Goal: Transaction & Acquisition: Purchase product/service

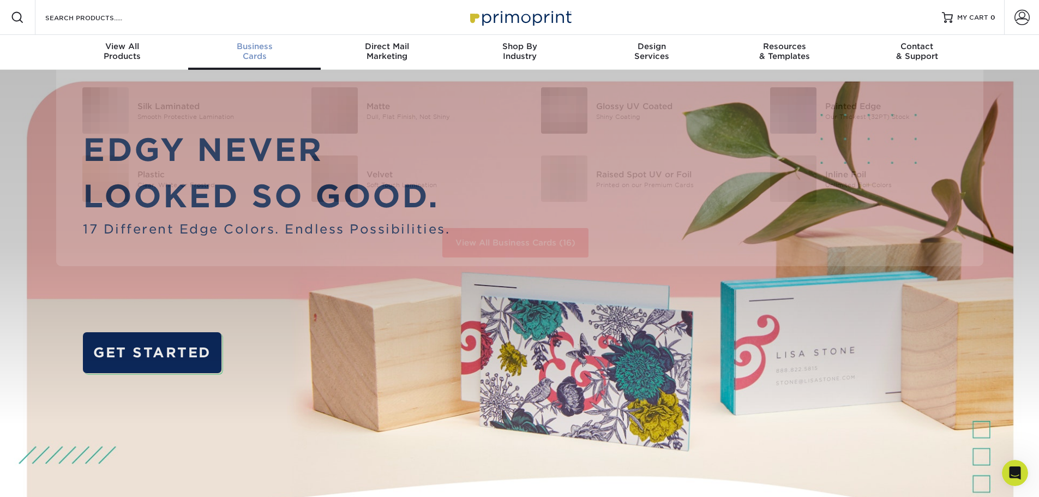
click at [266, 61] on div "Business Cards" at bounding box center [254, 51] width 133 height 20
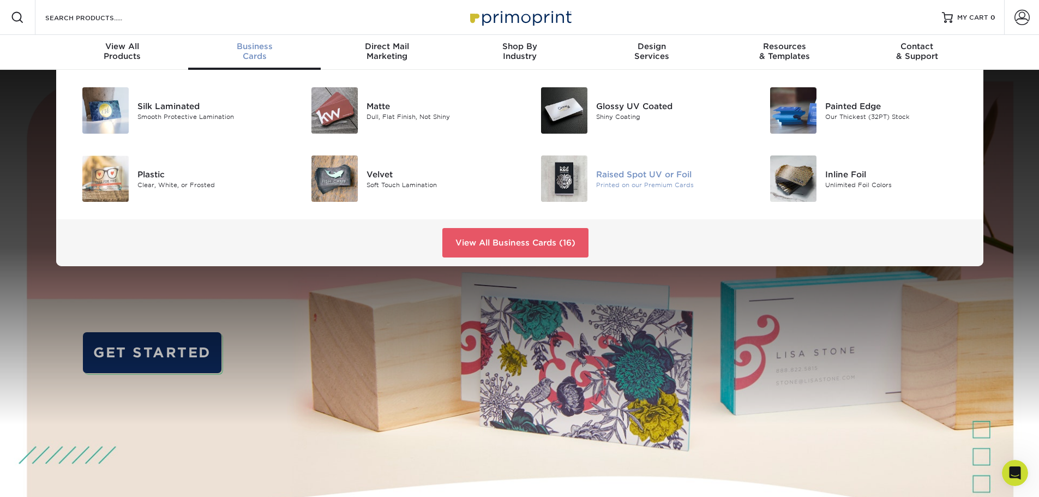
click at [644, 176] on div "Raised Spot UV or Foil" at bounding box center [668, 174] width 145 height 12
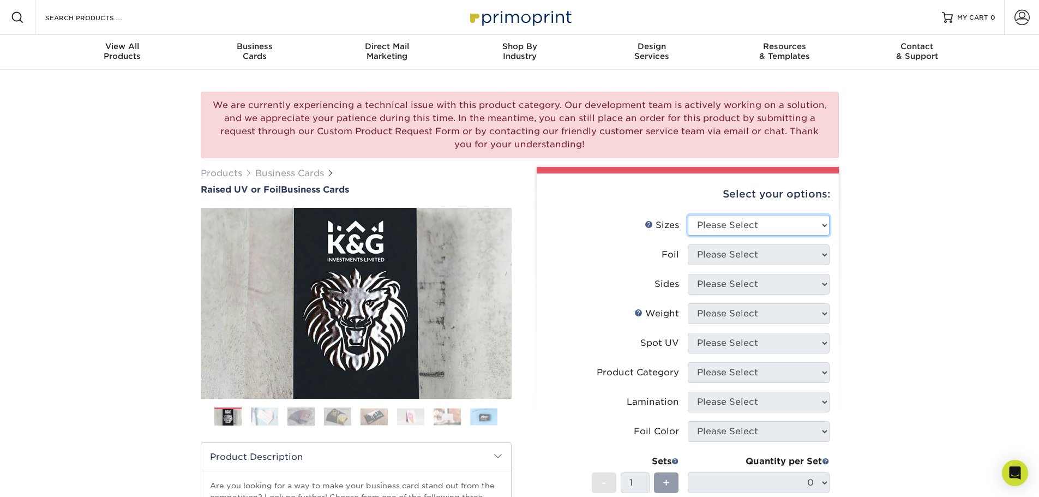
click at [764, 229] on select "Please Select 2" x 3.5" - Standard" at bounding box center [759, 225] width 142 height 21
select select "2.00x3.50"
click at [688, 215] on select "Please Select 2" x 3.5" - Standard" at bounding box center [759, 225] width 142 height 21
click at [755, 251] on select "Please Select No Yes" at bounding box center [759, 254] width 142 height 21
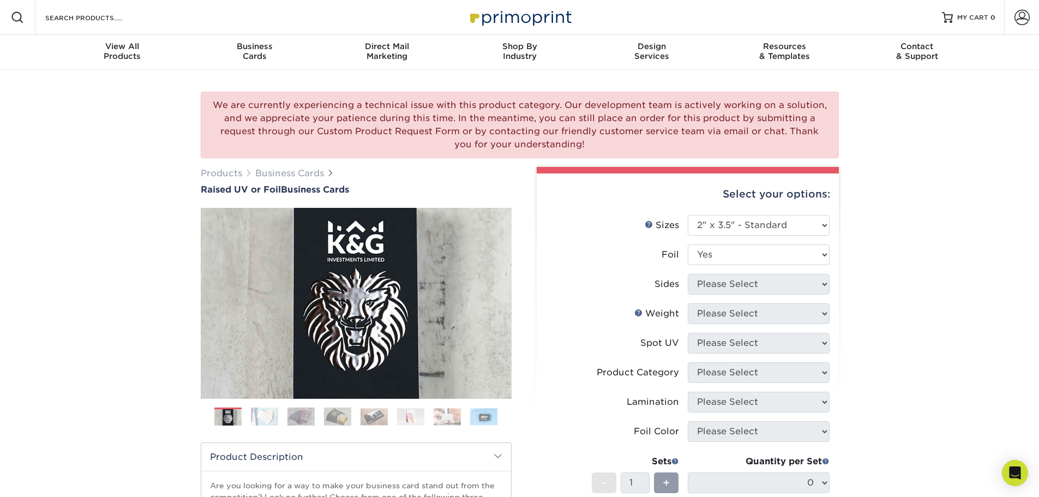
click at [688, 244] on select "Please Select No Yes" at bounding box center [759, 254] width 142 height 21
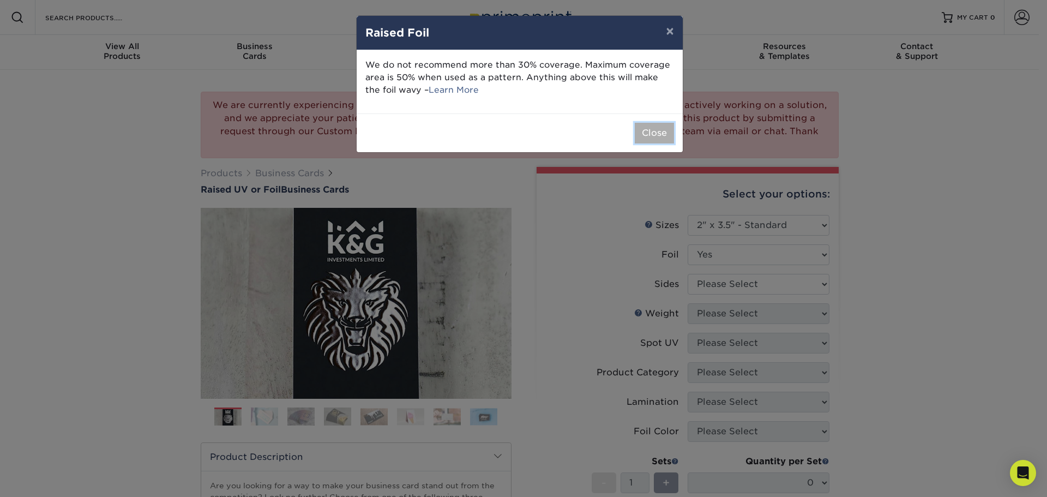
click at [652, 135] on button "Close" at bounding box center [654, 133] width 39 height 21
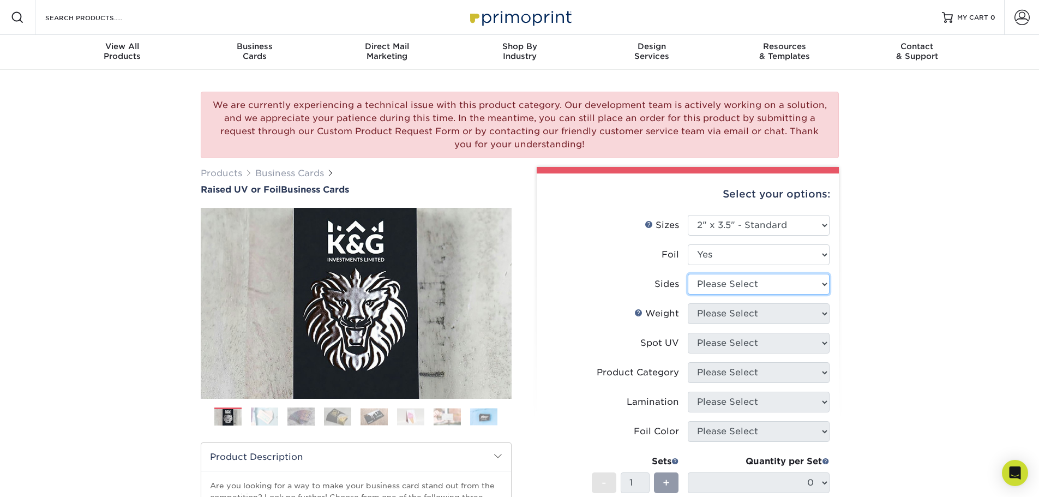
click at [731, 285] on select "Please Select Print Both Sides - Foil Both Sides Print Both Sides - Foil Front …" at bounding box center [759, 284] width 142 height 21
click at [736, 247] on select "Please Select No Yes" at bounding box center [759, 254] width 142 height 21
select select "0"
click at [688, 244] on select "Please Select No Yes" at bounding box center [759, 254] width 142 height 21
click at [733, 288] on select "Please Select Print Both Sides Print Front Only" at bounding box center [759, 284] width 142 height 21
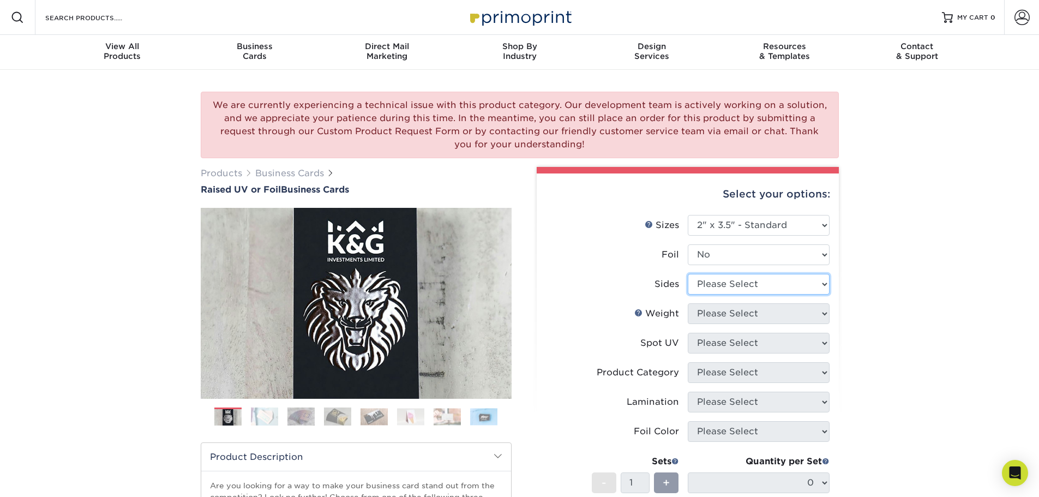
select select "13abbda7-1d64-4f25-8bb2-c179b224825d"
click at [688, 274] on select "Please Select Print Both Sides Print Front Only" at bounding box center [759, 284] width 142 height 21
click at [785, 318] on select "Please Select 16PT" at bounding box center [759, 313] width 142 height 21
select select "16PT"
click at [688, 303] on select "Please Select 16PT" at bounding box center [759, 313] width 142 height 21
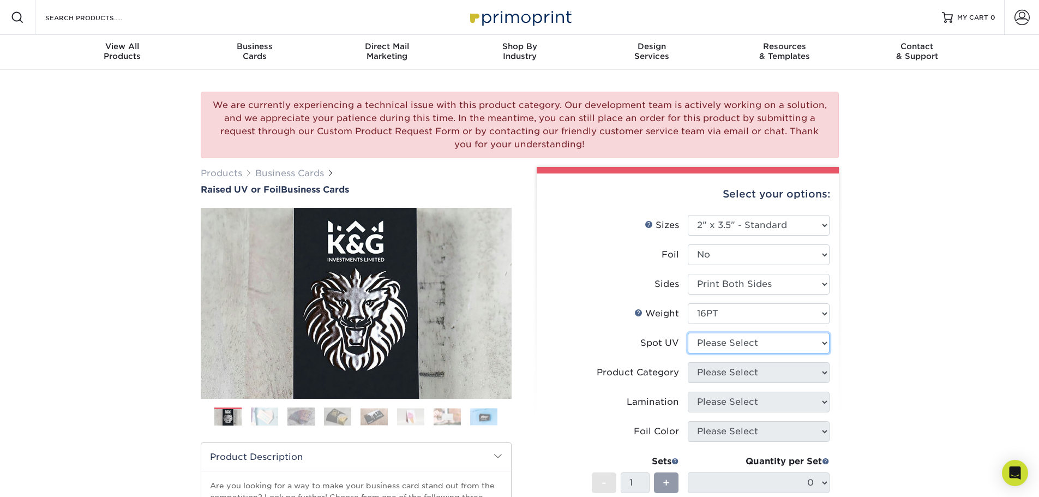
click at [770, 344] on select "Please Select No Spot UV Front Only" at bounding box center [759, 343] width 142 height 21
select select "1"
click at [688, 333] on select "Please Select No Spot UV Front Only" at bounding box center [759, 343] width 142 height 21
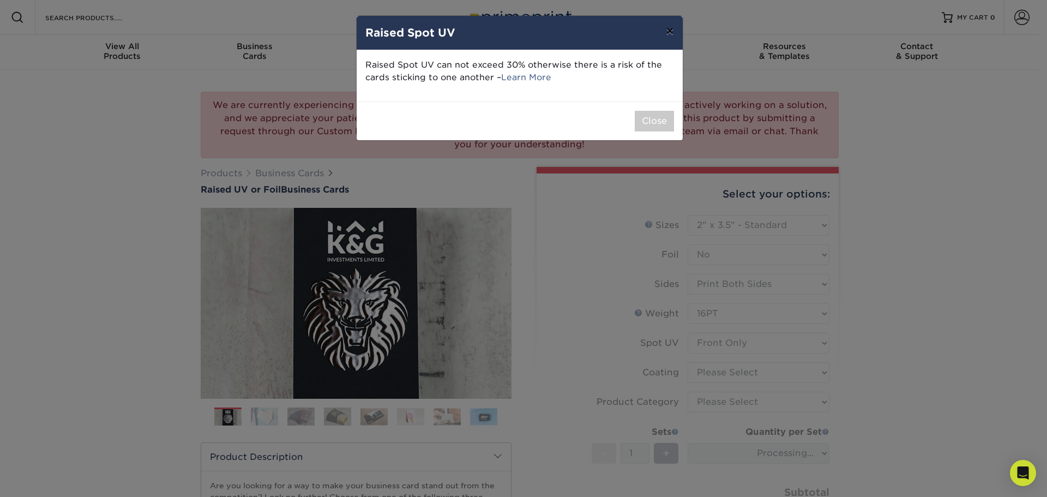
click at [669, 28] on button "×" at bounding box center [669, 31] width 25 height 31
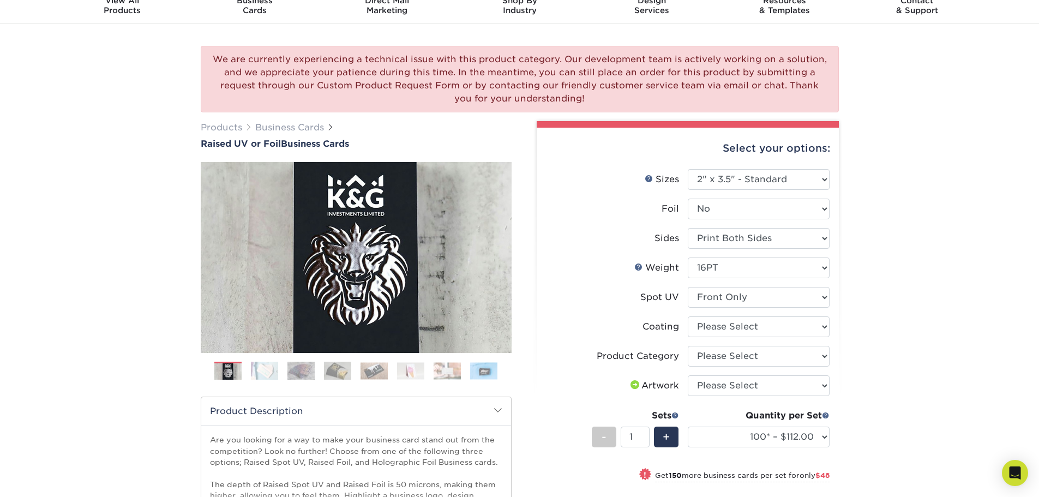
scroll to position [109, 0]
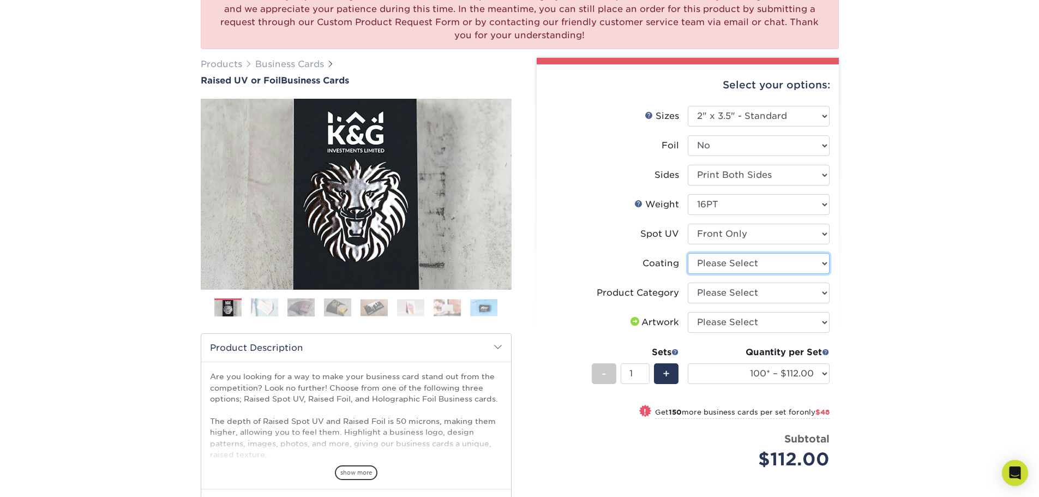
click at [740, 266] on select at bounding box center [759, 263] width 142 height 21
select select "3e7618de-abca-4bda-9f97-8b9129e913d8"
click at [688, 253] on select at bounding box center [759, 263] width 142 height 21
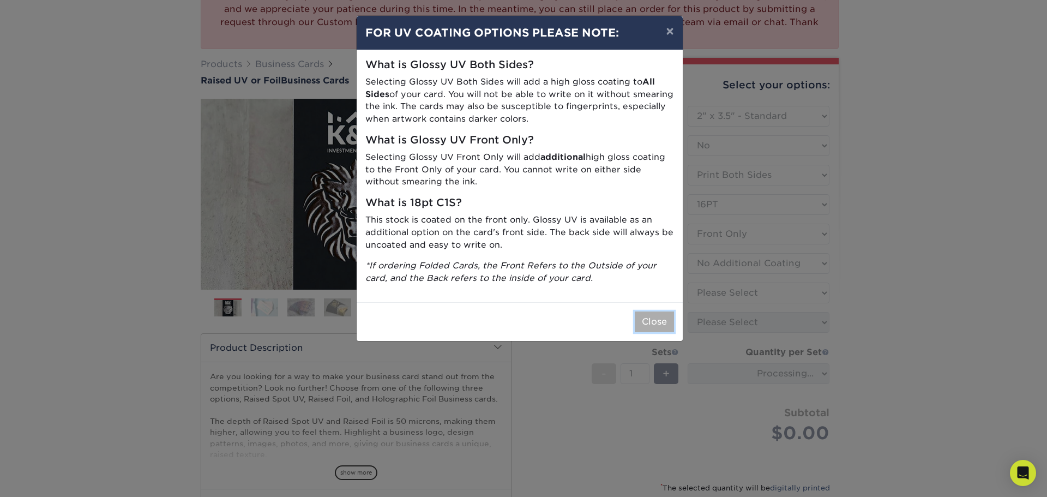
click at [651, 323] on button "Close" at bounding box center [654, 321] width 39 height 21
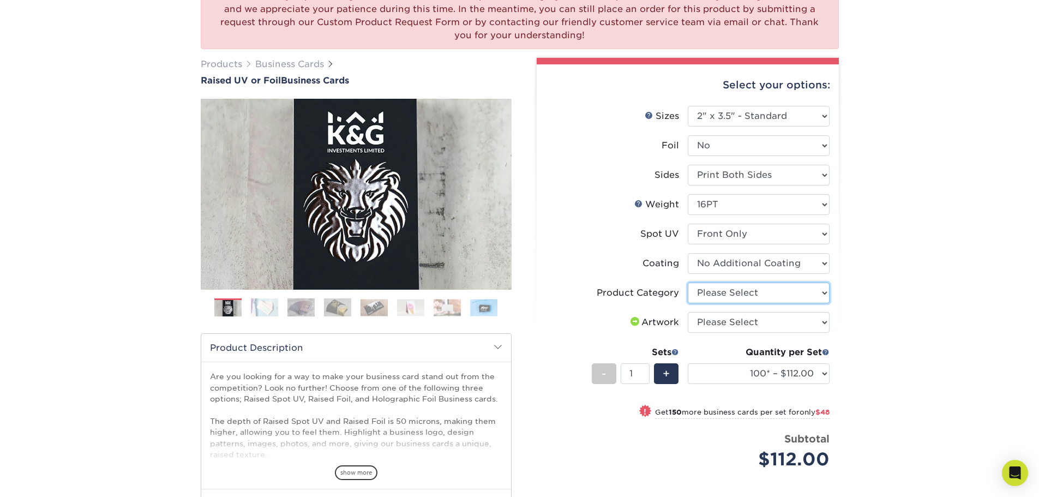
click at [712, 293] on select "Please Select Business Cards" at bounding box center [759, 293] width 142 height 21
select select "3b5148f1-0588-4f88-a218-97bcfdce65c1"
click at [688, 283] on select "Please Select Business Cards" at bounding box center [759, 293] width 142 height 21
click at [719, 320] on select "Please Select I will upload files I need a design - $100" at bounding box center [759, 322] width 142 height 21
select select "upload"
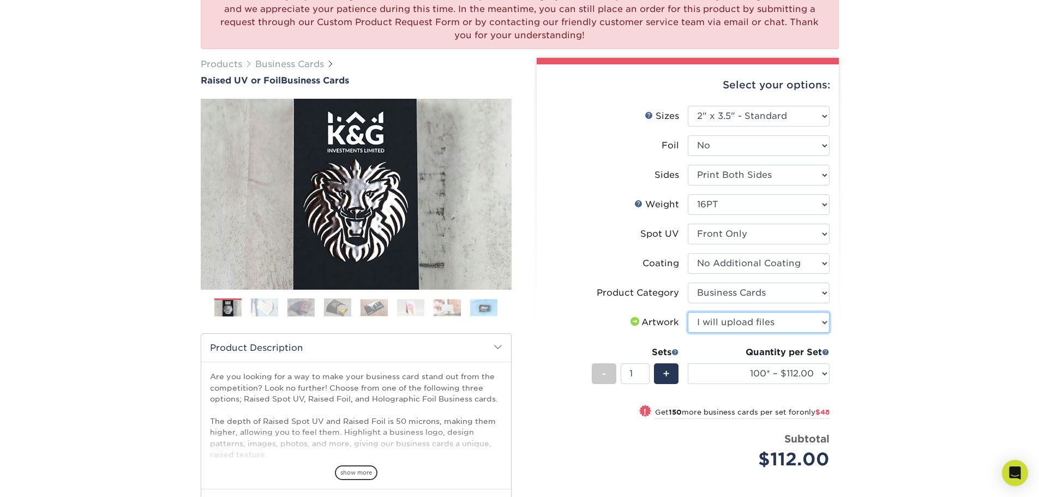
click at [688, 312] on select "Please Select I will upload files I need a design - $100" at bounding box center [759, 322] width 142 height 21
click at [746, 372] on select "100* – $112.00 250* – $160.00 500* – $216.00" at bounding box center [759, 373] width 142 height 21
select select "250* – $160.00"
click at [688, 363] on select "100* – $112.00 250* – $160.00 500* – $216.00" at bounding box center [759, 373] width 142 height 21
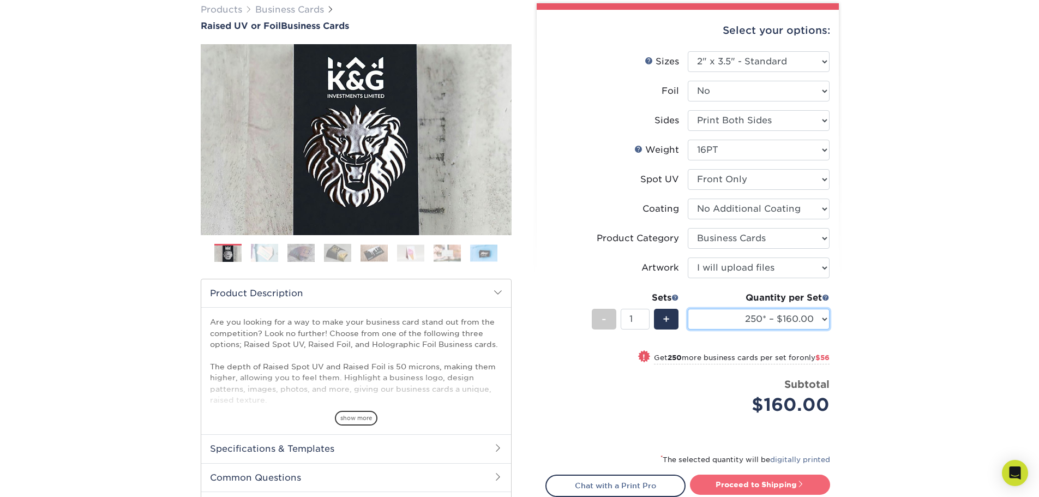
scroll to position [218, 0]
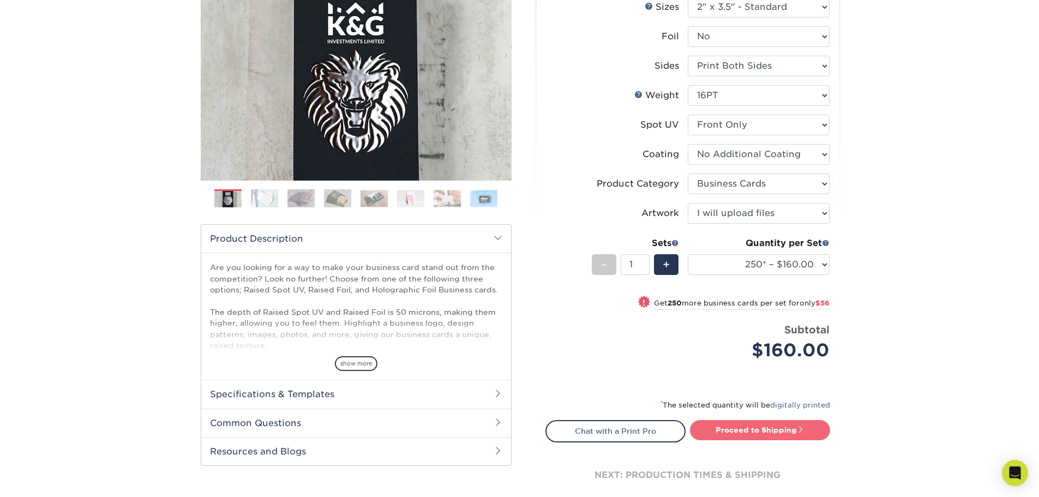
click at [733, 423] on link "Proceed to Shipping" at bounding box center [760, 430] width 140 height 20
type input "Set 1"
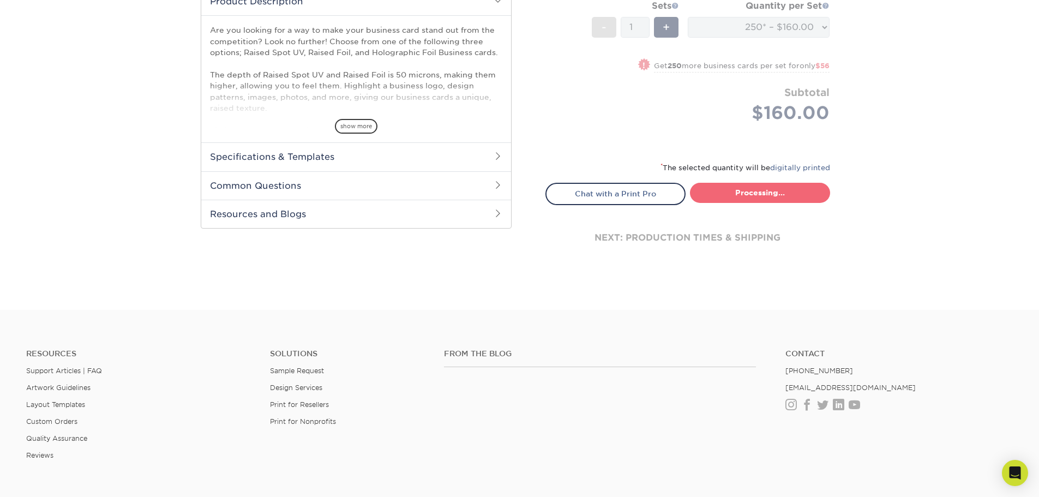
select select "b9b8bc4a-fe2b-4611-9a9e-1ae5d58e413a"
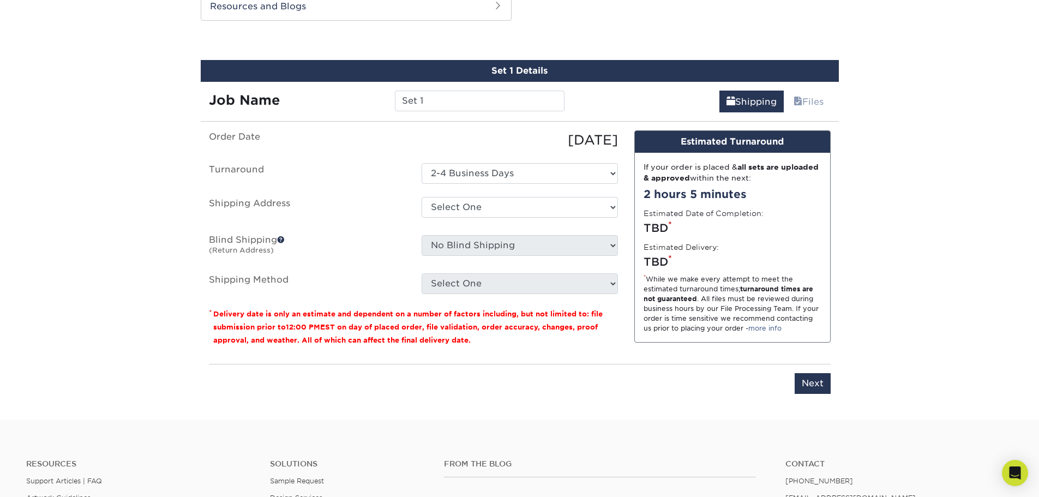
scroll to position [668, 0]
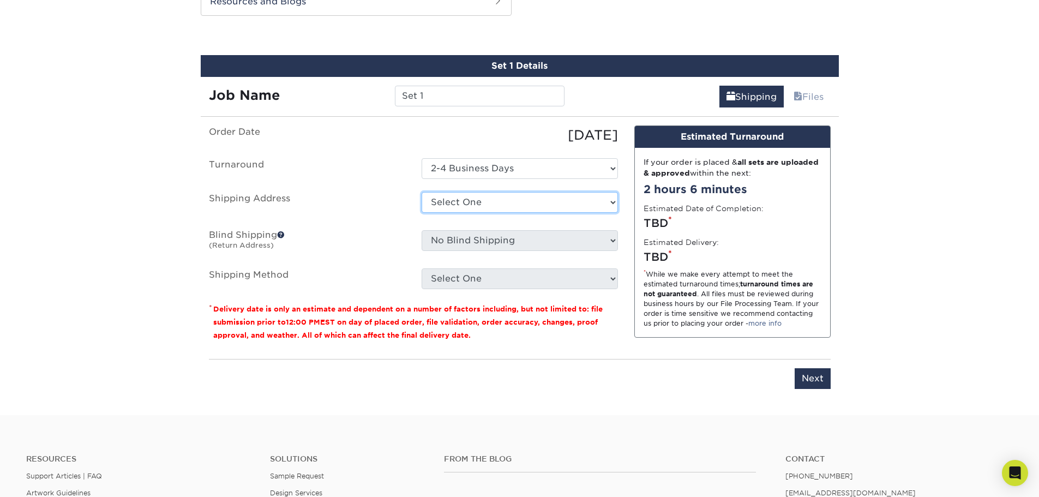
click at [499, 198] on select "Select One + Add New Address - Login" at bounding box center [520, 202] width 196 height 21
click at [422, 192] on select "Select One + Add New Address - Login" at bounding box center [520, 202] width 196 height 21
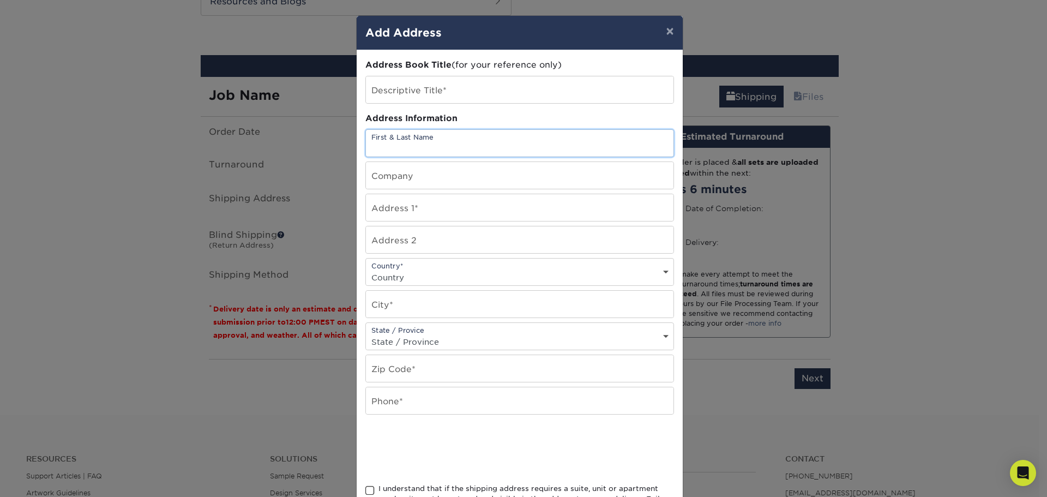
click at [473, 143] on input "text" at bounding box center [520, 143] width 308 height 27
click at [665, 26] on button "×" at bounding box center [669, 31] width 25 height 31
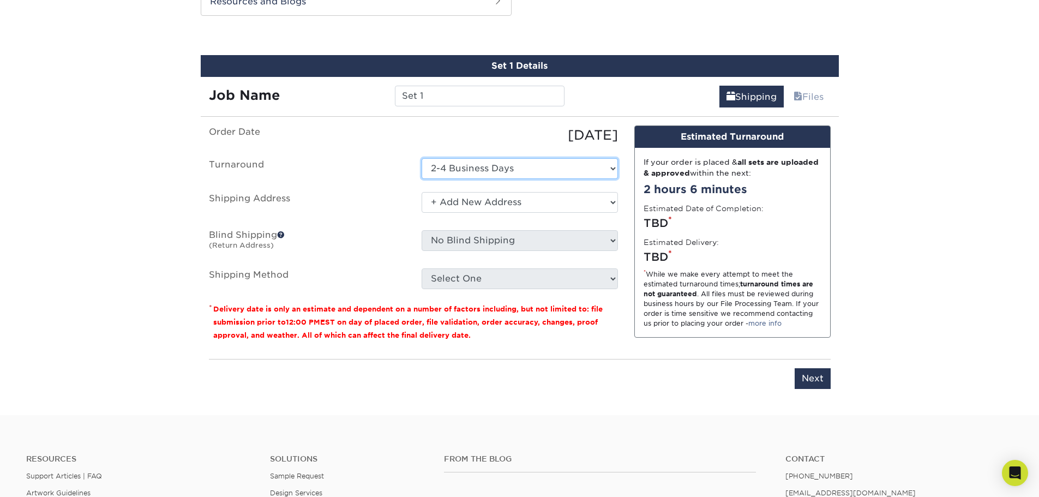
click at [503, 173] on select "Select One 2-4 Business Days" at bounding box center [520, 168] width 196 height 21
click at [422, 158] on select "Select One 2-4 Business Days" at bounding box center [520, 168] width 196 height 21
click at [483, 93] on input "Set 1" at bounding box center [480, 96] width 170 height 21
click at [740, 103] on link "Shipping" at bounding box center [751, 97] width 64 height 22
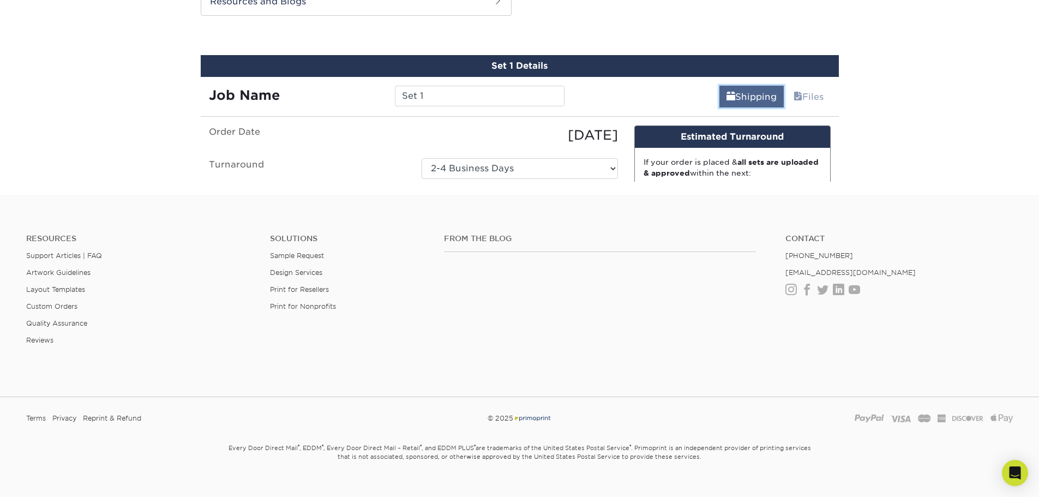
scroll to position [620, 0]
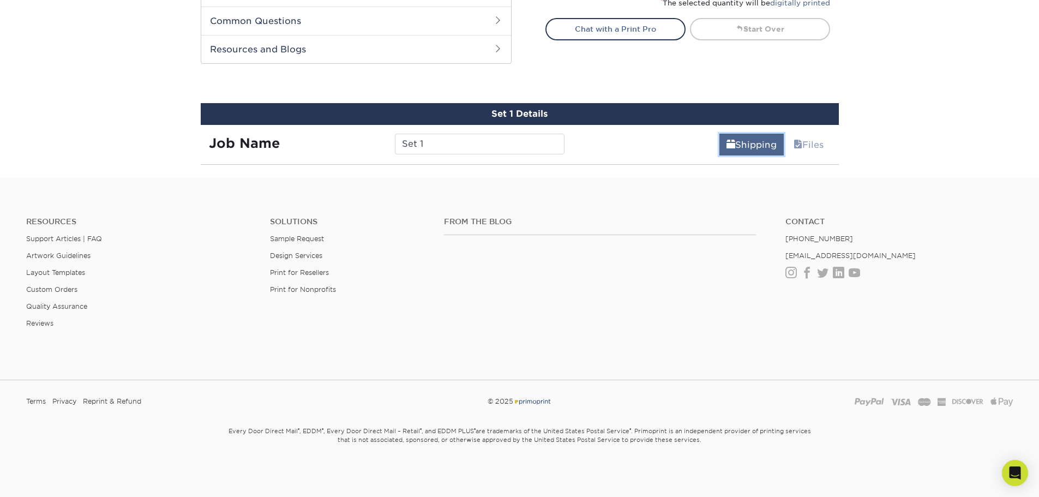
click at [746, 144] on link "Shipping" at bounding box center [751, 145] width 64 height 22
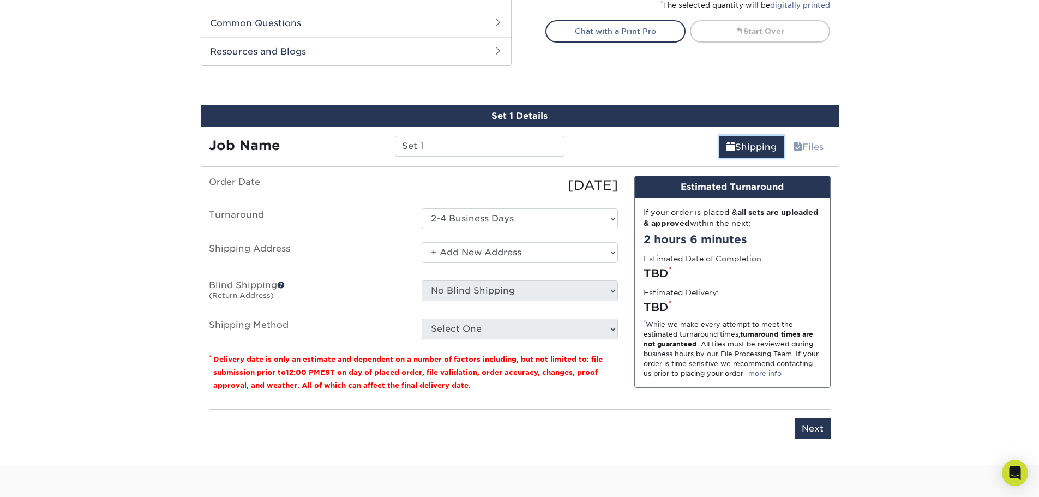
scroll to position [559, 0]
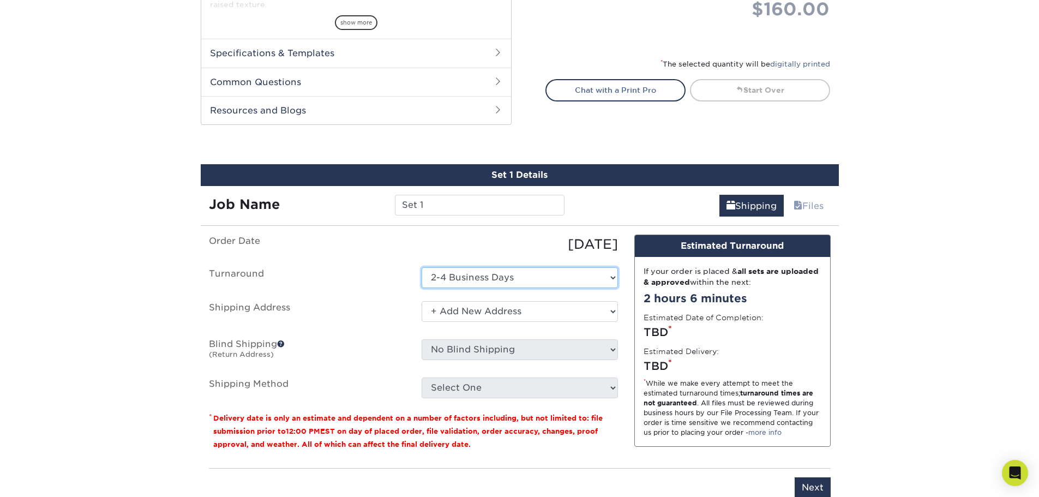
click at [464, 277] on select "Select One 2-4 Business Days" at bounding box center [520, 277] width 196 height 21
click at [422, 267] on select "Select One 2-4 Business Days" at bounding box center [520, 277] width 196 height 21
click at [468, 308] on select "Select One + Add New Address - Login" at bounding box center [520, 311] width 196 height 21
click at [422, 322] on select "Select One + Add New Address - Login" at bounding box center [520, 311] width 196 height 21
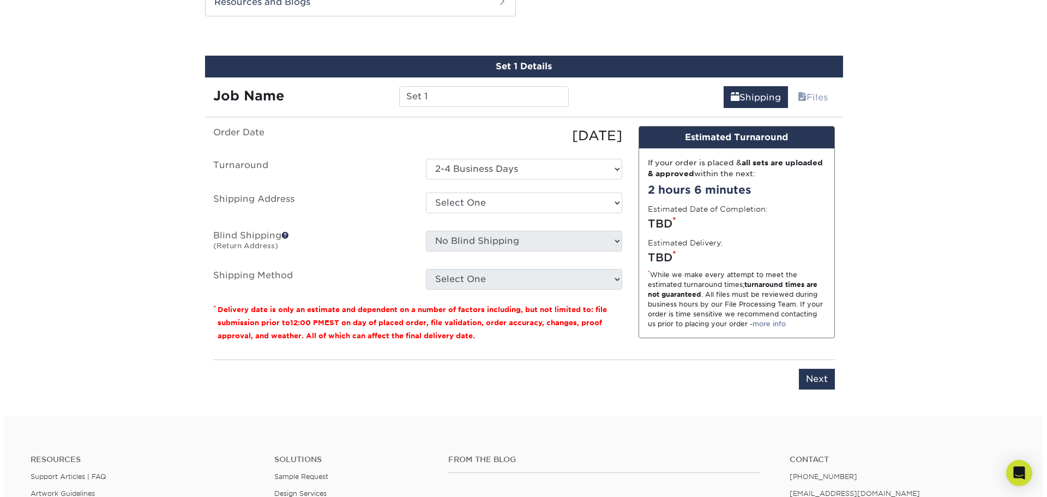
scroll to position [709, 0]
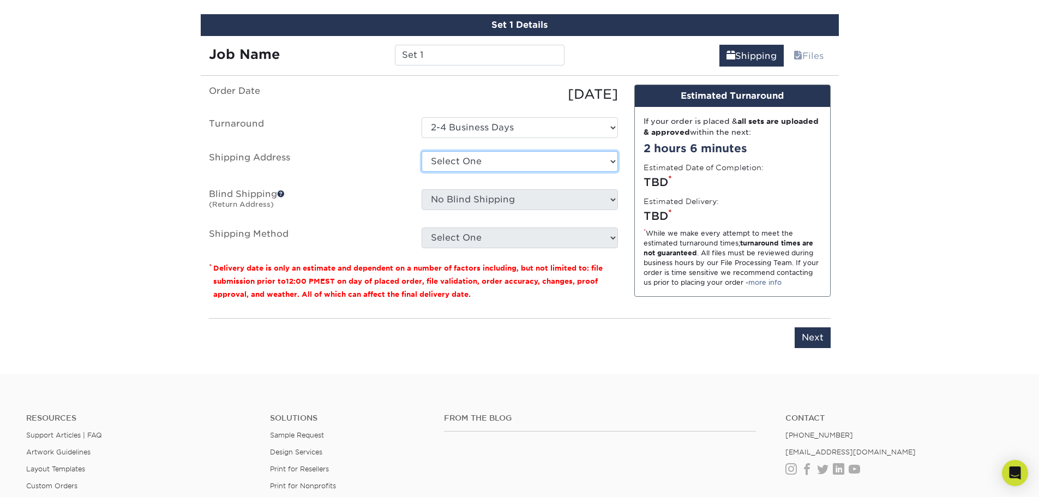
click at [502, 160] on select "Select One + Add New Address - Login" at bounding box center [520, 161] width 196 height 21
select select "newaddress"
click at [422, 151] on select "Select One + Add New Address - Login" at bounding box center [520, 161] width 196 height 21
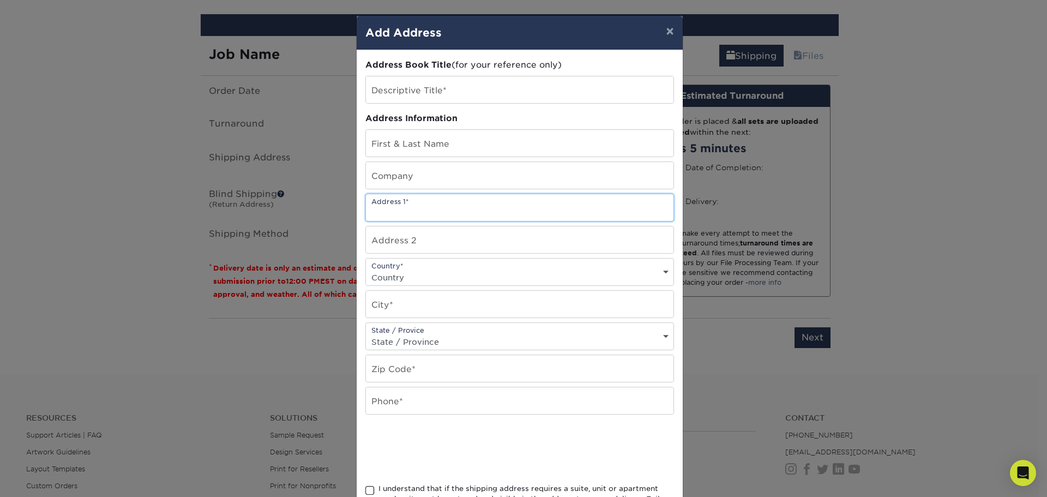
click at [485, 212] on input "text" at bounding box center [520, 207] width 308 height 27
paste input "2530 Gayton Centre Dr"
type input "2530 Gayton Centre Dr"
click at [447, 269] on select "Country United States Canada ----------------------------- Afghanistan Albania …" at bounding box center [520, 277] width 308 height 16
select select "US"
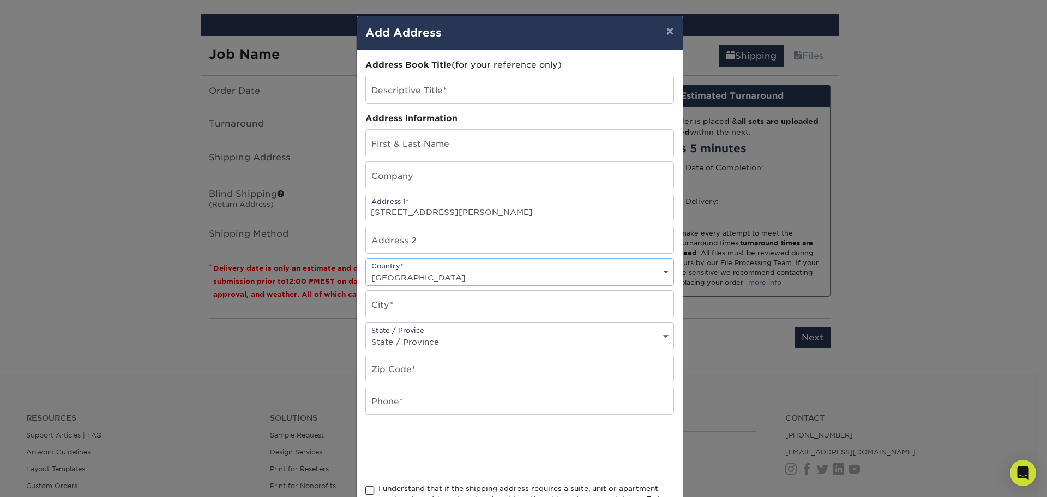
click at [366, 269] on select "Country United States Canada ----------------------------- Afghanistan Albania …" at bounding box center [520, 277] width 308 height 16
click at [556, 304] on input "text" at bounding box center [520, 304] width 308 height 27
type input "Richmond"
click at [543, 329] on div "State / Provice State / Province Alabama Alaska Arizona Arkansas California Col…" at bounding box center [519, 336] width 309 height 28
click at [541, 344] on select "State / Province Alabama Alaska Arizona Arkansas California Colorado Connecticu…" at bounding box center [520, 342] width 308 height 16
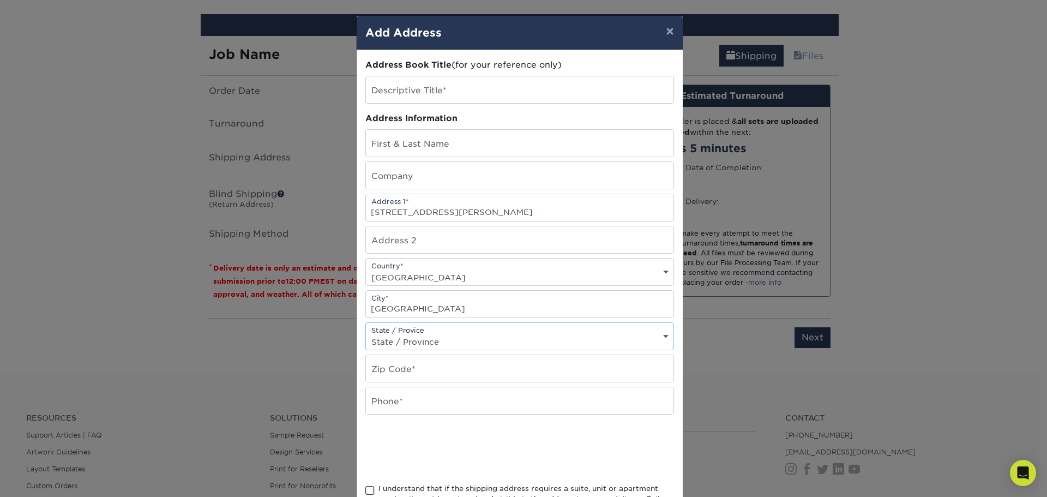
select select "VA"
click at [366, 334] on select "State / Province Alabama Alaska Arizona Arkansas California Colorado Connecticu…" at bounding box center [520, 342] width 308 height 16
click at [481, 369] on input "text" at bounding box center [520, 368] width 308 height 27
paste input "23238"
type input "23238"
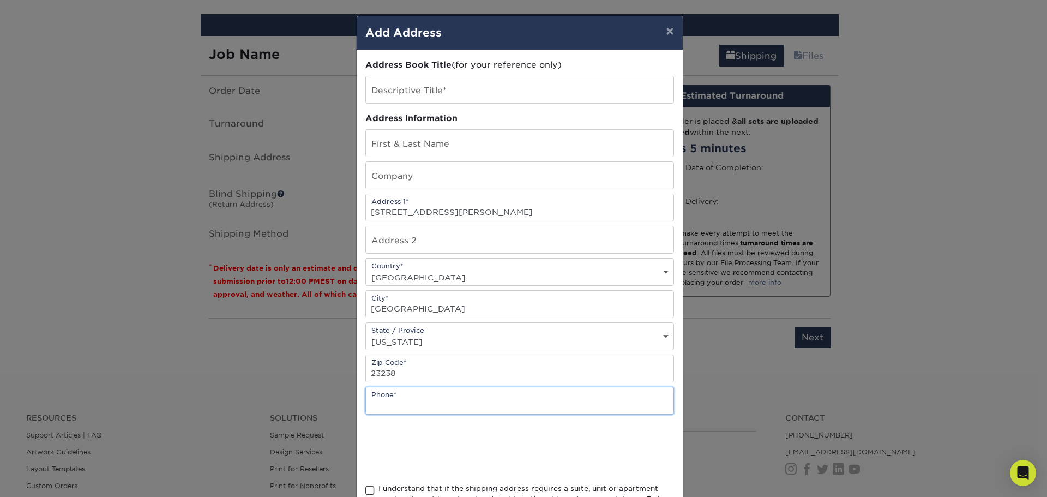
click at [476, 406] on input "text" at bounding box center [520, 400] width 308 height 27
type input "3015887733"
click at [482, 145] on input "text" at bounding box center [520, 143] width 308 height 27
type input "SpeedPro Richmond"
click at [521, 96] on input "text" at bounding box center [520, 89] width 308 height 27
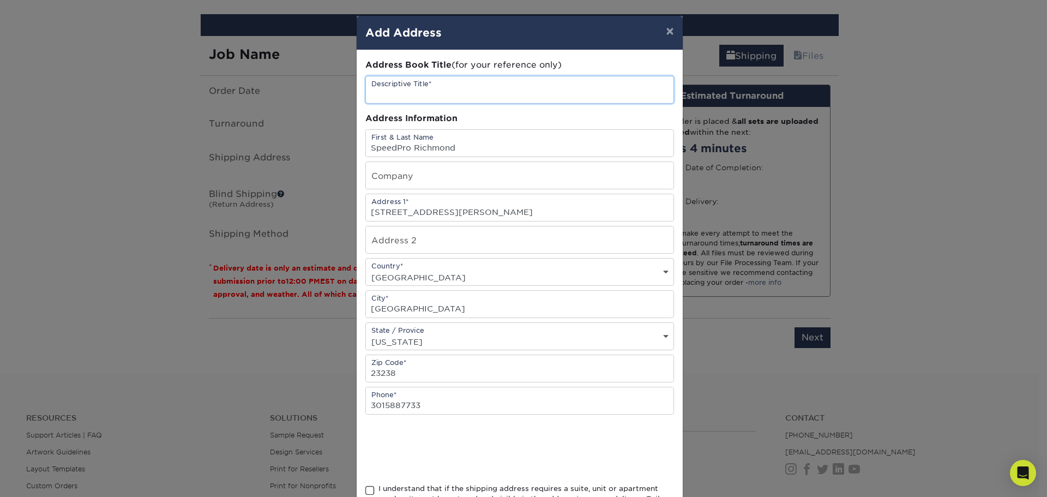
type input "Raised UV"
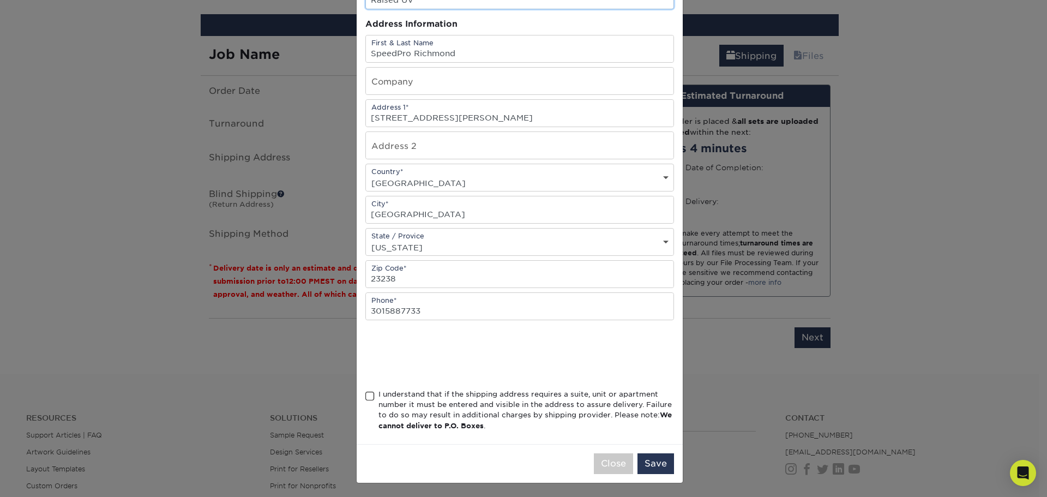
scroll to position [96, 0]
click at [365, 394] on span at bounding box center [369, 394] width 9 height 10
click at [0, 0] on input "I understand that if the shipping address requires a suite, unit or apartment n…" at bounding box center [0, 0] width 0 height 0
click at [647, 458] on button "Save" at bounding box center [656, 462] width 37 height 21
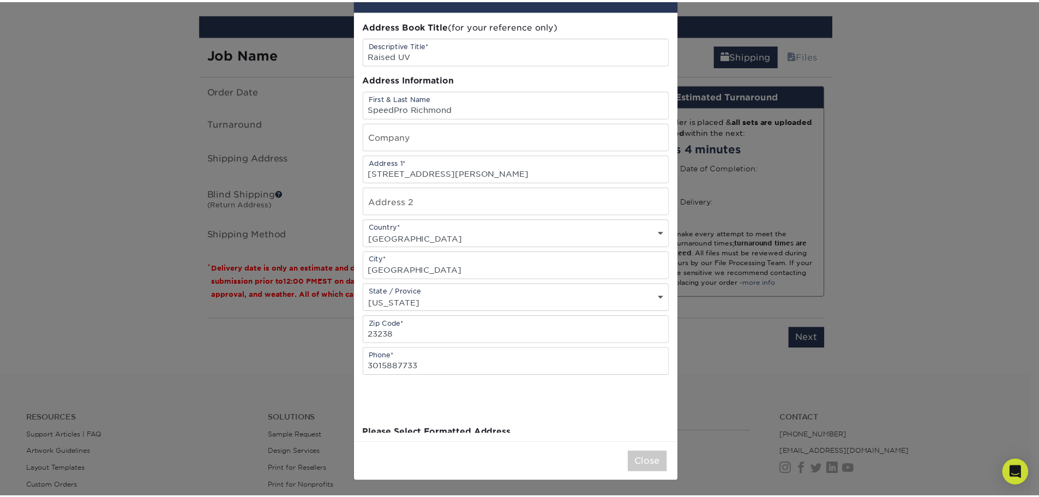
scroll to position [0, 0]
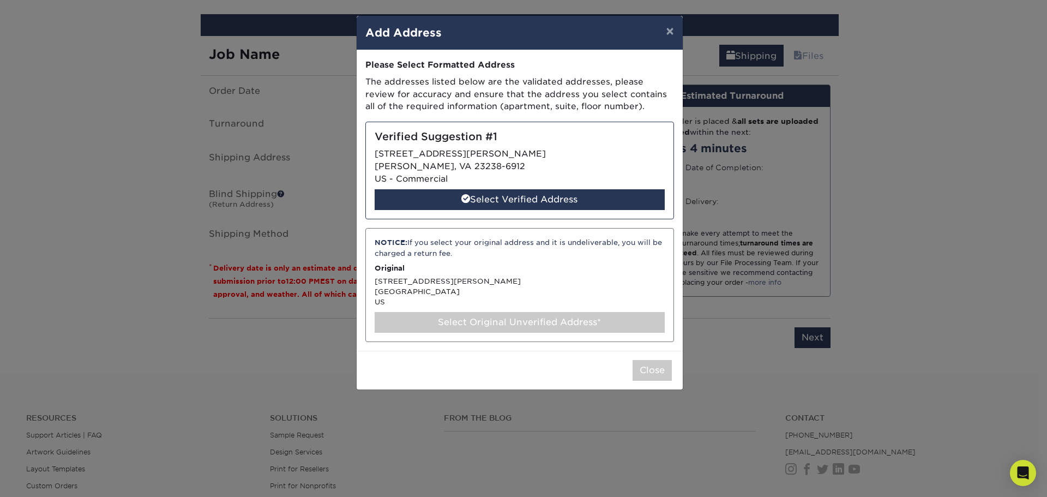
click at [568, 319] on div "Select Original Unverified Address*" at bounding box center [520, 322] width 290 height 21
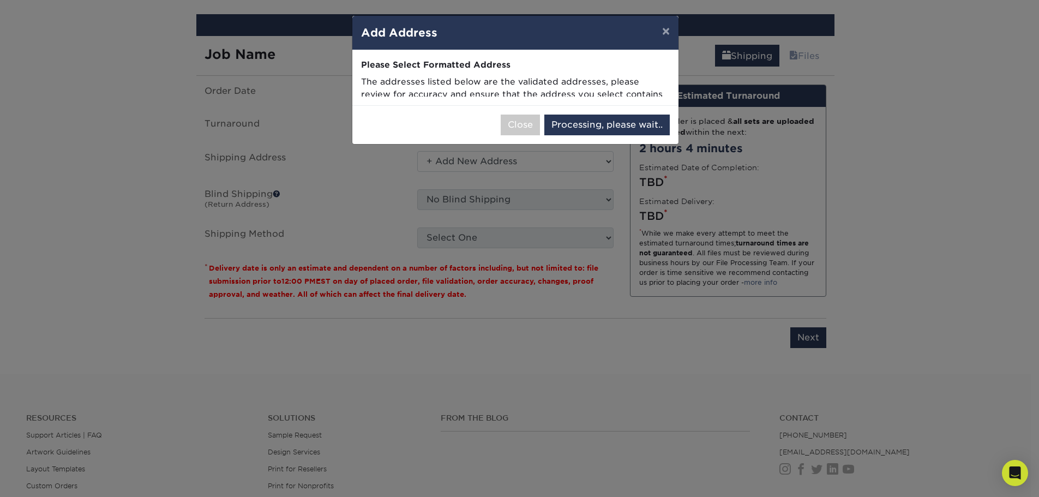
select select "285550"
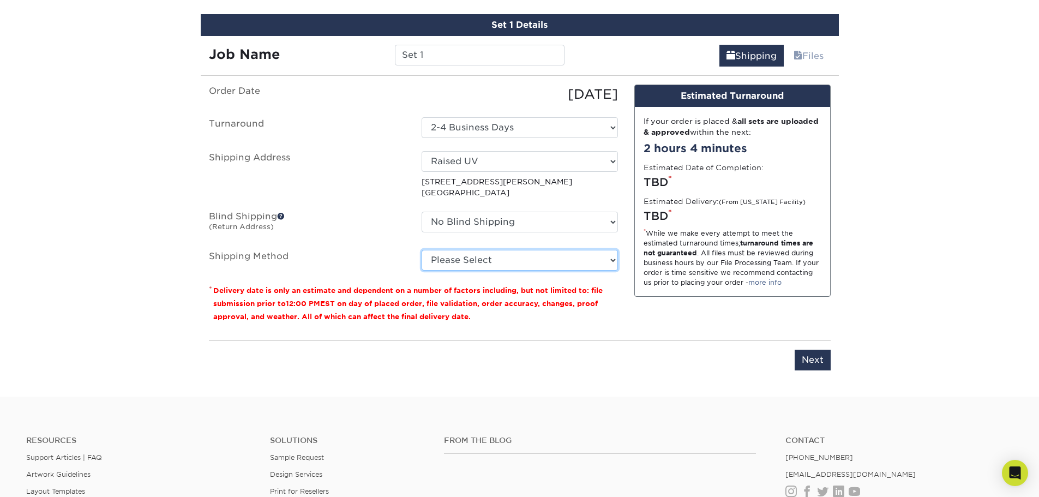
click at [557, 257] on select "Please Select Ground Shipping (+$7.84) 3 Day Shipping Service (+$15.34) 2 Day A…" at bounding box center [520, 260] width 196 height 21
select select "03"
click at [422, 250] on select "Please Select Ground Shipping (+$7.84) 3 Day Shipping Service (+$15.34) 2 Day A…" at bounding box center [520, 260] width 196 height 21
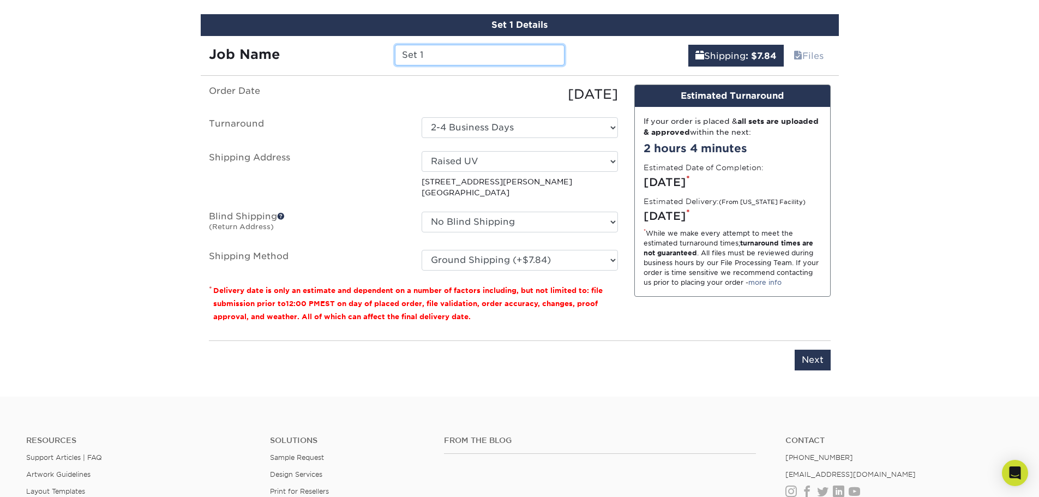
click at [503, 63] on input "Set 1" at bounding box center [480, 55] width 170 height 21
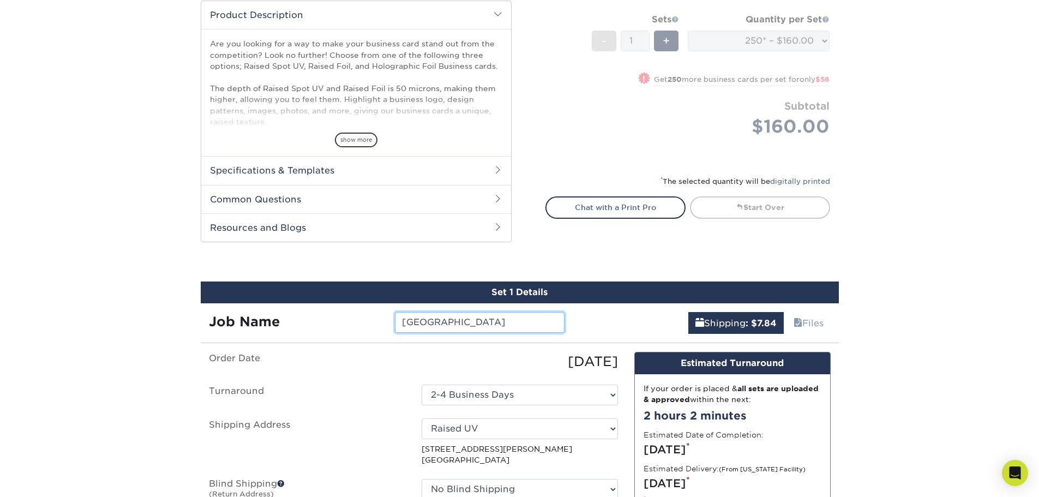
scroll to position [436, 0]
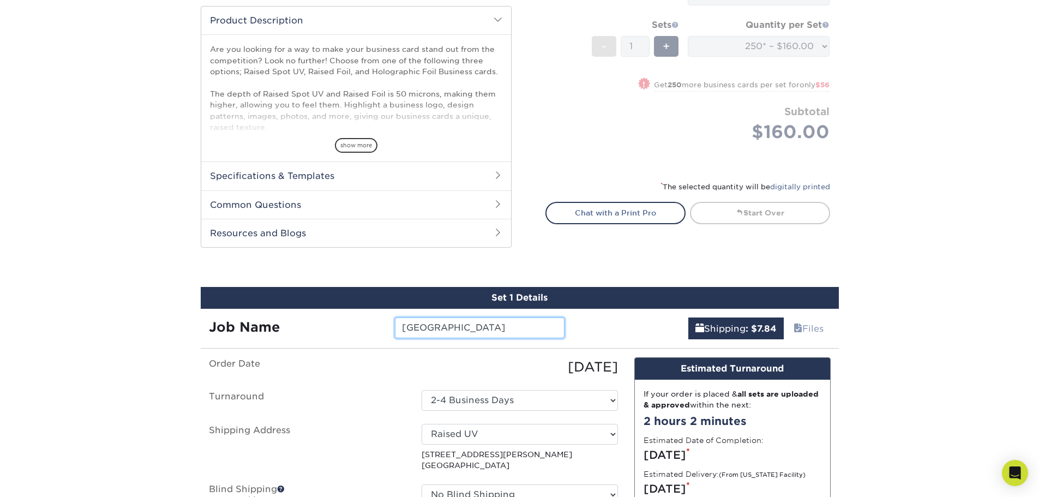
type input "Hartstone Inn"
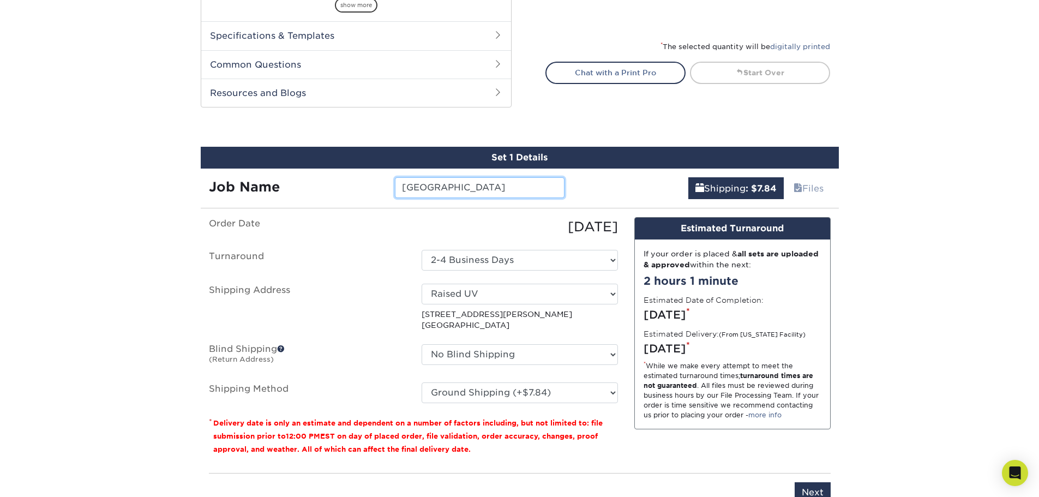
scroll to position [600, 0]
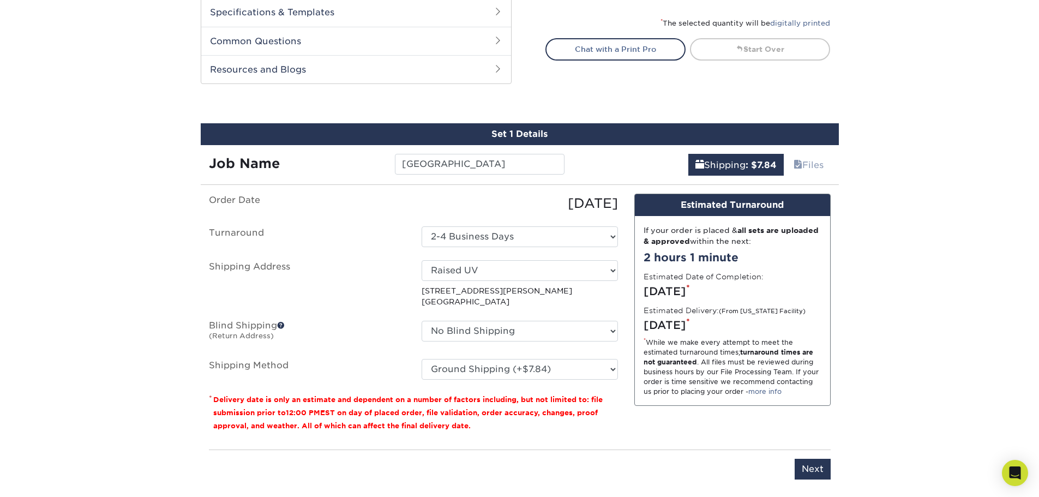
click at [583, 172] on div "Shipping : $7.84 Files" at bounding box center [706, 160] width 266 height 31
click at [814, 462] on input "Next" at bounding box center [813, 469] width 36 height 21
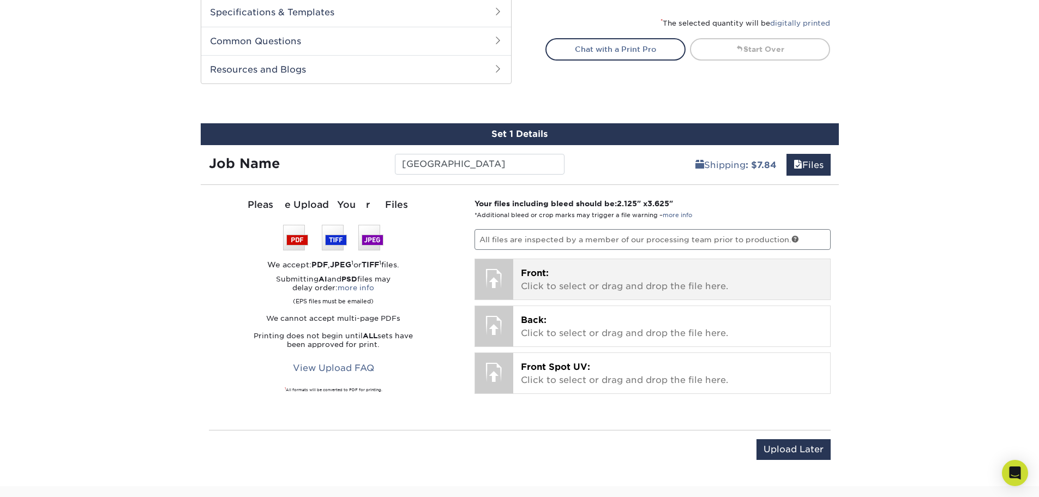
click at [547, 277] on span "Front:" at bounding box center [535, 273] width 28 height 10
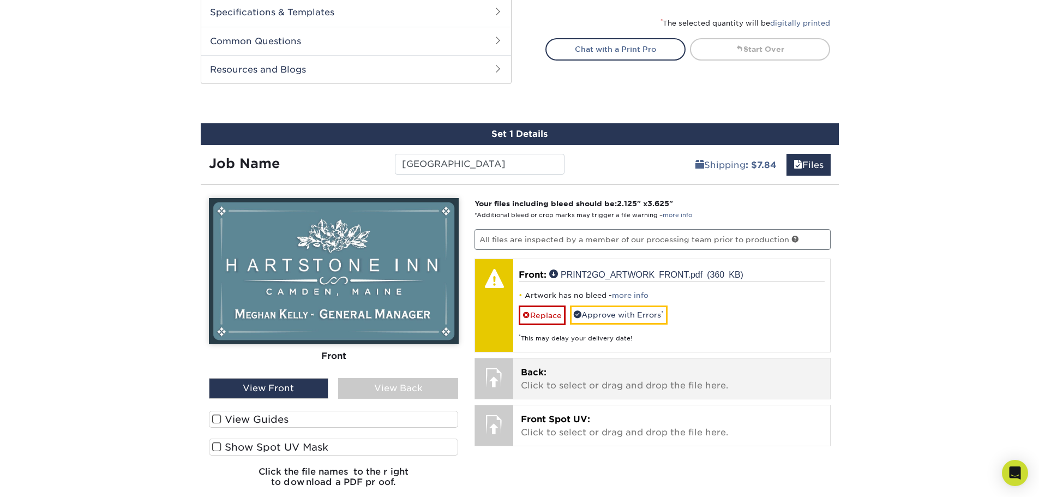
click at [589, 375] on p "Back: Click to select or drag and drop the file here." at bounding box center [672, 379] width 302 height 26
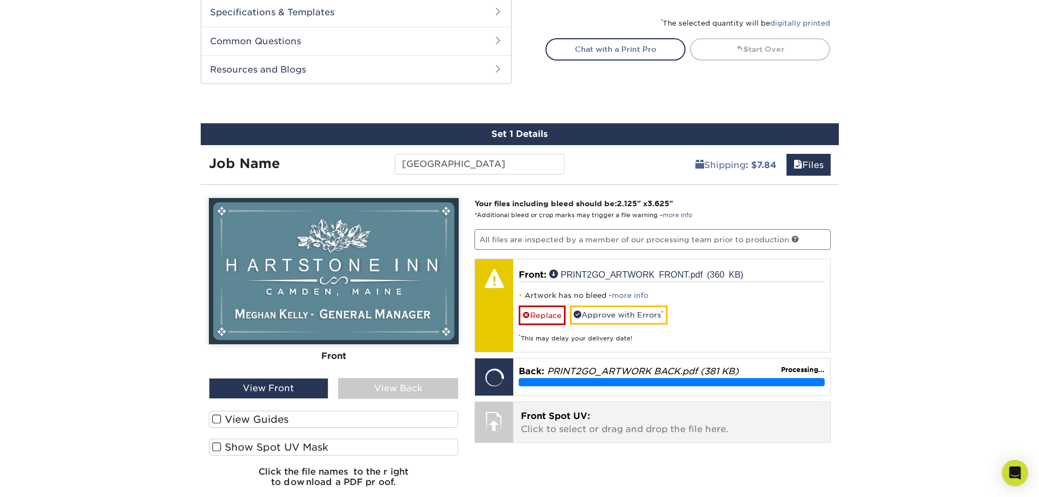
click at [634, 440] on div "Front Spot UV: Click to select or drag and drop the file here. Choose file" at bounding box center [671, 422] width 317 height 40
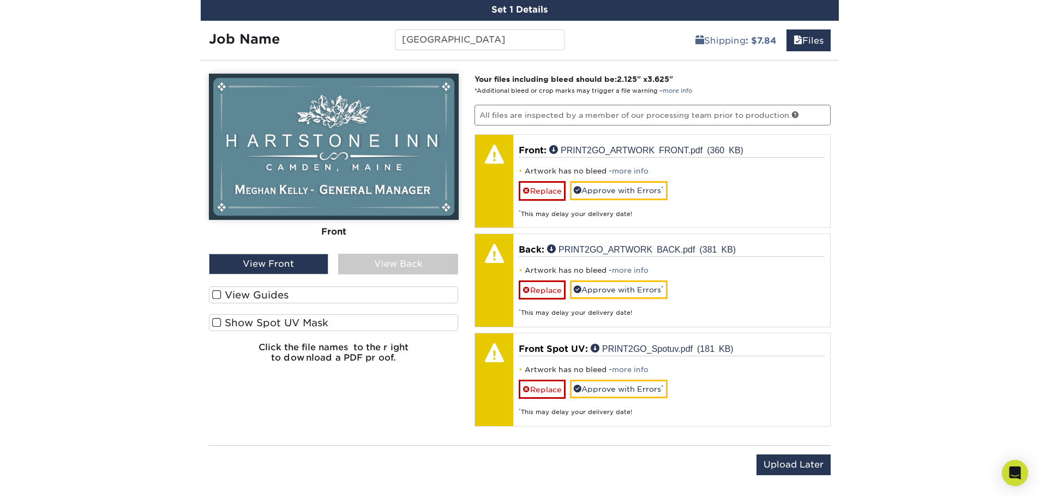
scroll to position [709, 0]
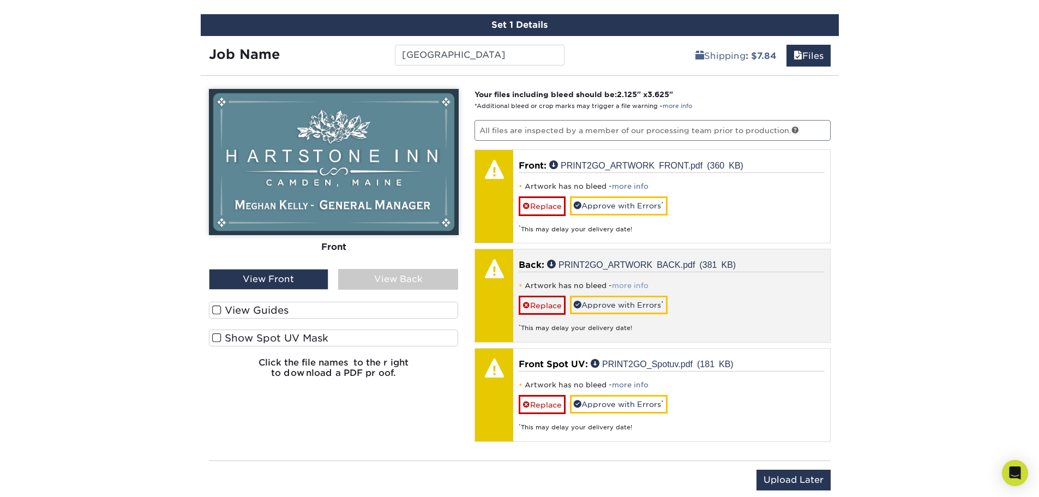
click at [623, 284] on link "more info" at bounding box center [630, 285] width 37 height 8
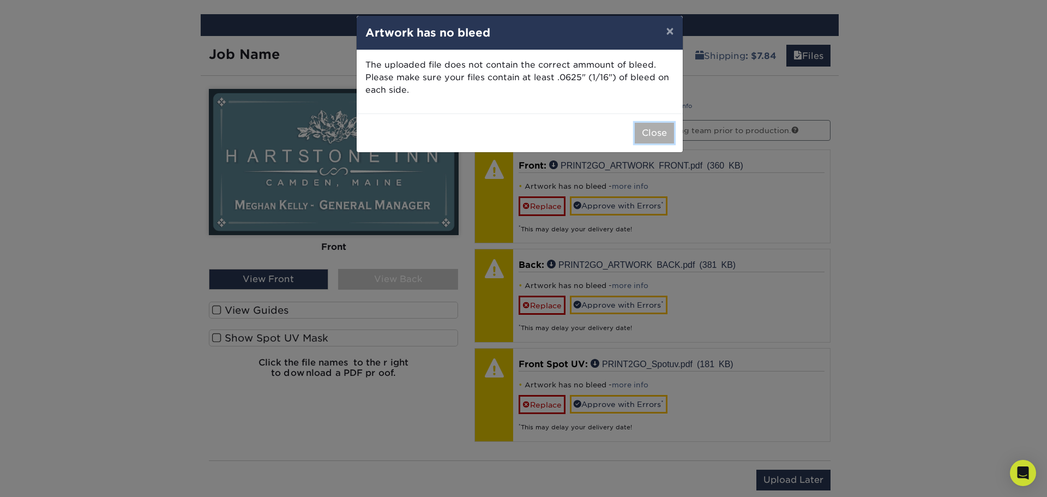
click at [669, 125] on button "Close" at bounding box center [654, 133] width 39 height 21
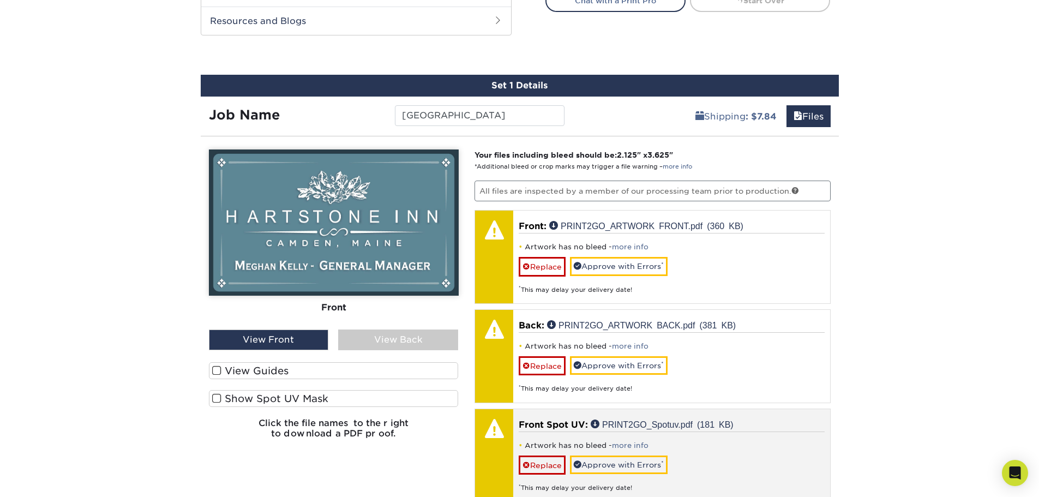
scroll to position [655, 0]
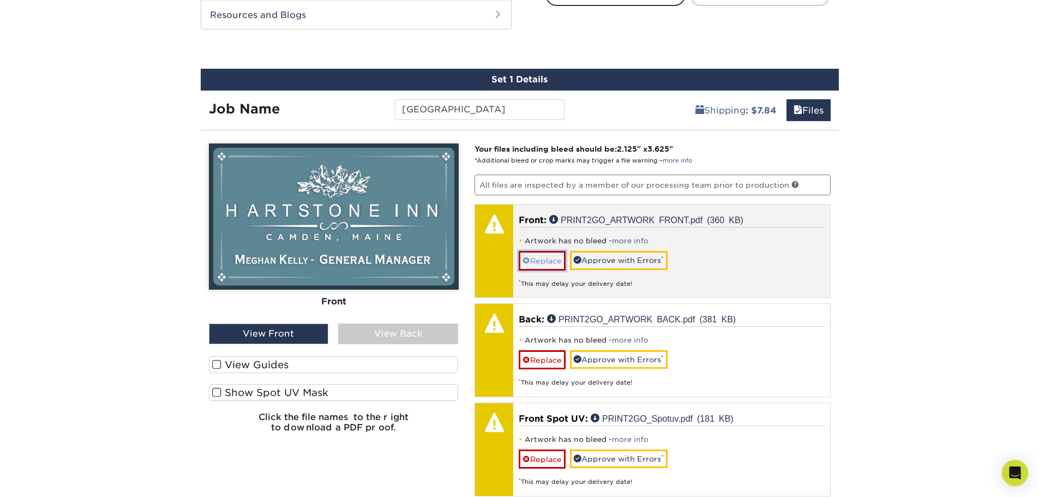
click at [556, 254] on link "Replace" at bounding box center [542, 260] width 47 height 19
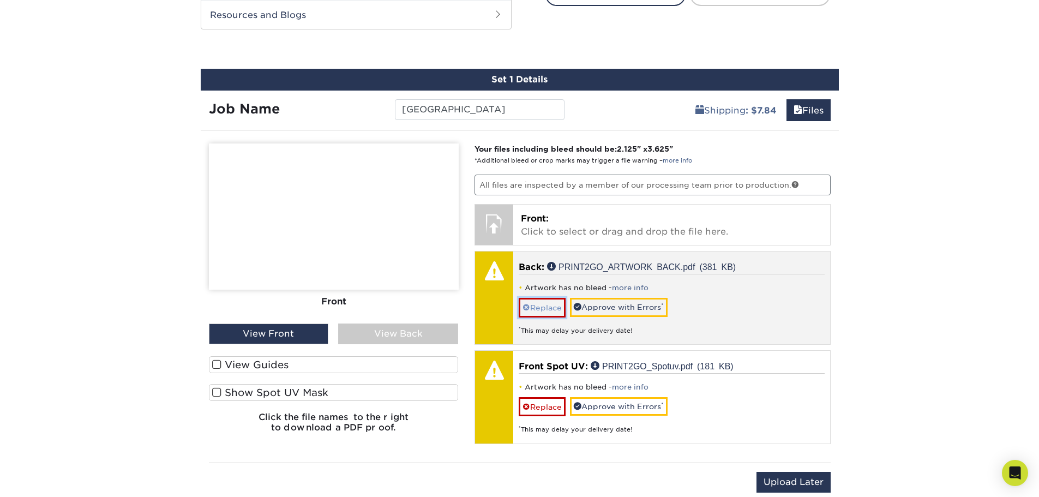
click at [541, 301] on link "Replace" at bounding box center [542, 307] width 47 height 19
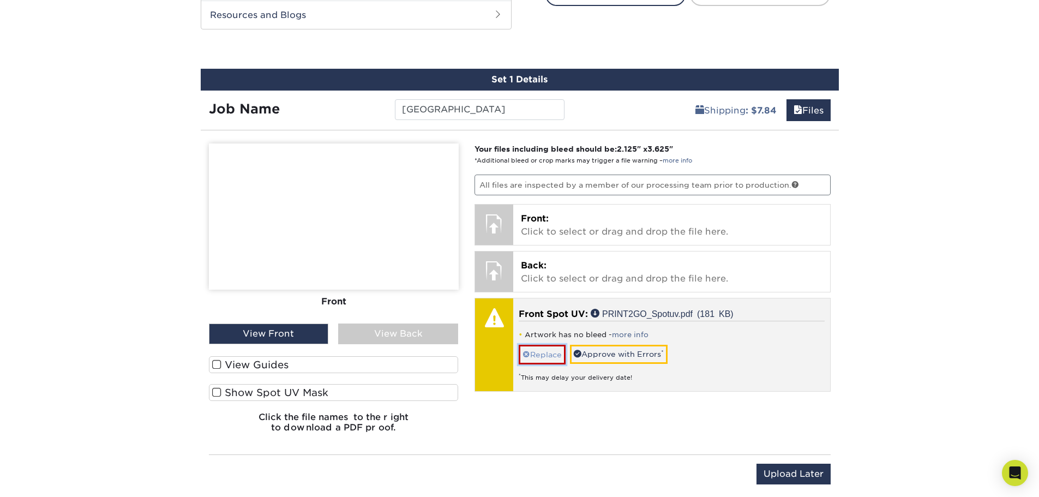
click at [538, 357] on link "Replace" at bounding box center [542, 354] width 47 height 19
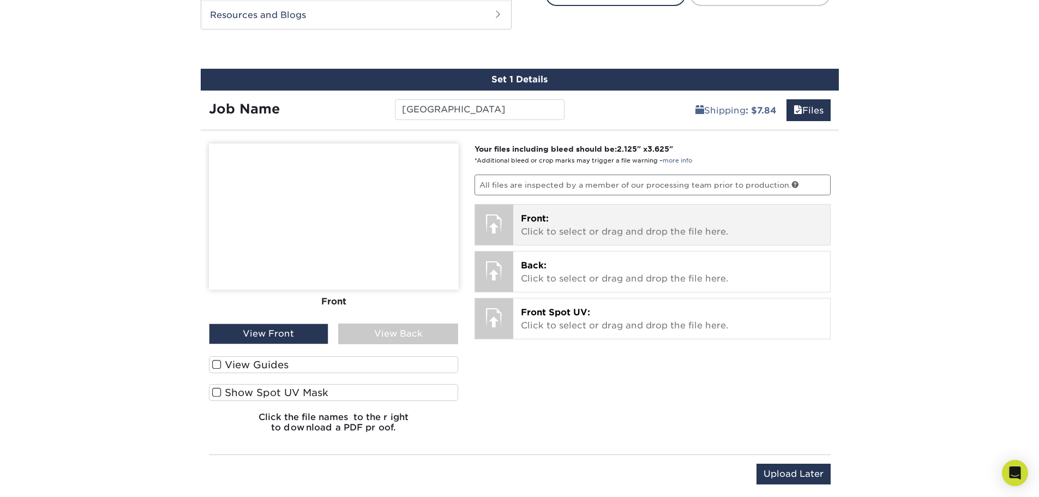
click at [549, 213] on p "Front: Click to select or drag and drop the file here." at bounding box center [672, 225] width 302 height 26
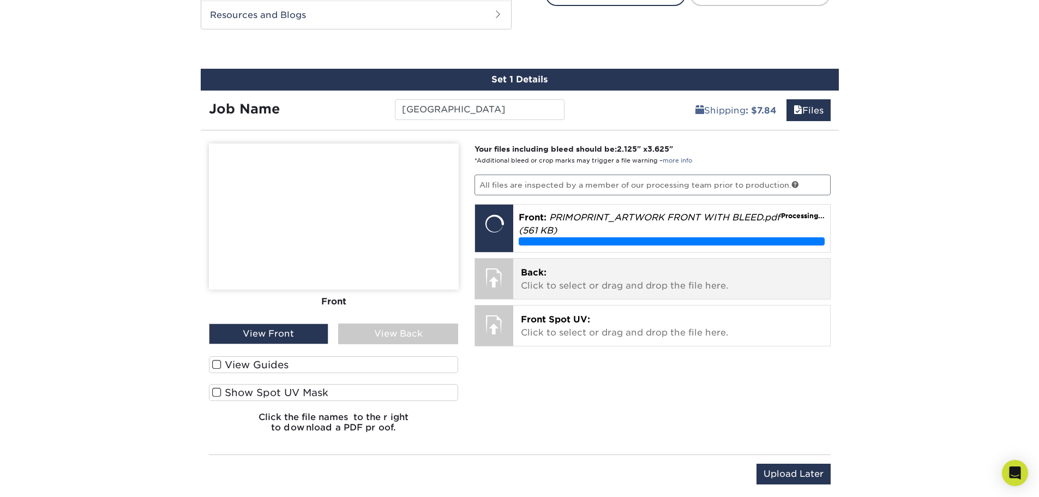
click at [577, 279] on p "Back: Click to select or drag and drop the file here." at bounding box center [672, 279] width 302 height 26
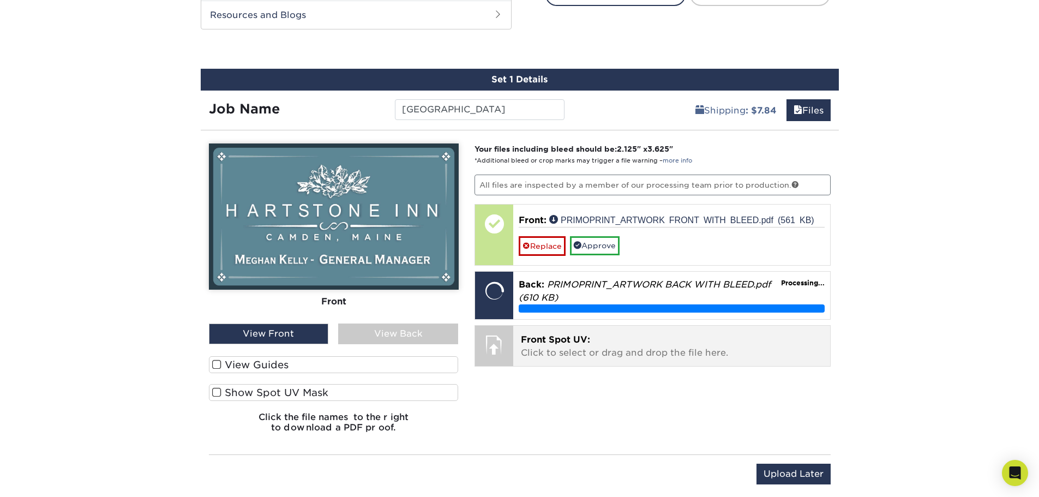
click at [586, 343] on span "Front Spot UV:" at bounding box center [555, 339] width 69 height 10
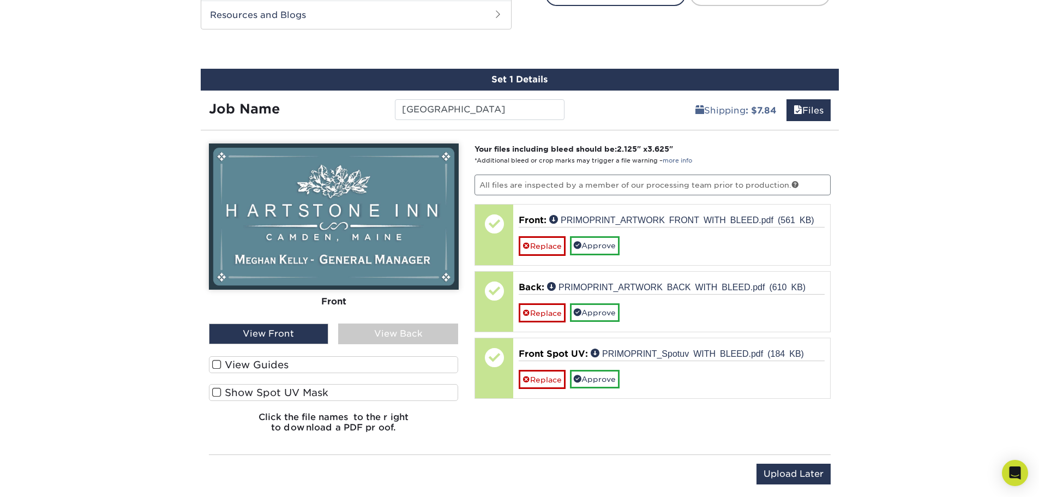
click at [359, 394] on label "Show Spot UV Mask" at bounding box center [334, 392] width 250 height 17
click at [0, 0] on input "Show Spot UV Mask" at bounding box center [0, 0] width 0 height 0
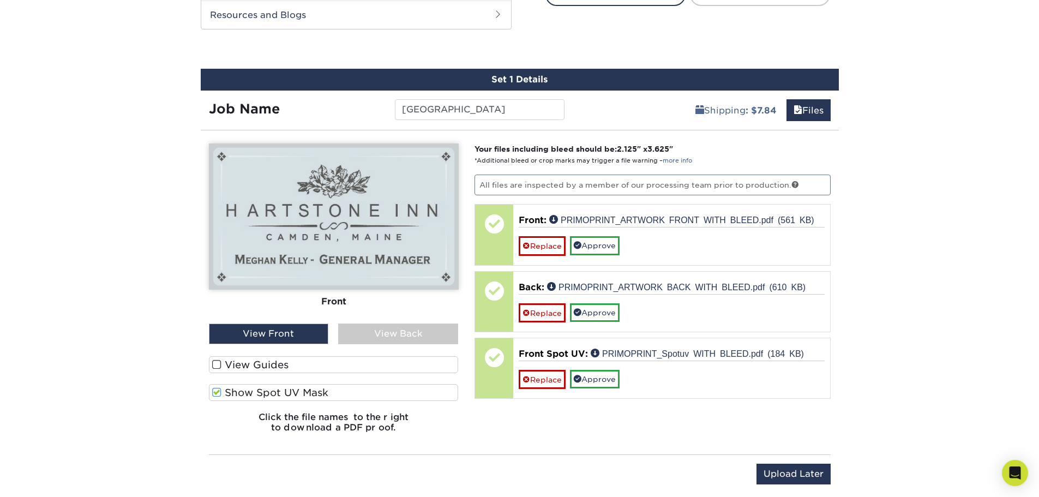
click at [359, 394] on label "Show Spot UV Mask" at bounding box center [334, 392] width 250 height 17
click at [0, 0] on input "Show Spot UV Mask" at bounding box center [0, 0] width 0 height 0
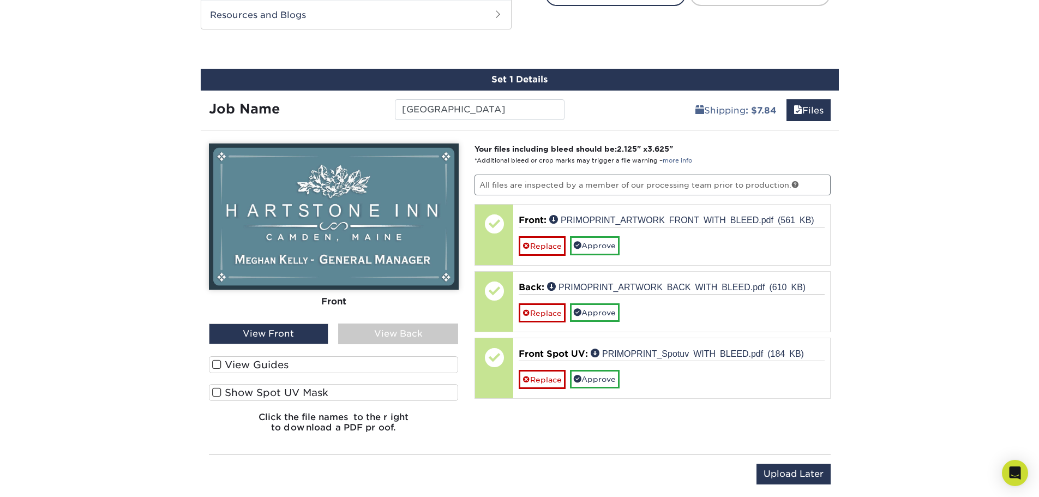
click at [299, 337] on div "View Front" at bounding box center [269, 333] width 120 height 21
click at [365, 335] on div "View Back" at bounding box center [398, 333] width 120 height 21
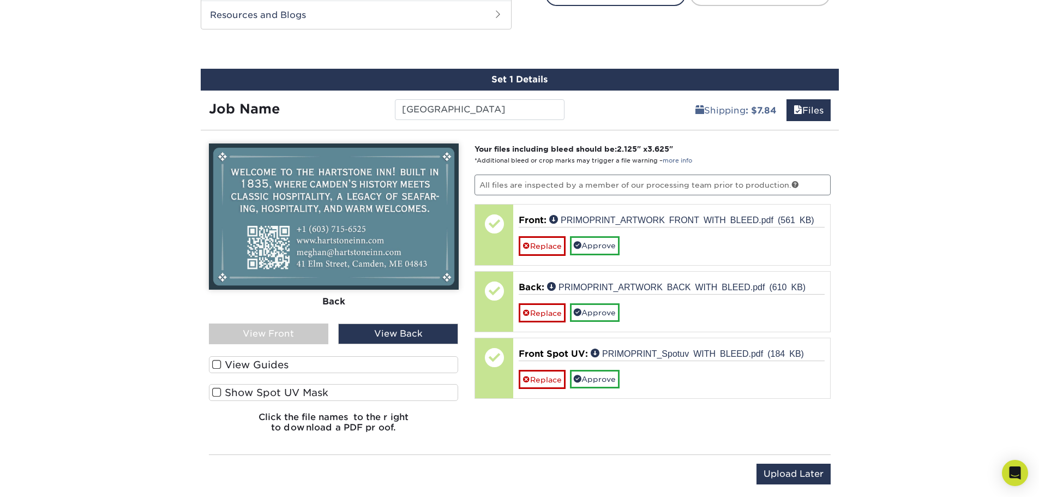
click at [359, 335] on div "View Back" at bounding box center [398, 333] width 120 height 21
click at [296, 327] on div "View Front" at bounding box center [269, 333] width 120 height 21
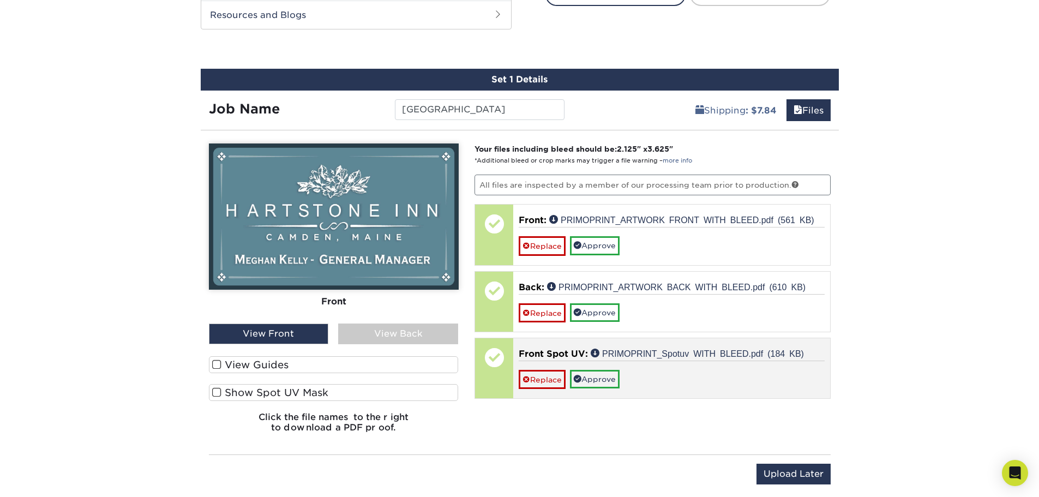
click at [568, 359] on p "Front Spot UV: PRIMOPRINT_Spotuv WITH BLEED.pdf (184 KB)" at bounding box center [672, 353] width 306 height 13
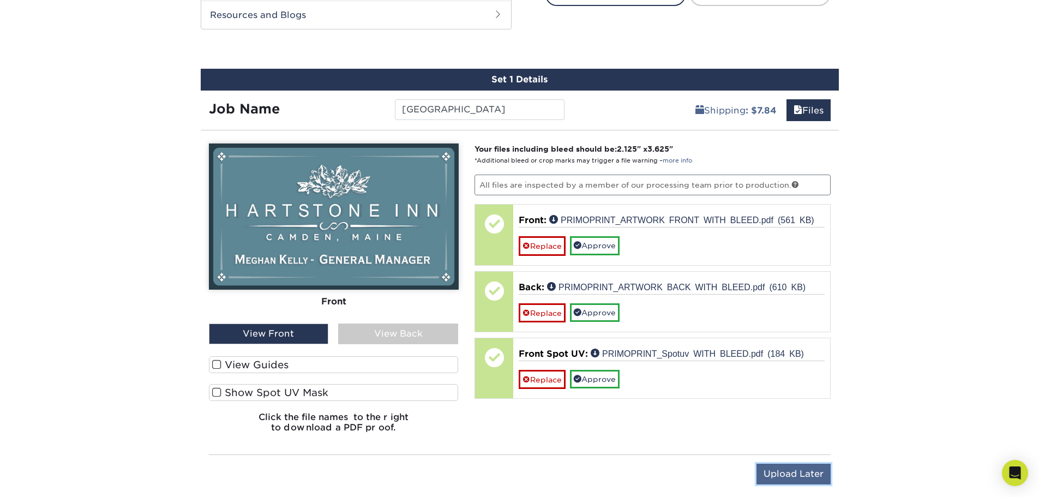
click at [824, 482] on input "Upload Later" at bounding box center [794, 474] width 74 height 21
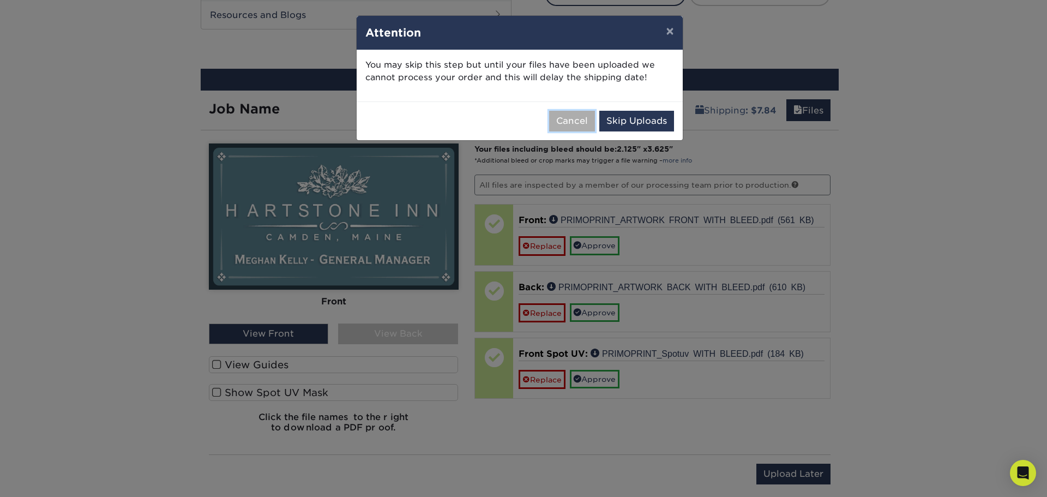
click at [580, 116] on button "Cancel" at bounding box center [572, 121] width 46 height 21
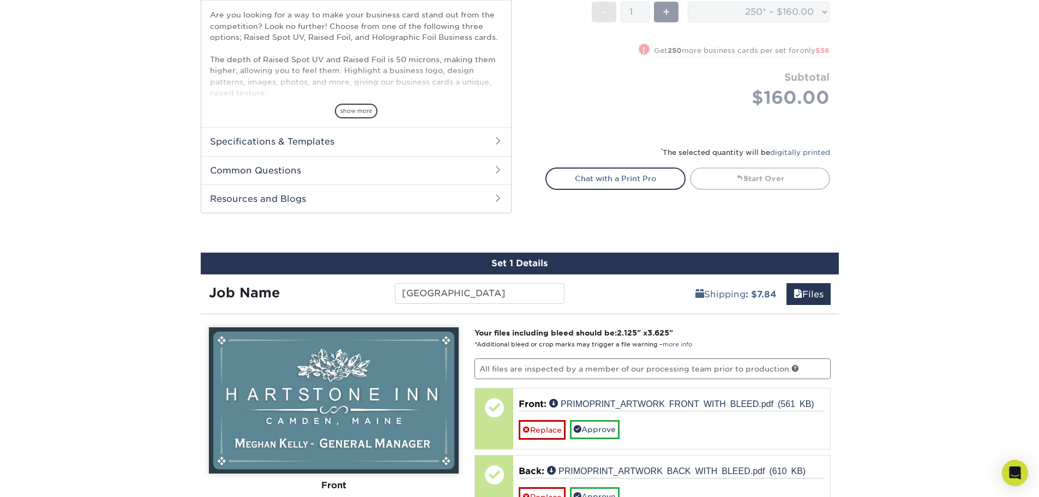
scroll to position [600, 0]
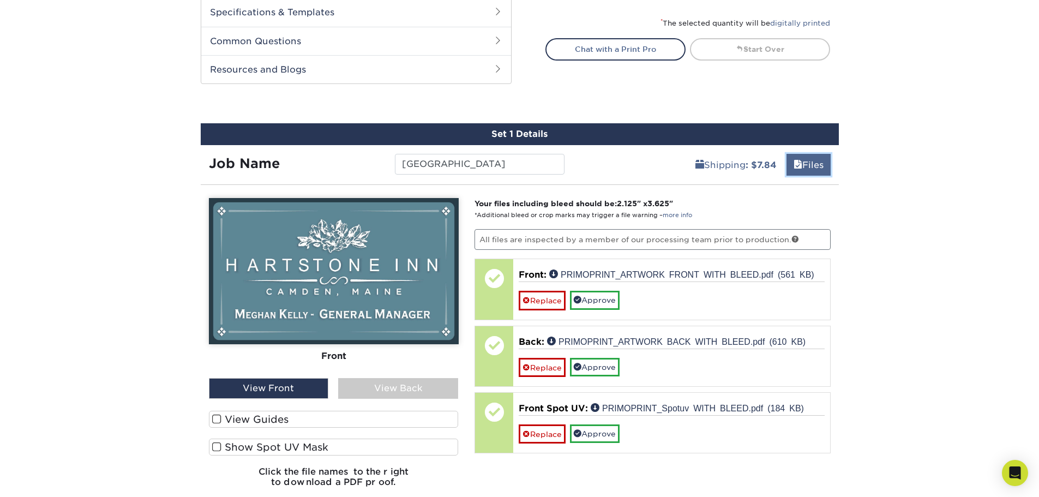
click at [800, 171] on link "Files" at bounding box center [809, 165] width 44 height 22
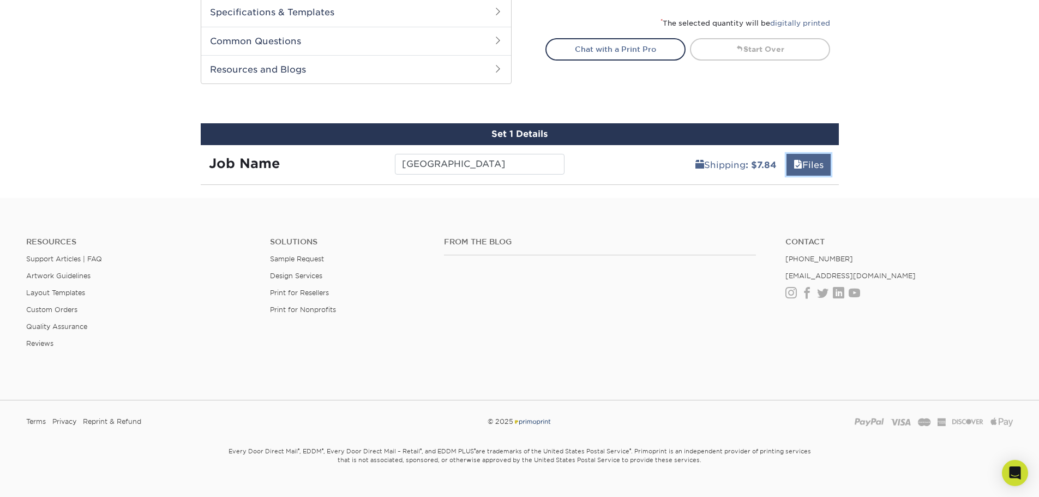
click at [800, 171] on link "Files" at bounding box center [809, 165] width 44 height 22
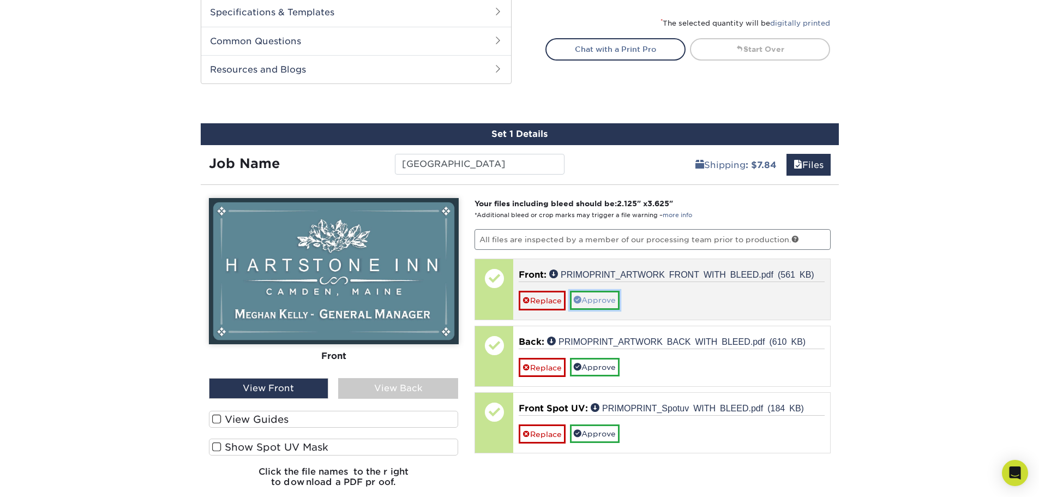
click at [604, 302] on link "Approve" at bounding box center [595, 300] width 50 height 19
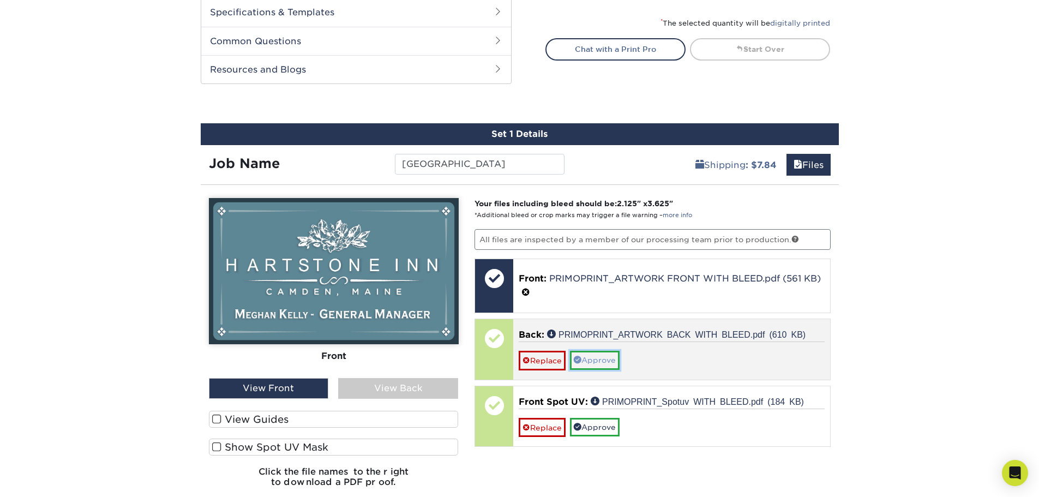
click at [591, 359] on link "Approve" at bounding box center [595, 360] width 50 height 19
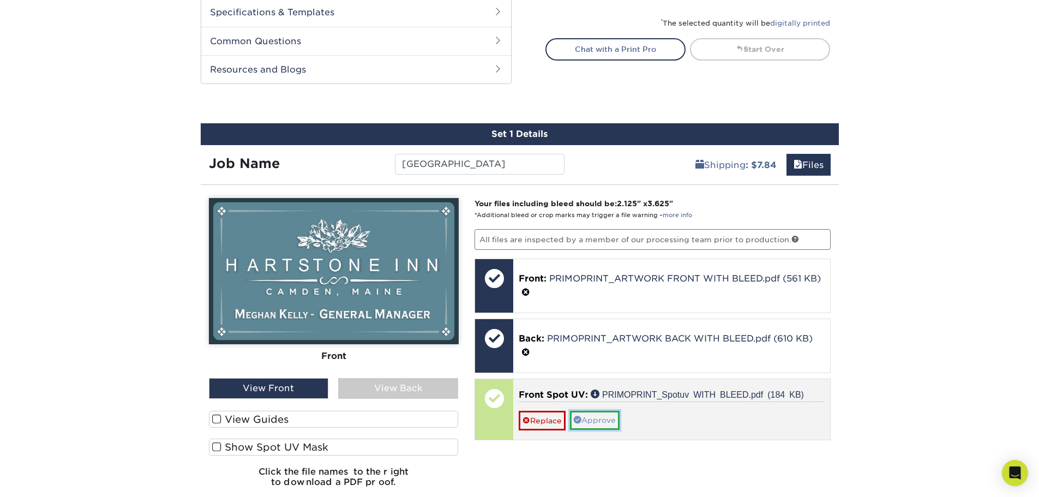
click at [603, 422] on link "Approve" at bounding box center [595, 420] width 50 height 19
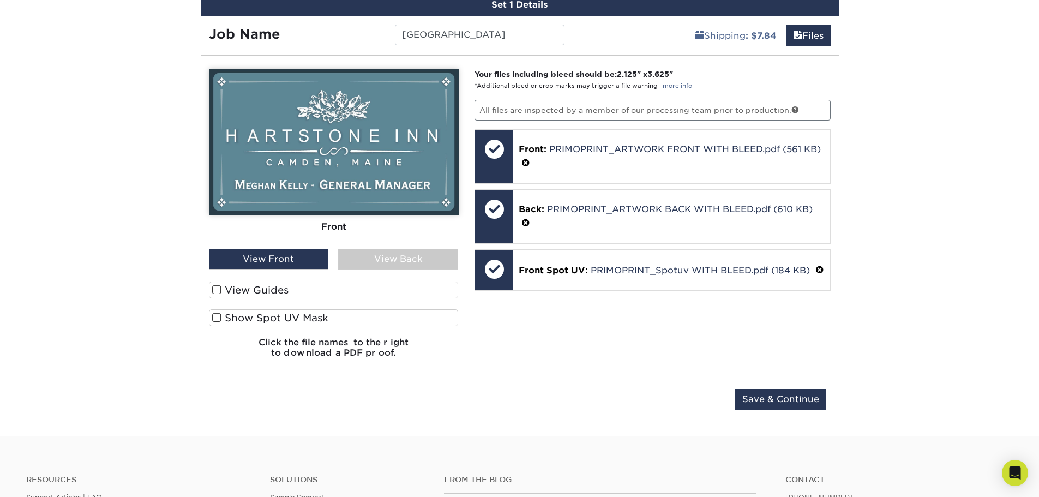
scroll to position [764, 0]
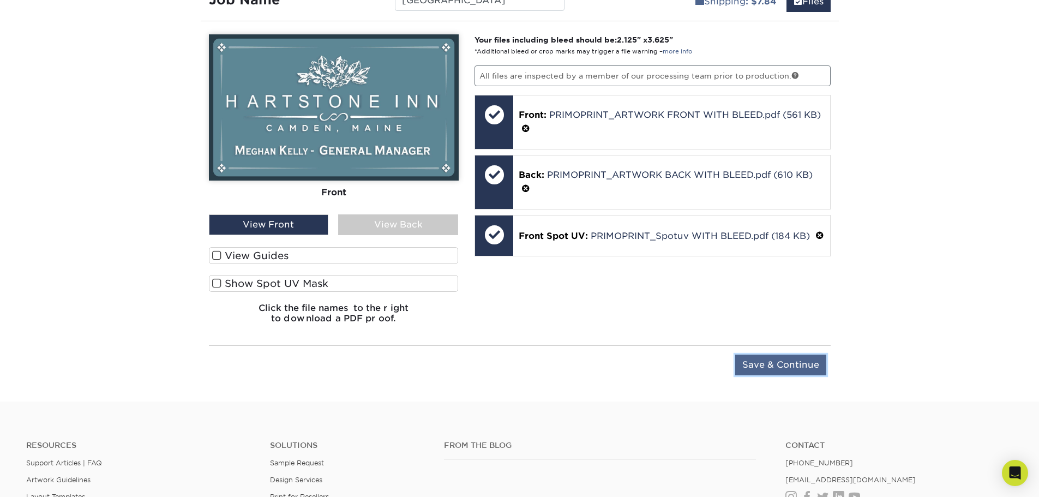
click at [757, 355] on input "Save & Continue" at bounding box center [780, 365] width 91 height 21
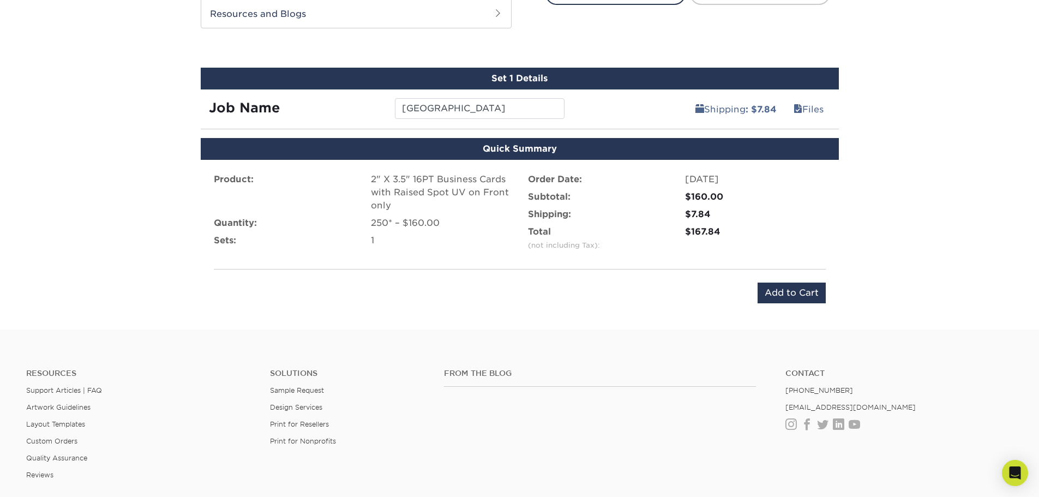
scroll to position [655, 0]
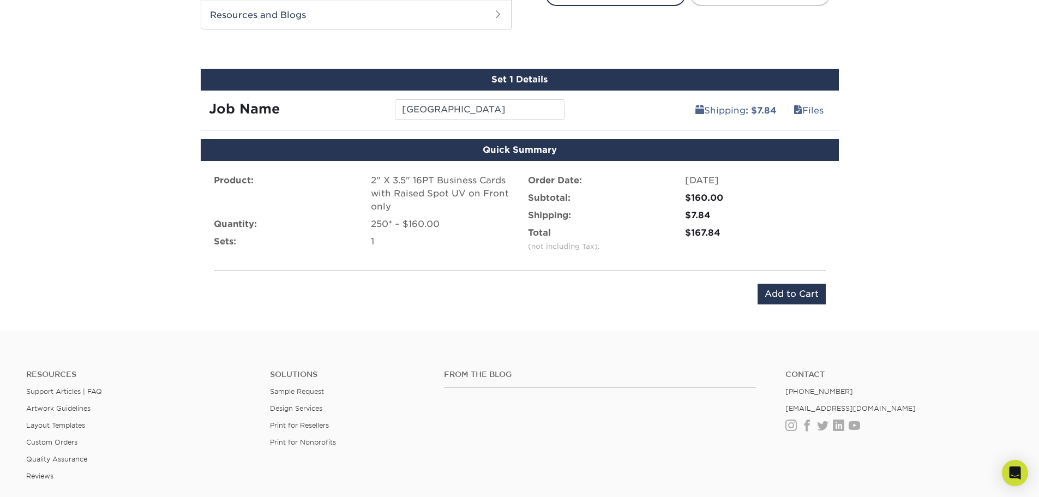
click at [682, 227] on div "$167.84" at bounding box center [755, 239] width 157 height 26
drag, startPoint x: 683, startPoint y: 230, endPoint x: 725, endPoint y: 235, distance: 42.3
click at [725, 235] on div "$167.84" at bounding box center [755, 239] width 157 height 26
copy div "$167.84"
click at [779, 296] on input "Add to Cart" at bounding box center [792, 294] width 68 height 21
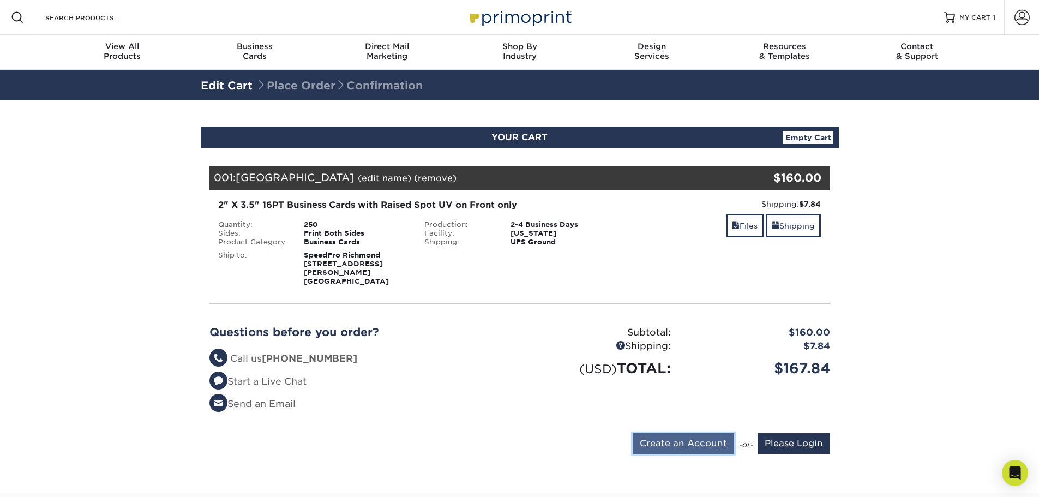
click at [665, 435] on input "Create an Account" at bounding box center [683, 443] width 101 height 21
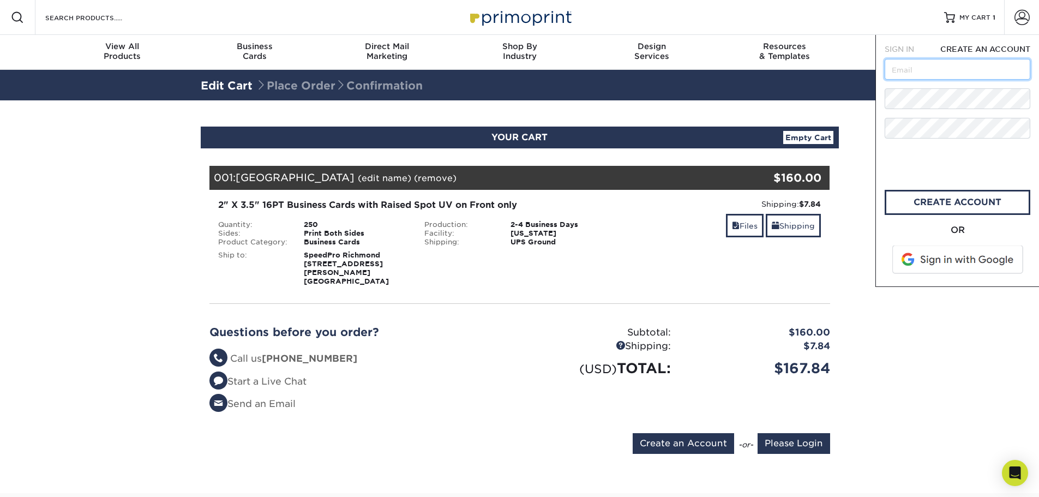
click at [941, 72] on input "text" at bounding box center [958, 69] width 146 height 21
type input "marketingsilverspring@speedpro.com"
click at [880, 97] on div "SIGN IN CREATE AN ACCOUNT forgot password? All fields are required. Login OR SI…" at bounding box center [957, 161] width 164 height 252
click at [875, 179] on section "YOUR CART Empty Cart Your Cart is Empty Account Login Create Account Contact Us…" at bounding box center [519, 296] width 1039 height 393
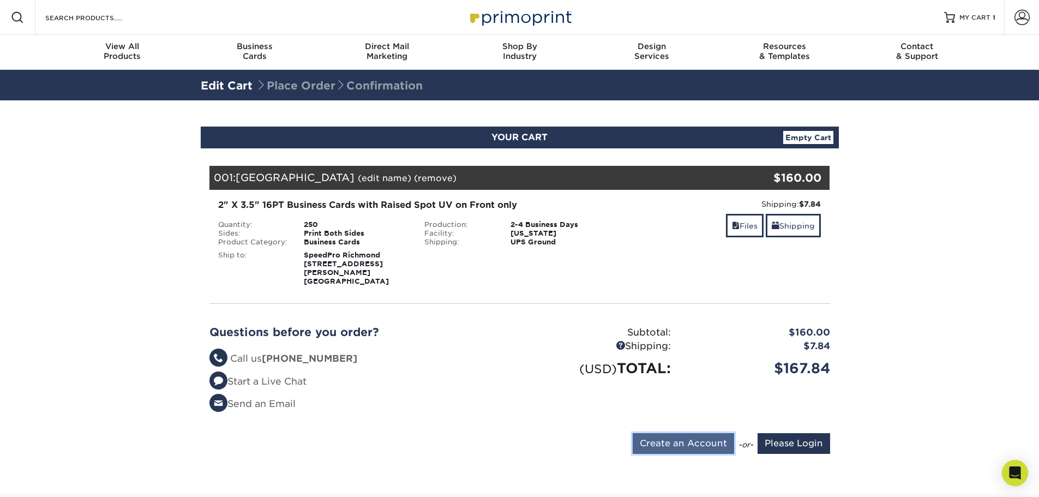
click at [709, 436] on input "Create an Account" at bounding box center [683, 443] width 101 height 21
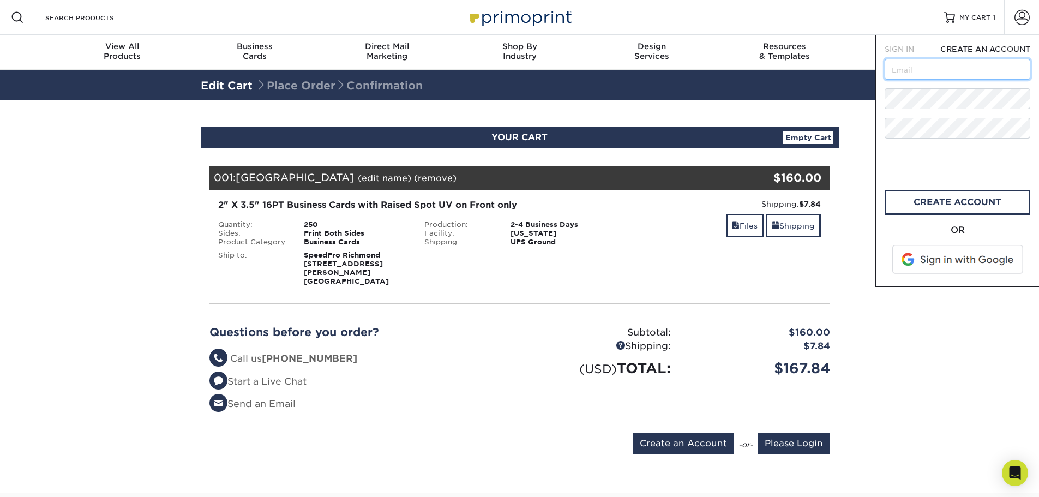
click at [927, 68] on input "text" at bounding box center [958, 69] width 146 height 21
type input "marketingsilverspring@speedpro.com"
click at [912, 202] on link "create account" at bounding box center [958, 202] width 146 height 25
click at [937, 68] on input "text" at bounding box center [958, 69] width 146 height 21
type input "marketingsilverspring@speedpro.com"
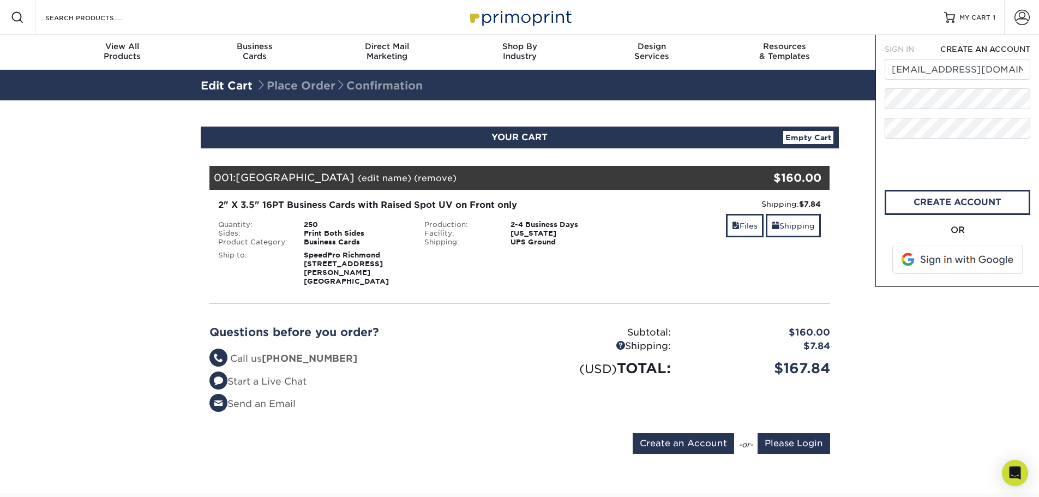
click at [973, 48] on span "CREATE AN ACCOUNT" at bounding box center [985, 49] width 90 height 9
click at [889, 44] on div "SIGN IN" at bounding box center [904, 49] width 54 height 11
click at [905, 49] on span "SIGN IN" at bounding box center [899, 49] width 29 height 9
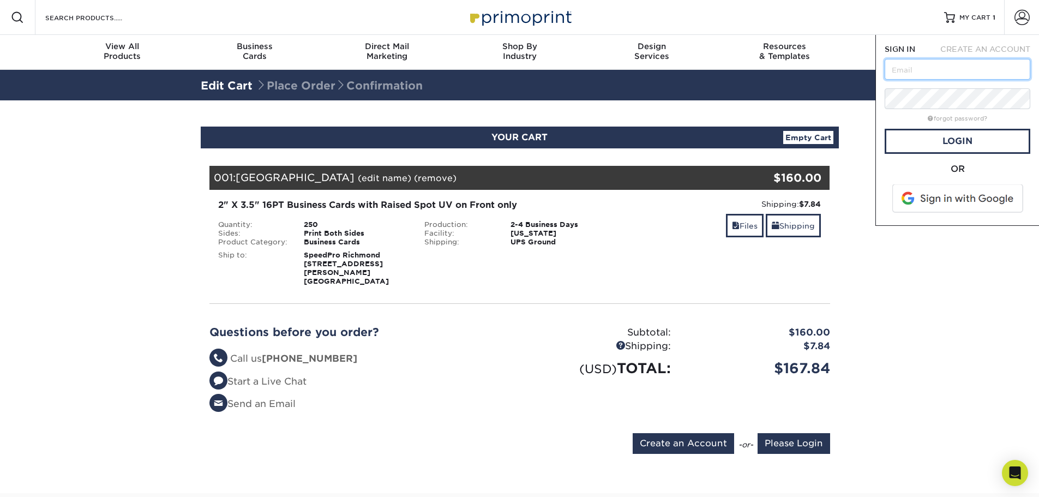
click at [926, 70] on input "text" at bounding box center [958, 69] width 146 height 21
type input "marketingsilverspring@speedpro.com"
click at [927, 148] on link "Login" at bounding box center [958, 141] width 146 height 25
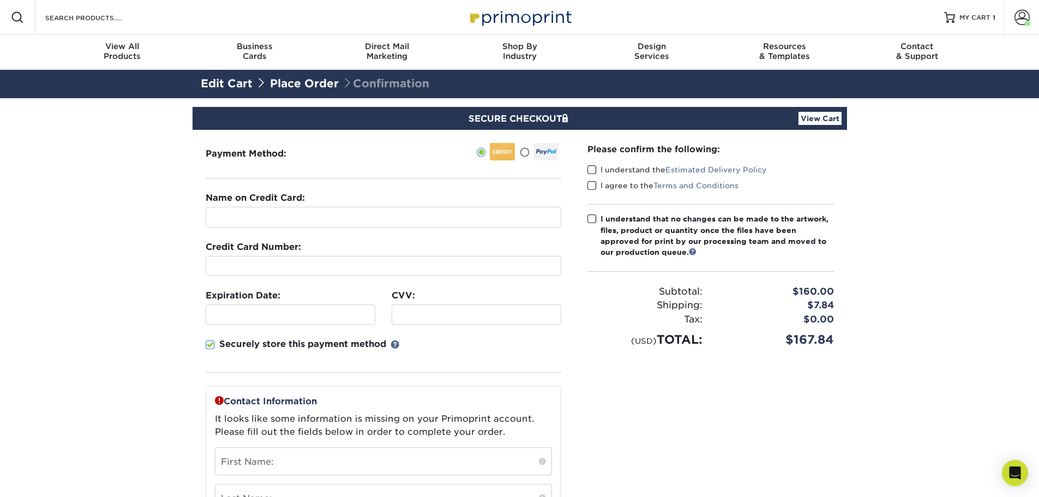
click at [593, 223] on span at bounding box center [591, 219] width 9 height 10
click at [0, 0] on input "I understand that no changes can be made to the artwork, files, product or quan…" at bounding box center [0, 0] width 0 height 0
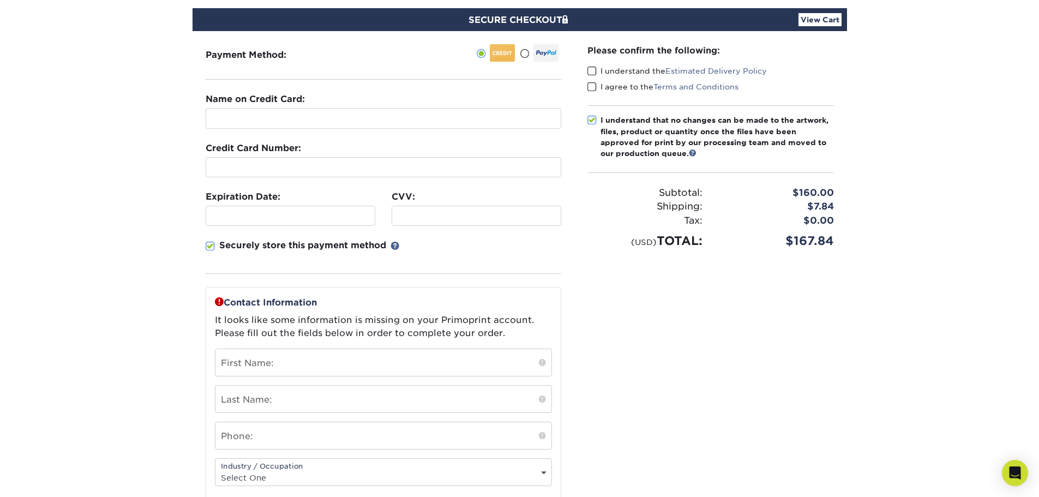
scroll to position [109, 0]
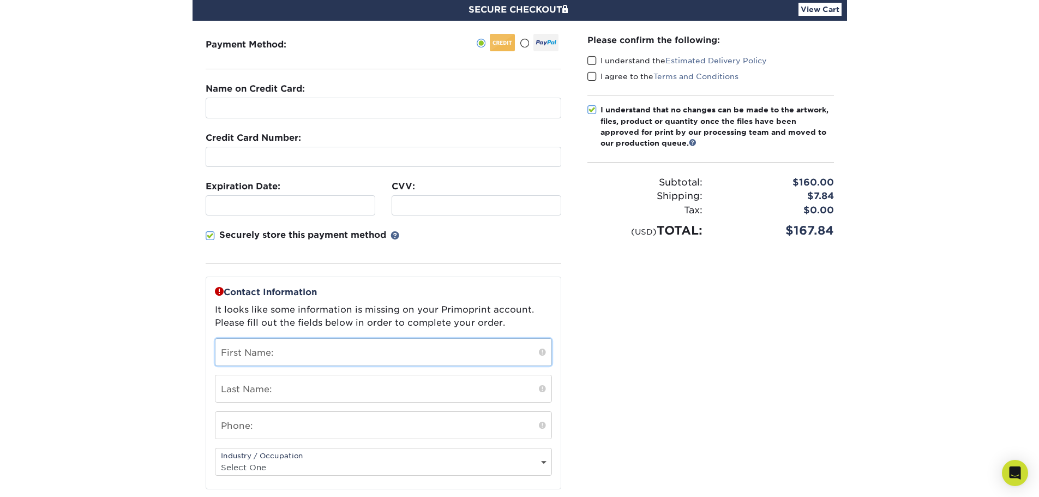
click at [344, 351] on input "text" at bounding box center [383, 352] width 336 height 27
type input "SpeedPro"
type input "Spring"
type input "3015887733"
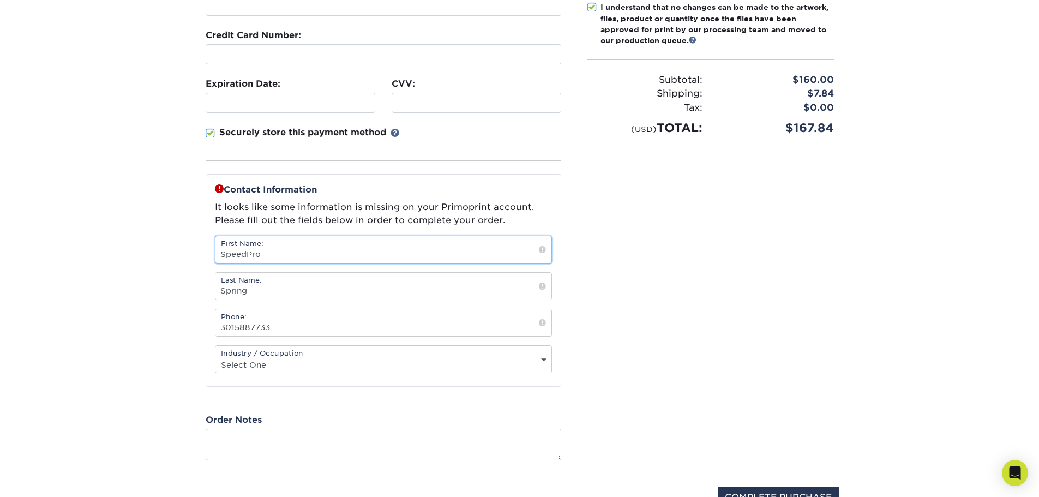
scroll to position [218, 0]
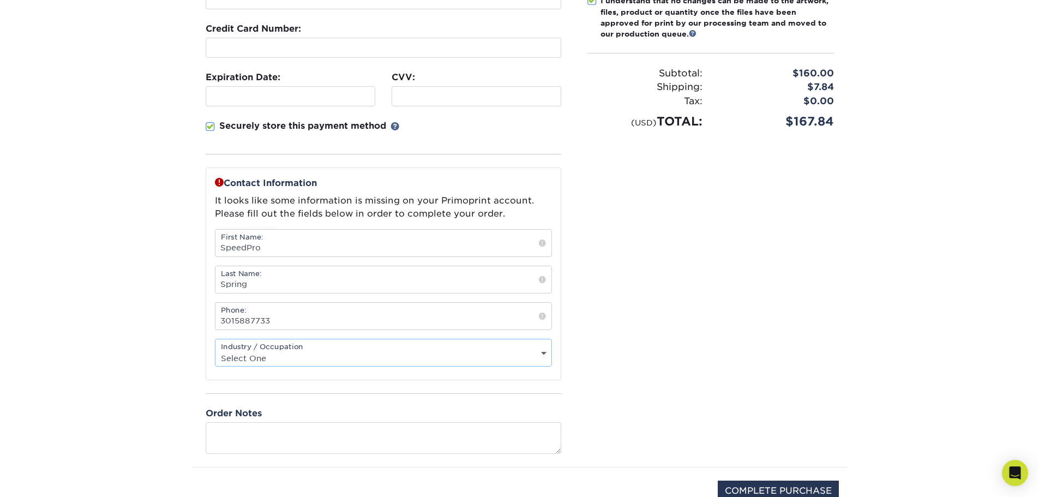
click at [347, 357] on select "Select One Administrative Executive Human Resources Construction Education Ente…" at bounding box center [383, 358] width 336 height 16
select select "11"
click at [215, 350] on select "Select One Administrative Executive Human Resources Construction Education Ente…" at bounding box center [383, 358] width 336 height 16
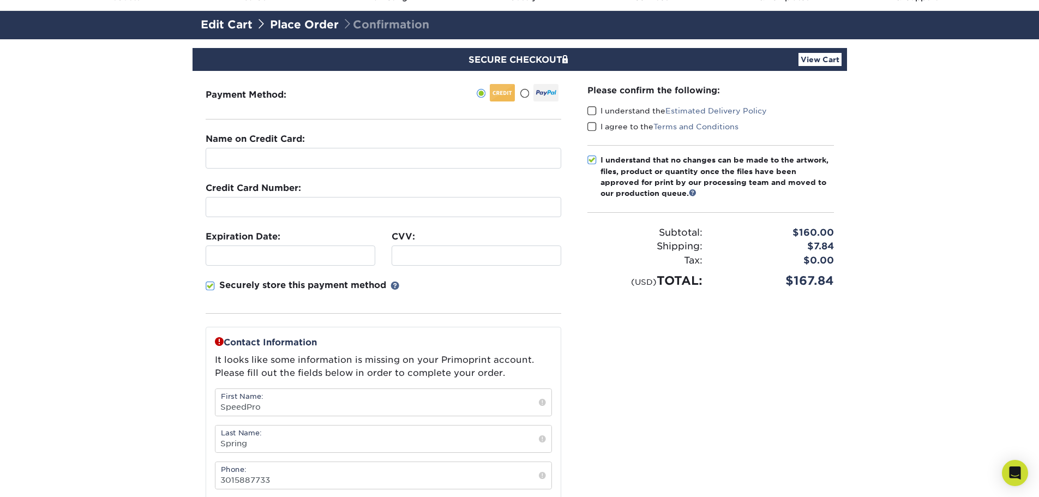
scroll to position [0, 0]
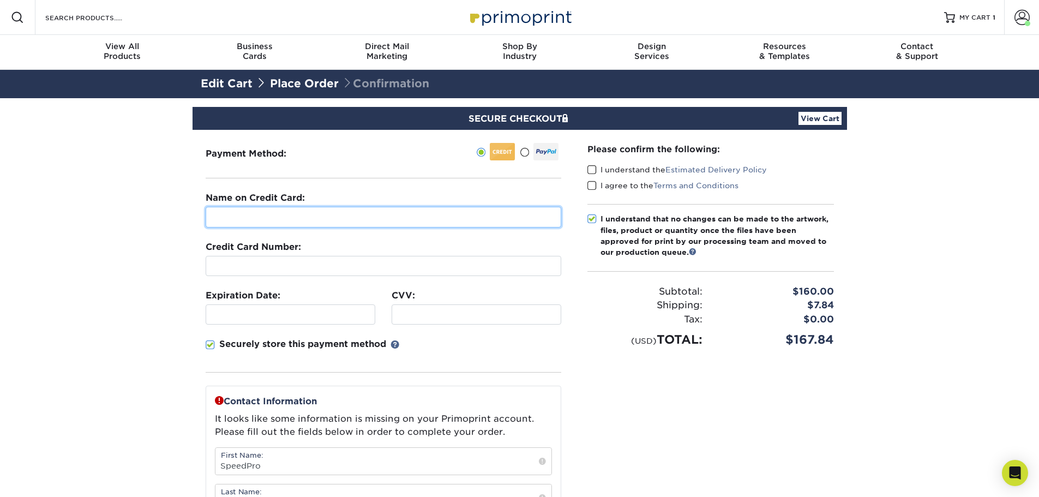
click at [347, 214] on input "text" at bounding box center [384, 217] width 356 height 21
type input "Harveen Kalra"
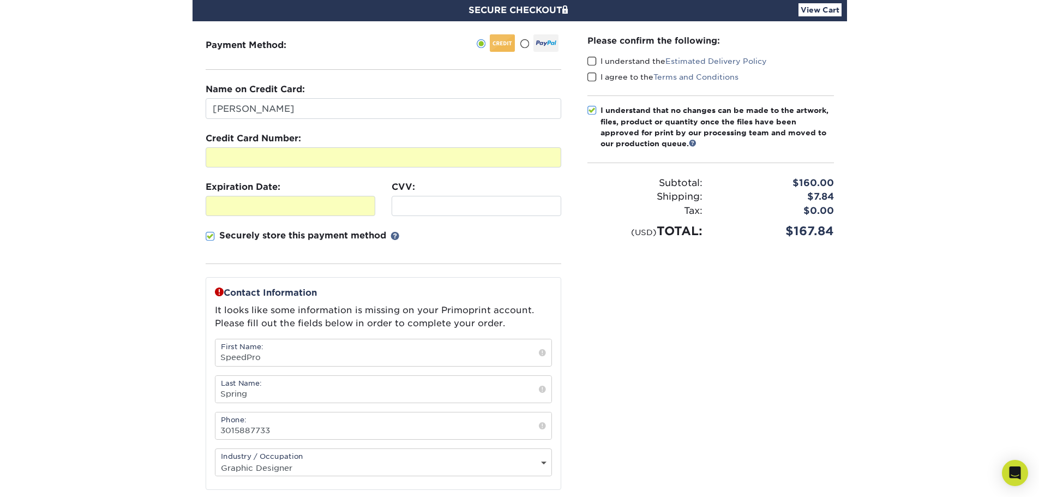
scroll to position [109, 0]
click at [367, 115] on input "Harveen Kalra" at bounding box center [384, 108] width 356 height 21
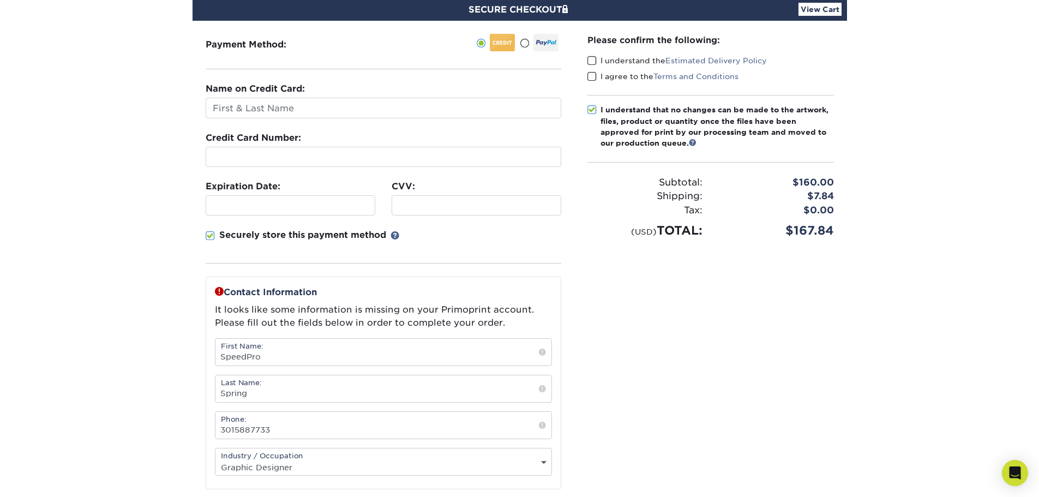
click at [341, 179] on fieldset "Name on Credit Card: Credit Card Number: Expiration Date: CVV:" at bounding box center [384, 179] width 356 height 194
click at [317, 235] on p "Securely store this payment method" at bounding box center [302, 235] width 167 height 13
click at [0, 0] on input "Securely store this payment method" at bounding box center [0, 0] width 0 height 0
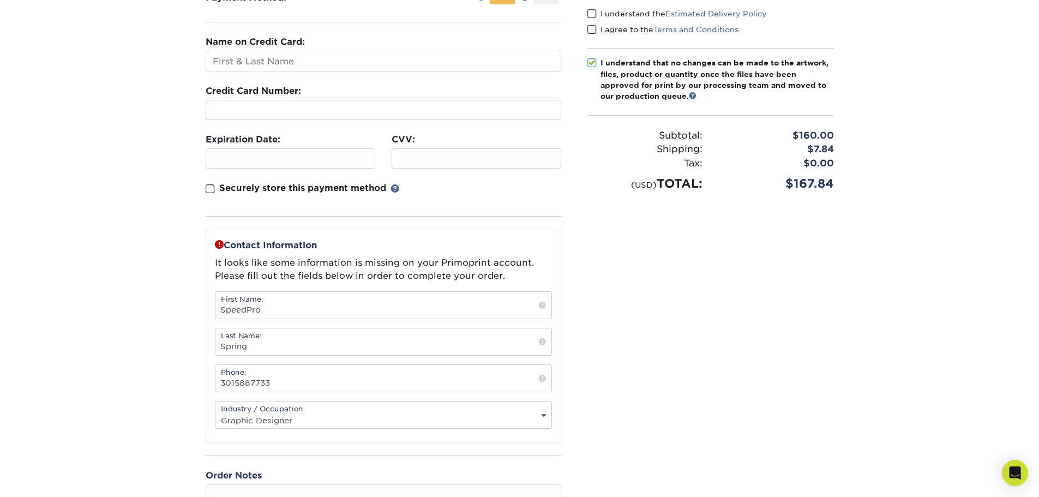
scroll to position [218, 0]
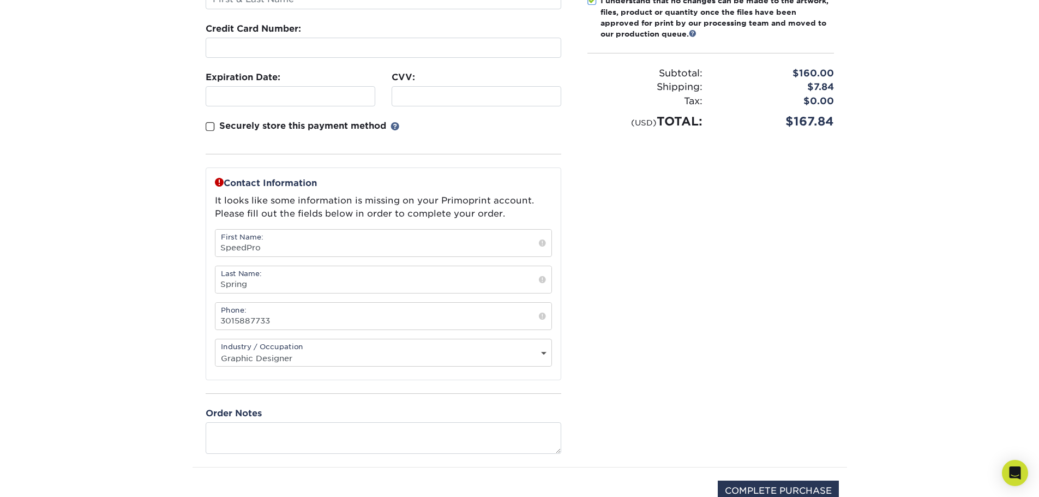
click at [542, 245] on span at bounding box center [542, 243] width 7 height 11
click at [496, 245] on input "SpeedPro" at bounding box center [383, 243] width 336 height 27
click at [543, 245] on span at bounding box center [542, 243] width 7 height 11
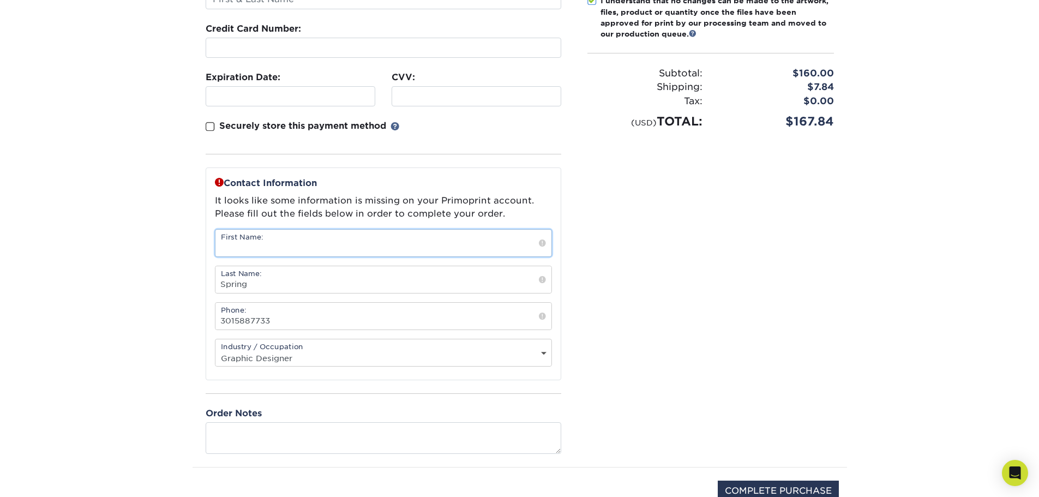
click at [536, 247] on input "text" at bounding box center [383, 243] width 336 height 27
type input "SpeedPro"
click at [635, 253] on div "Please confirm the following: I understand the Estimated Delivery Policy I agre…" at bounding box center [710, 189] width 273 height 555
click at [460, 345] on div "Industry / Occupation Select One Administrative Executive Human Resources Const…" at bounding box center [383, 353] width 337 height 28
click at [458, 357] on select "Select One Administrative Executive Human Resources Construction Education Ente…" at bounding box center [383, 358] width 336 height 16
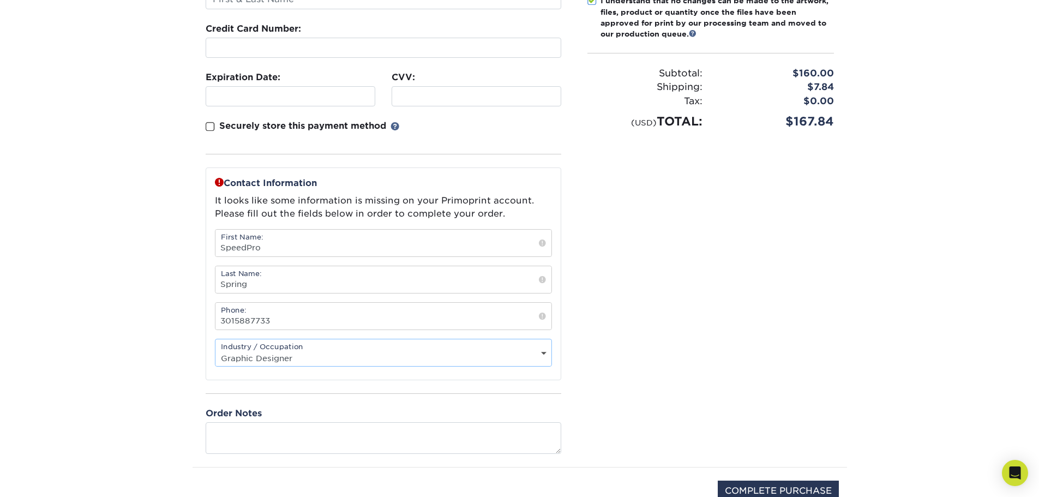
click at [215, 350] on select "Select One Administrative Executive Human Resources Construction Education Ente…" at bounding box center [383, 358] width 336 height 16
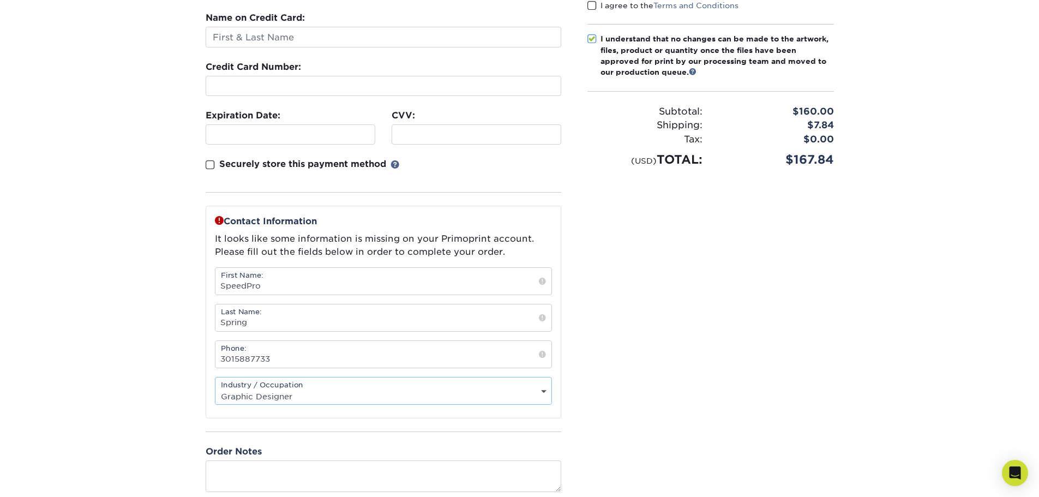
scroll to position [55, 0]
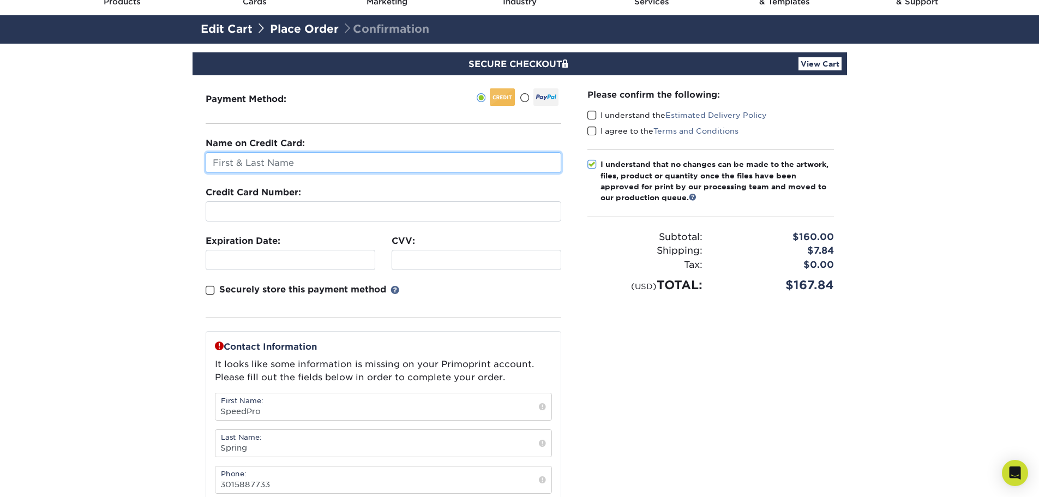
click at [267, 160] on input "text" at bounding box center [384, 162] width 356 height 21
type input "[PERSON_NAME]"
click at [233, 206] on div at bounding box center [384, 211] width 356 height 20
click at [467, 284] on div "Securely store this payment method" at bounding box center [384, 300] width 356 height 35
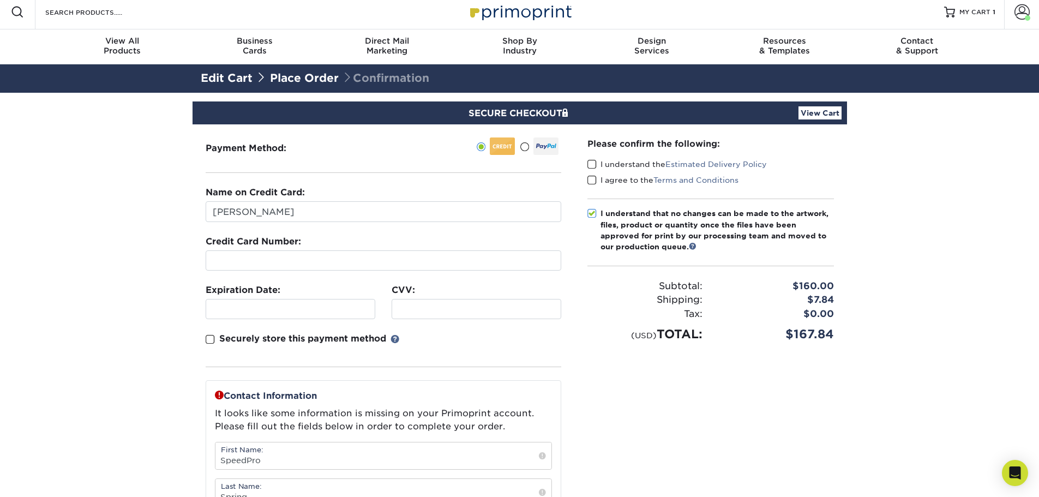
scroll to position [0, 0]
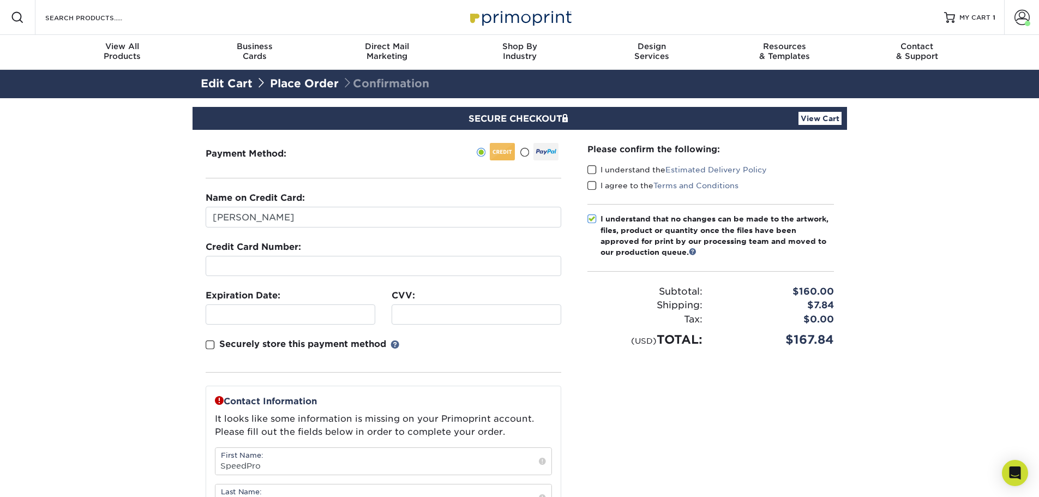
click at [595, 170] on span at bounding box center [591, 170] width 9 height 10
click at [0, 0] on input "I understand the Estimated Delivery Policy" at bounding box center [0, 0] width 0 height 0
click at [589, 186] on span at bounding box center [591, 186] width 9 height 10
click at [0, 0] on input "I agree to the Terms and Conditions" at bounding box center [0, 0] width 0 height 0
click at [832, 121] on link "View Cart" at bounding box center [820, 118] width 43 height 13
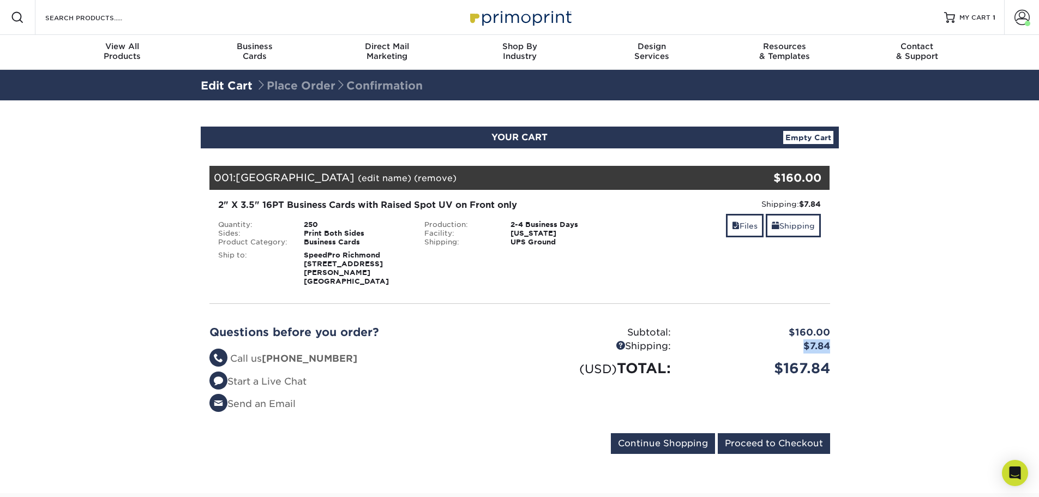
drag, startPoint x: 803, startPoint y: 333, endPoint x: 866, endPoint y: 340, distance: 63.1
click at [866, 340] on section "YOUR CART Empty Cart Your Cart is Empty View Account Active Orders Order Histor…" at bounding box center [519, 296] width 1039 height 393
copy div "$7.84"
click at [747, 434] on input "Proceed to Checkout" at bounding box center [774, 443] width 112 height 21
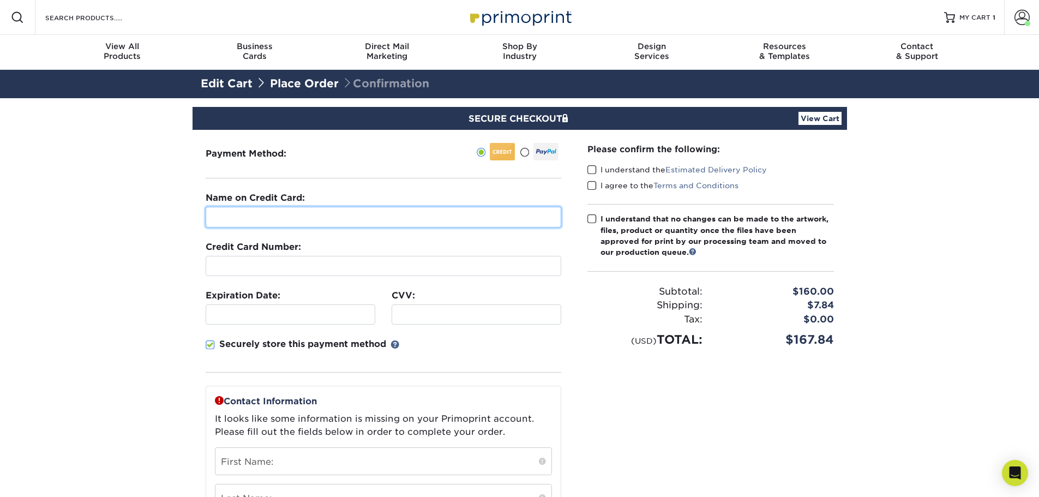
click at [381, 213] on input "text" at bounding box center [384, 217] width 356 height 21
click at [362, 216] on input "text" at bounding box center [384, 217] width 356 height 21
type input "[PERSON_NAME]"
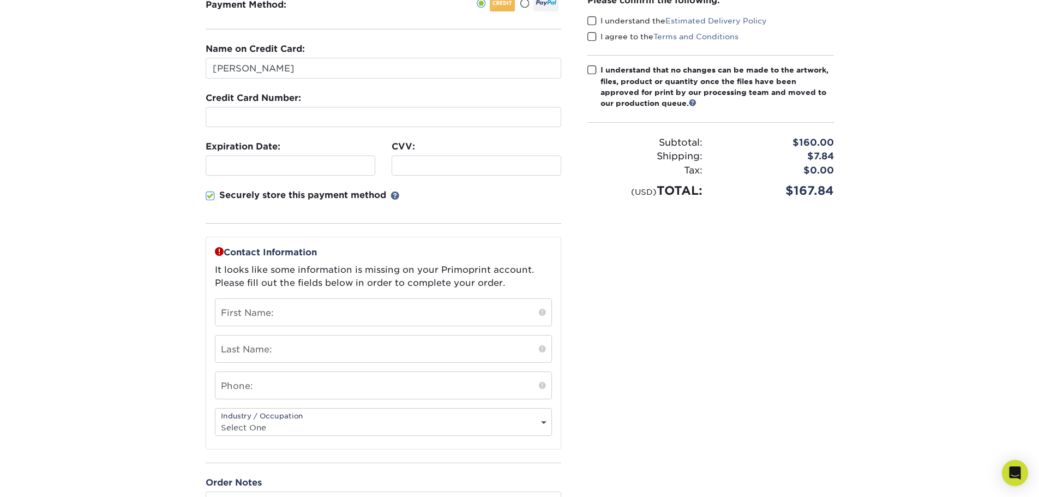
scroll to position [164, 0]
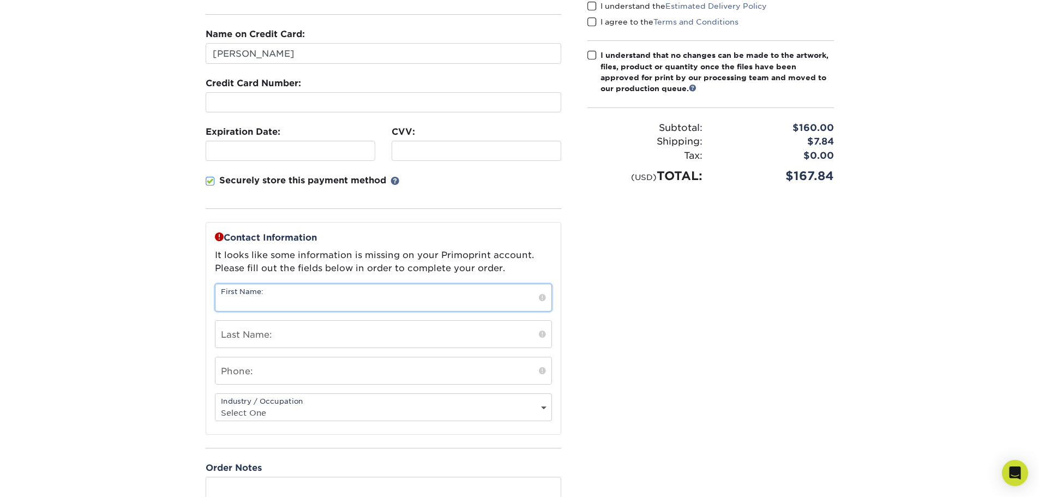
click at [491, 300] on input "text" at bounding box center [383, 297] width 336 height 27
type input "SpeedPro"
type input "Spring"
type input "3015887733"
click at [344, 415] on select "Select One Administrative Executive Human Resources Construction Education Ente…" at bounding box center [383, 413] width 336 height 16
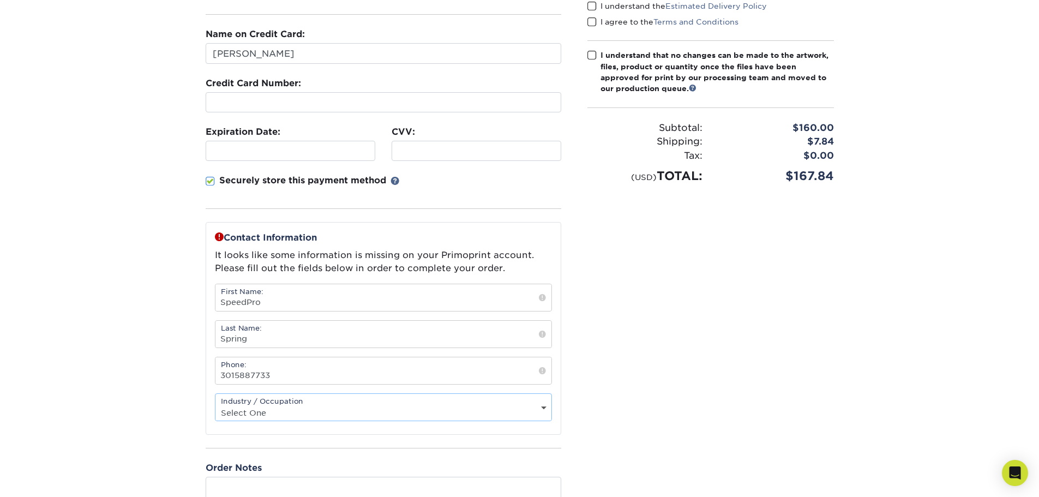
select select "11"
click at [215, 405] on select "Select One Administrative Executive Human Resources Construction Education Ente…" at bounding box center [383, 413] width 336 height 16
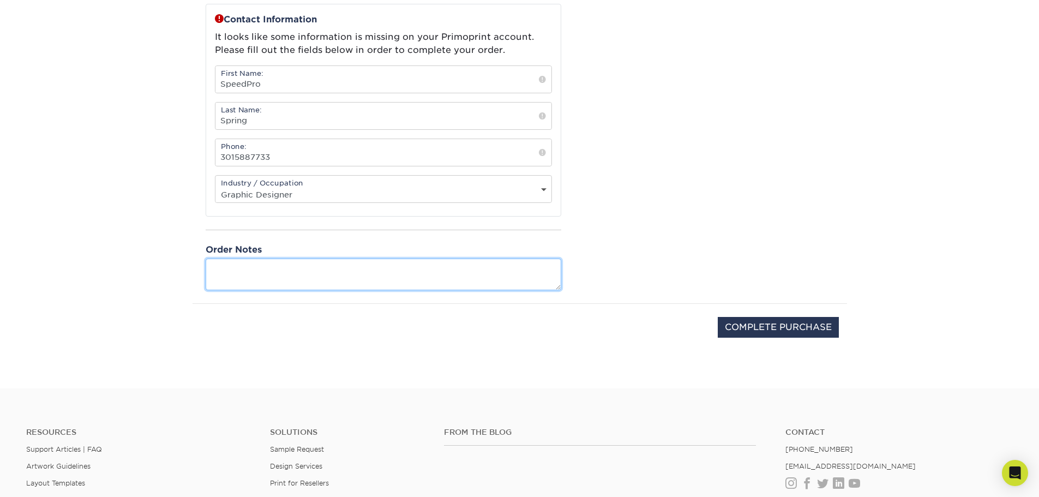
click at [493, 270] on textarea at bounding box center [384, 274] width 356 height 31
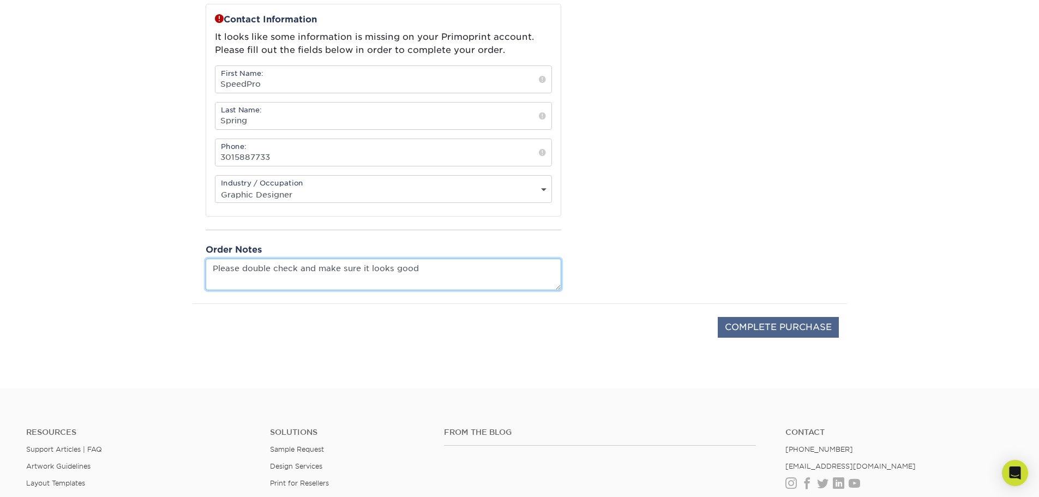
type textarea "Please double check and make sure it looks good"
click at [753, 326] on input "COMPLETE PURCHASE" at bounding box center [778, 327] width 121 height 21
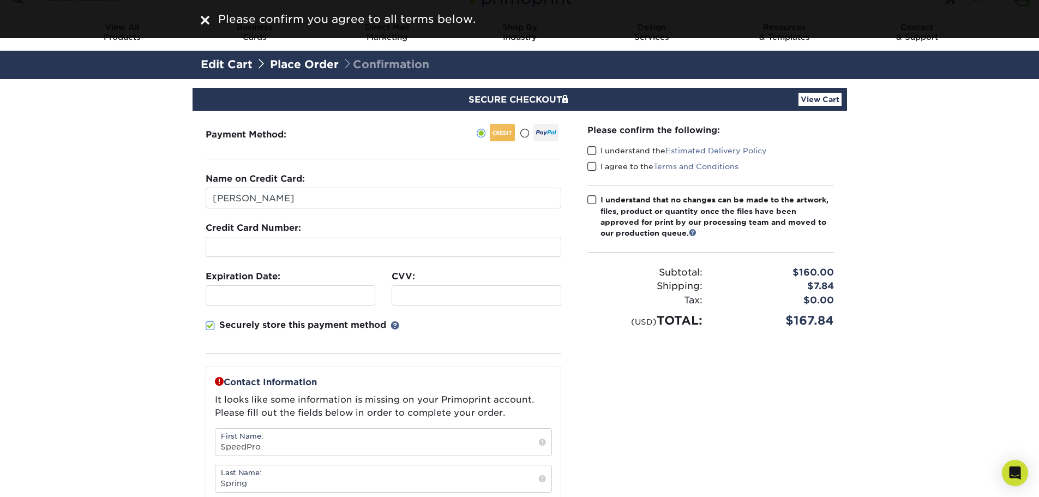
scroll to position [0, 0]
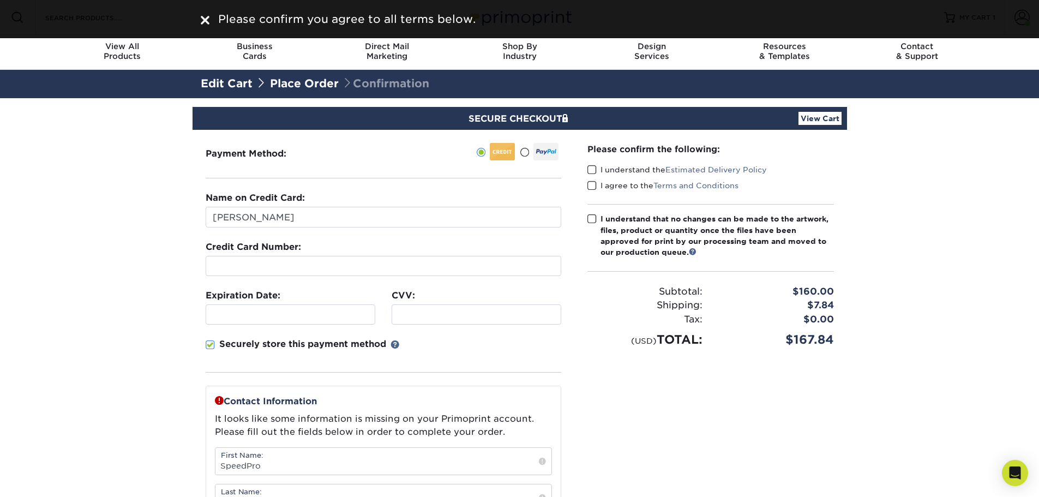
click at [591, 216] on span at bounding box center [591, 219] width 9 height 10
click at [0, 0] on input "I understand that no changes can be made to the artwork, files, product or quan…" at bounding box center [0, 0] width 0 height 0
click at [591, 189] on span at bounding box center [591, 186] width 9 height 10
click at [0, 0] on input "I agree to the Terms and Conditions" at bounding box center [0, 0] width 0 height 0
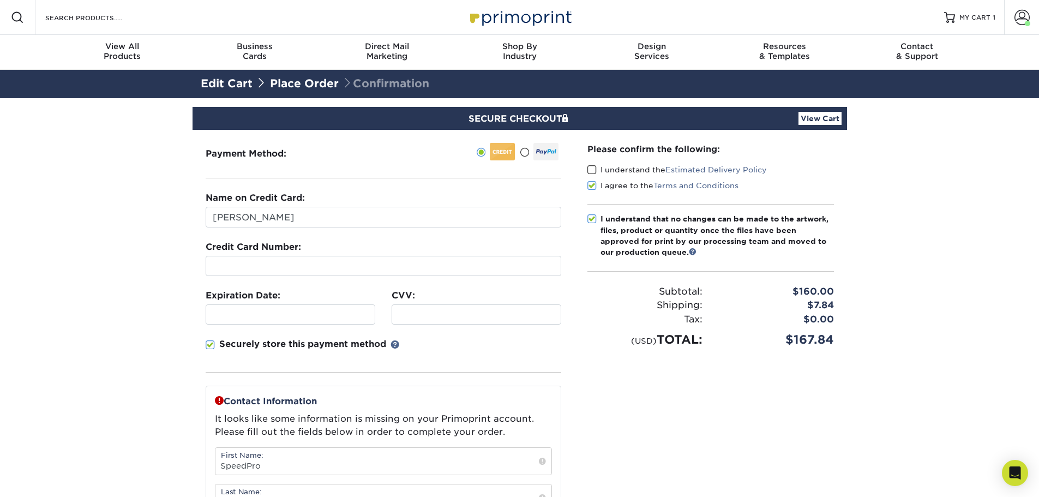
click at [592, 174] on span at bounding box center [591, 170] width 9 height 10
click at [0, 0] on input "I understand the Estimated Delivery Policy" at bounding box center [0, 0] width 0 height 0
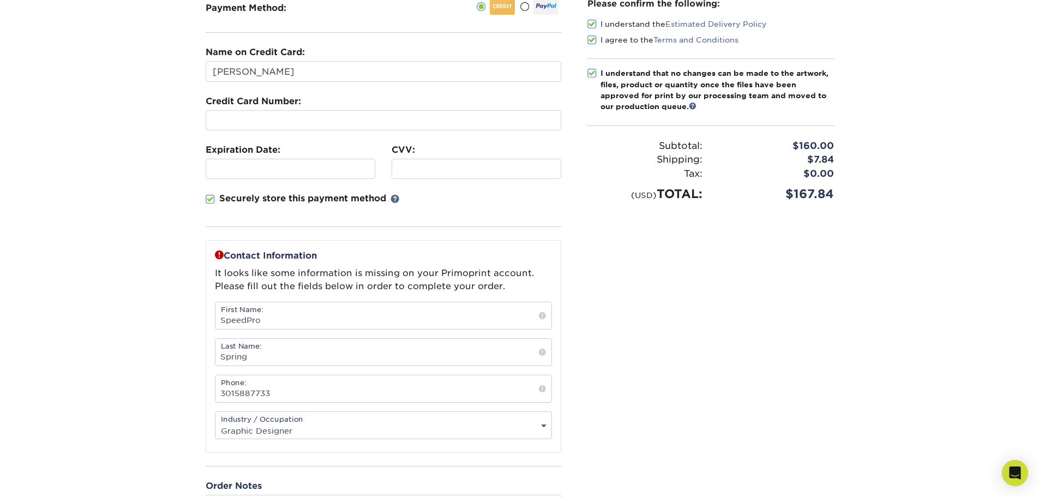
scroll to position [327, 0]
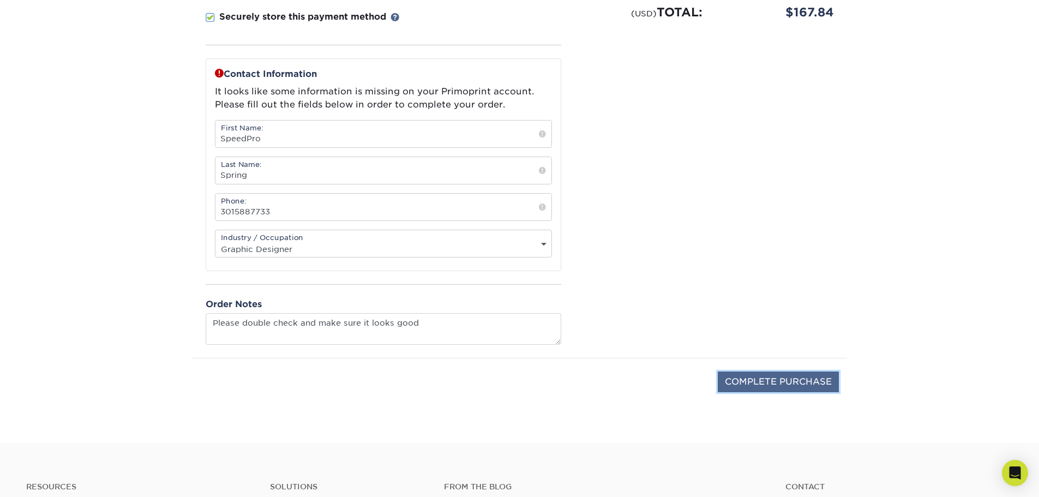
click at [744, 375] on input "COMPLETE PURCHASE" at bounding box center [778, 381] width 121 height 21
type input "PROCESSING, PLEASE WAIT..."
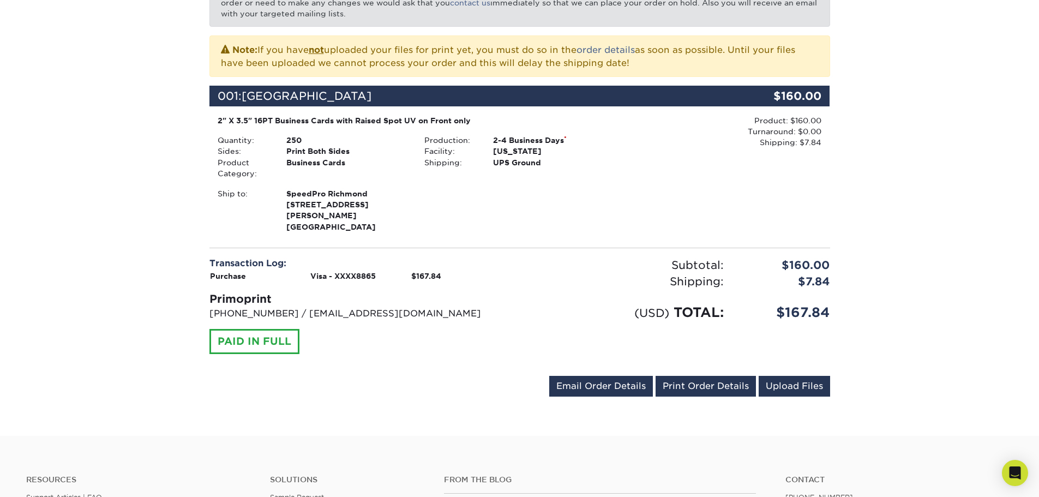
scroll to position [218, 0]
click at [788, 380] on link "Upload Files" at bounding box center [794, 385] width 71 height 21
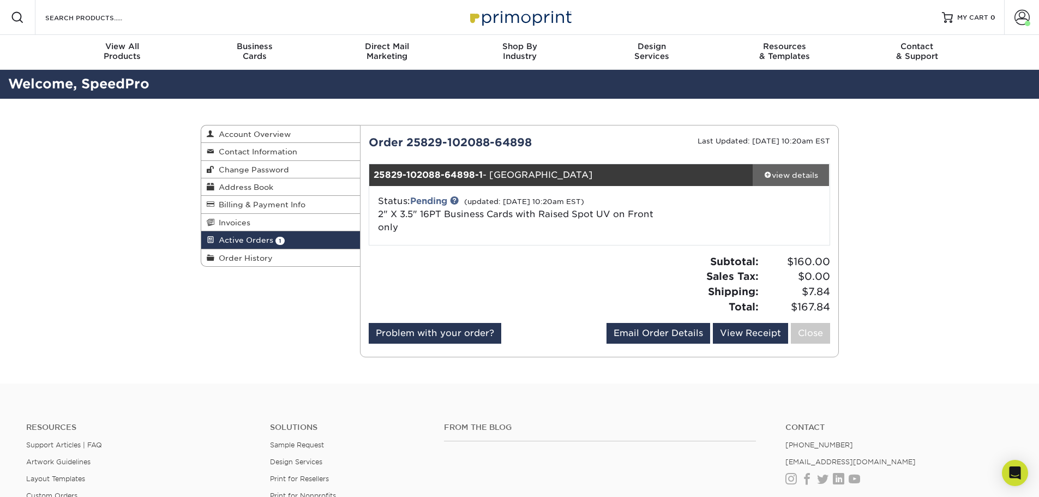
click at [779, 177] on div "view details" at bounding box center [791, 175] width 77 height 11
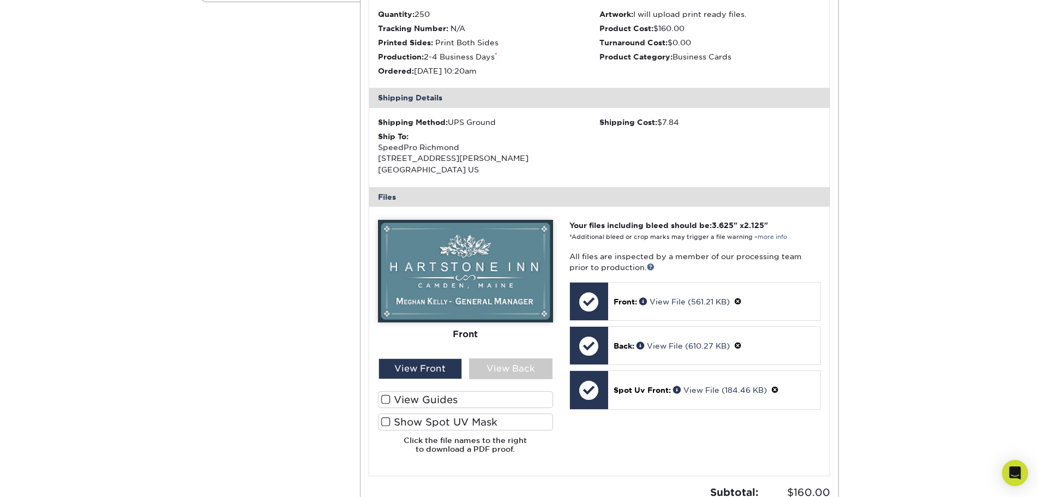
scroll to position [273, 0]
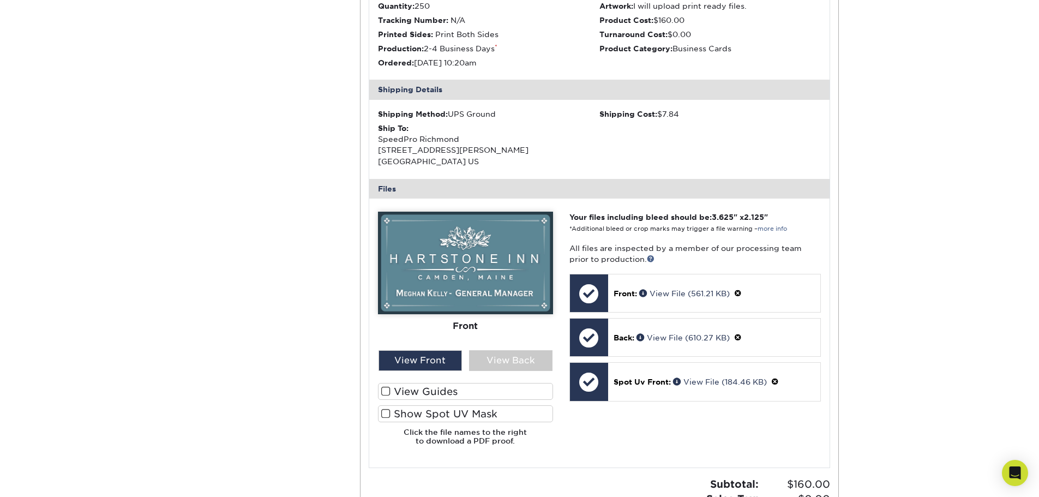
click at [395, 415] on label "Show Spot UV Mask" at bounding box center [465, 413] width 175 height 17
click at [0, 0] on input "Show Spot UV Mask" at bounding box center [0, 0] width 0 height 0
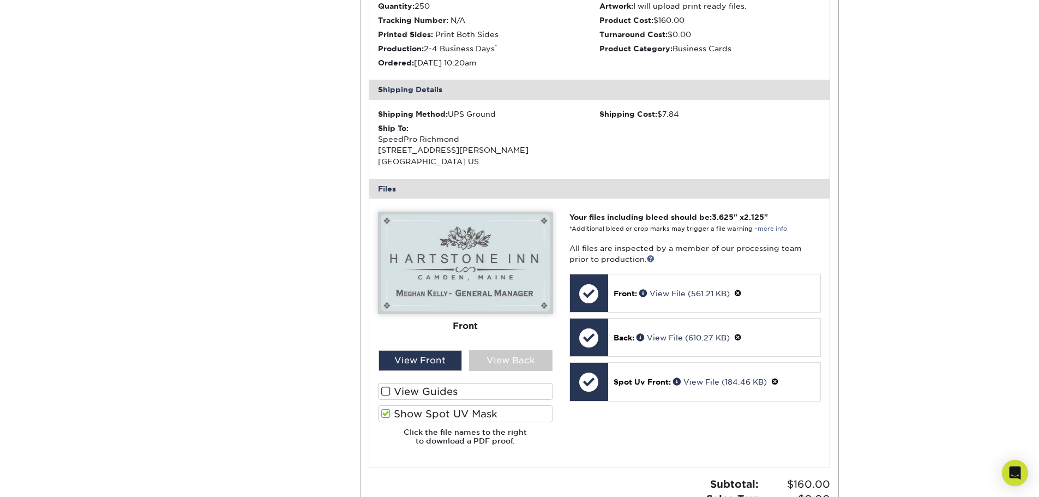
click at [395, 415] on label "Show Spot UV Mask" at bounding box center [465, 413] width 175 height 17
click at [0, 0] on input "Show Spot UV Mask" at bounding box center [0, 0] width 0 height 0
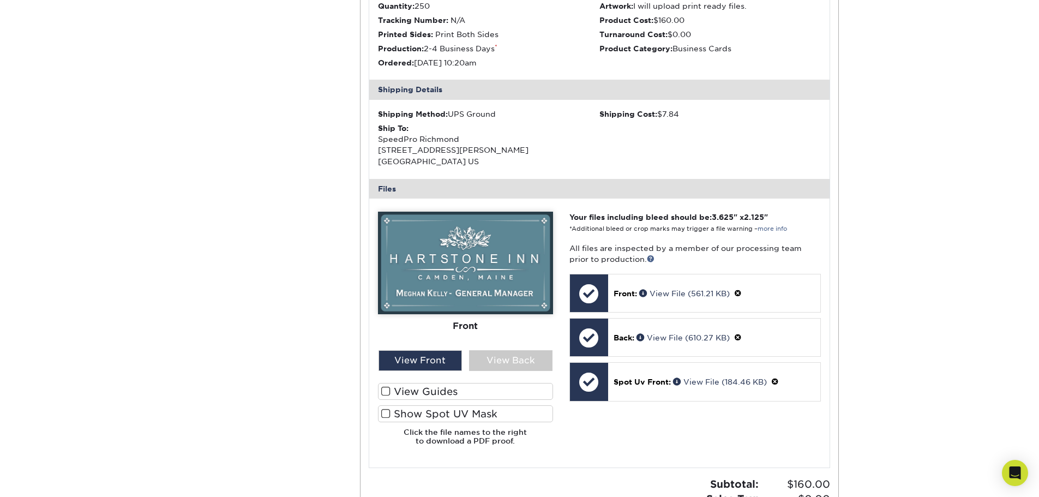
click at [395, 415] on label "Show Spot UV Mask" at bounding box center [465, 413] width 175 height 17
click at [0, 0] on input "Show Spot UV Mask" at bounding box center [0, 0] width 0 height 0
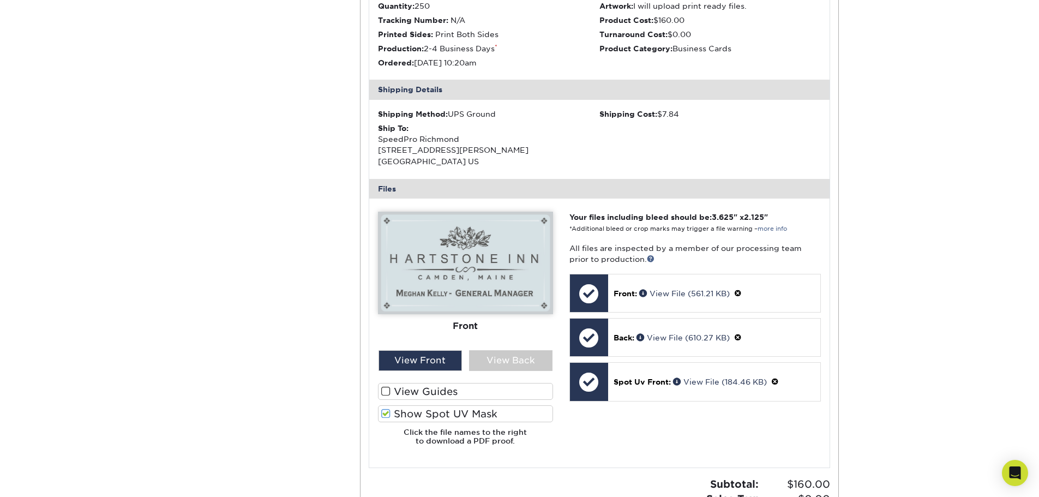
click at [395, 415] on label "Show Spot UV Mask" at bounding box center [465, 413] width 175 height 17
click at [0, 0] on input "Show Spot UV Mask" at bounding box center [0, 0] width 0 height 0
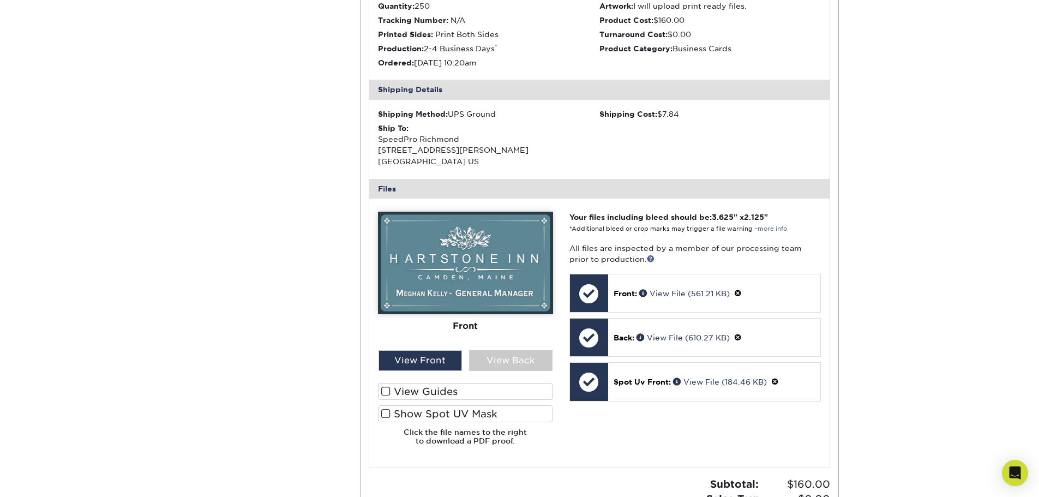
click at [395, 393] on label "View Guides" at bounding box center [465, 391] width 175 height 17
click at [0, 0] on input "View Guides" at bounding box center [0, 0] width 0 height 0
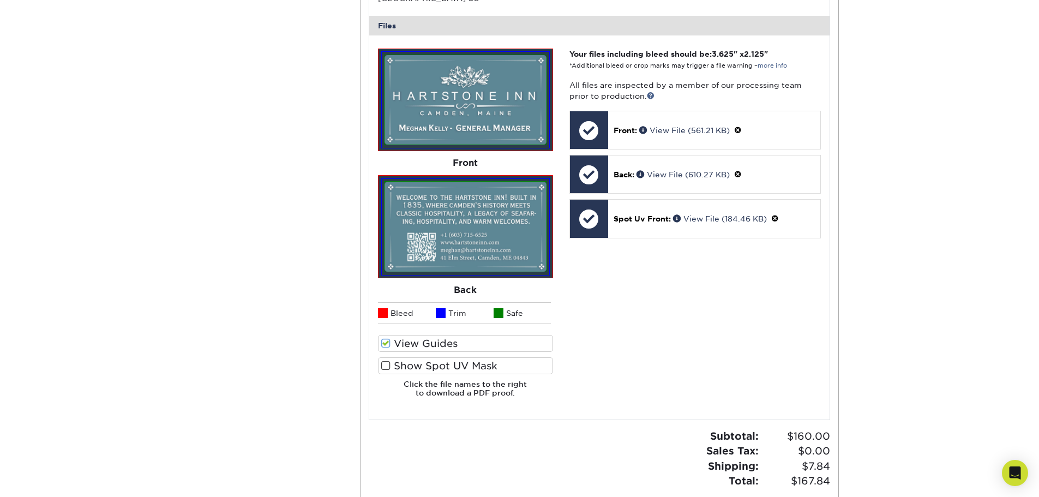
scroll to position [436, 0]
click at [388, 339] on span at bounding box center [385, 343] width 9 height 10
click at [0, 0] on input "View Guides" at bounding box center [0, 0] width 0 height 0
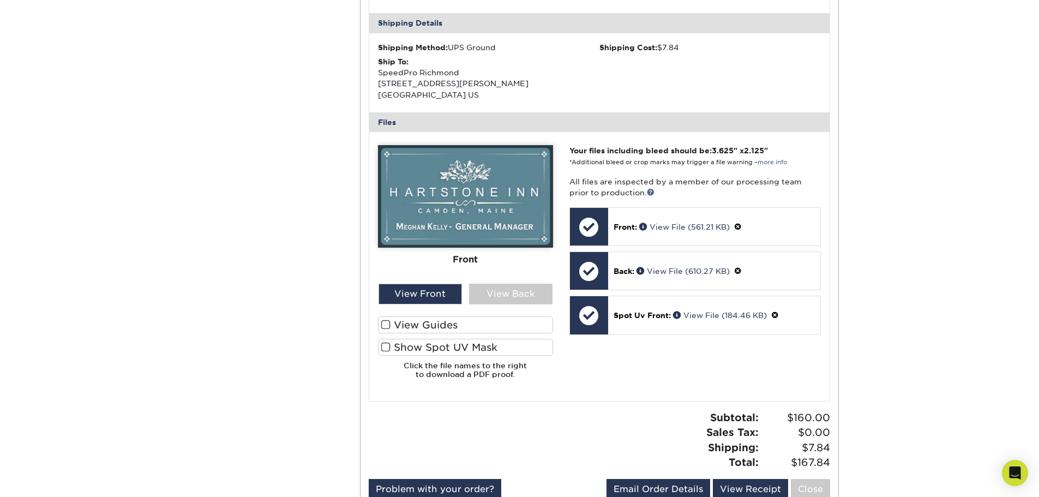
scroll to position [327, 0]
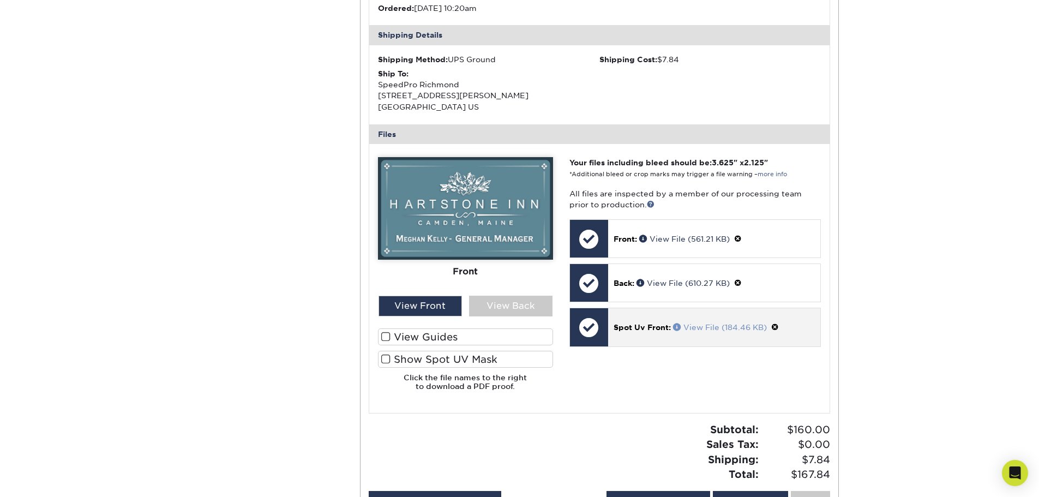
click at [699, 325] on link "View File (184.46 KB)" at bounding box center [720, 327] width 94 height 9
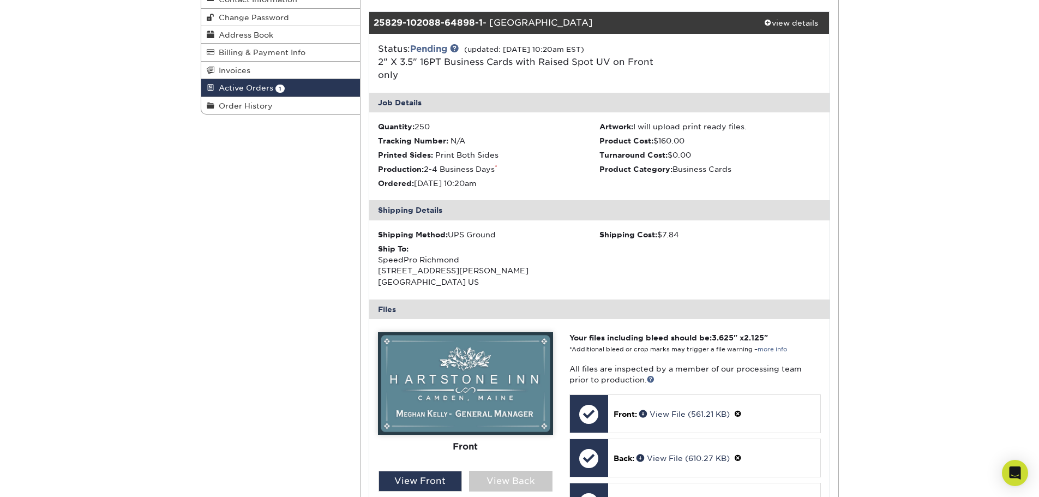
scroll to position [273, 0]
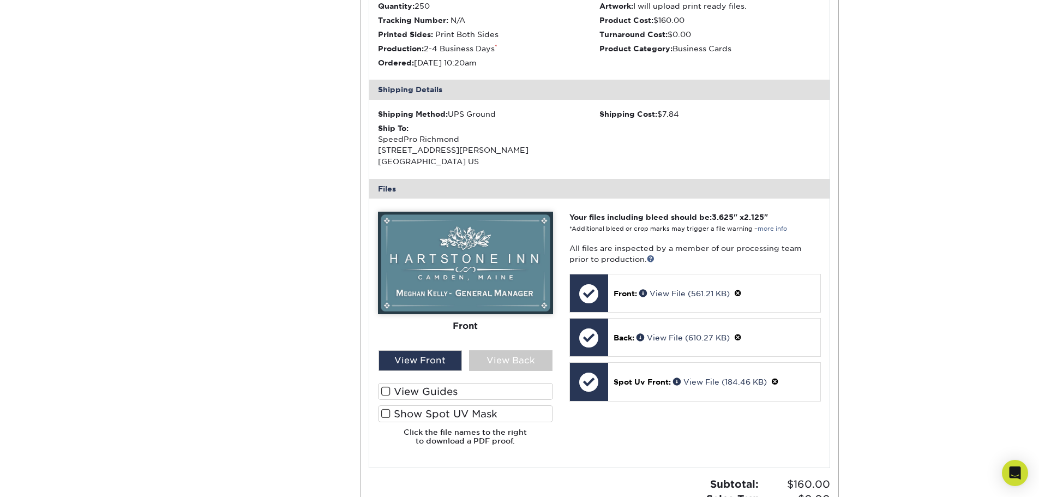
click at [410, 411] on label "Show Spot UV Mask" at bounding box center [465, 413] width 175 height 17
click at [0, 0] on input "Show Spot UV Mask" at bounding box center [0, 0] width 0 height 0
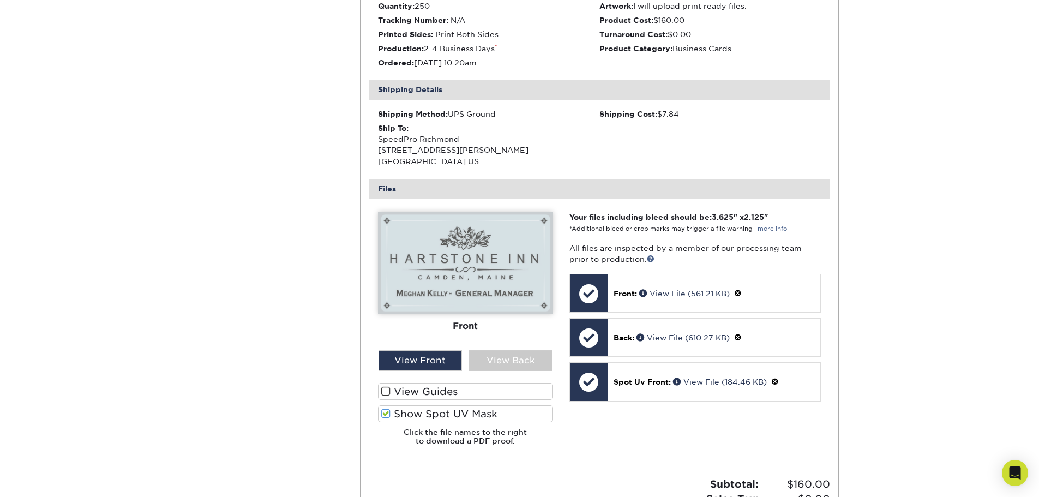
click at [410, 411] on label "Show Spot UV Mask" at bounding box center [465, 413] width 175 height 17
click at [0, 0] on input "Show Spot UV Mask" at bounding box center [0, 0] width 0 height 0
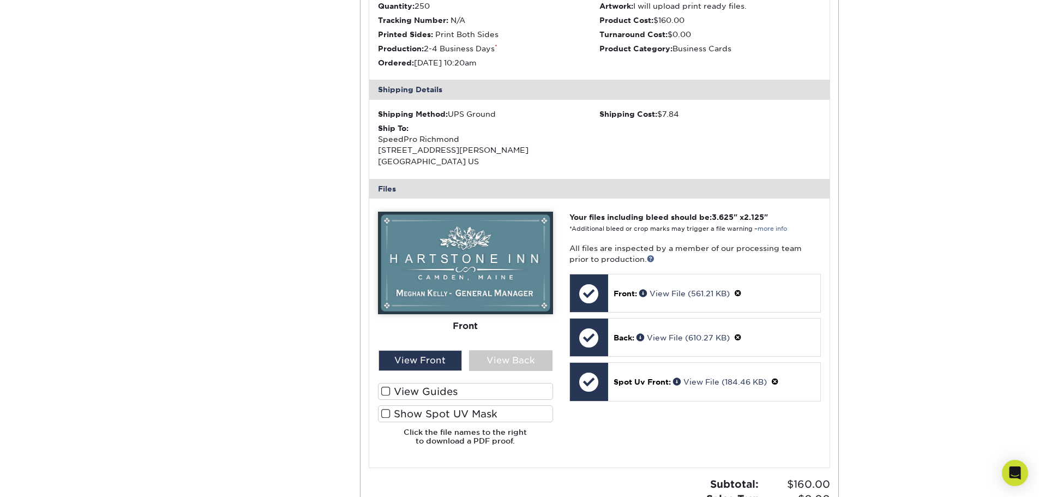
click at [410, 411] on label "Show Spot UV Mask" at bounding box center [465, 413] width 175 height 17
click at [0, 0] on input "Show Spot UV Mask" at bounding box center [0, 0] width 0 height 0
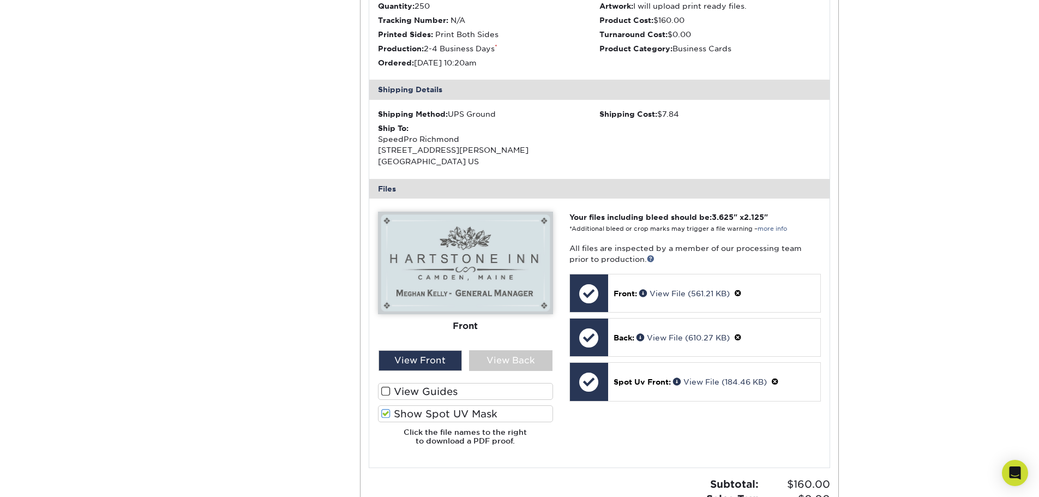
click at [410, 411] on label "Show Spot UV Mask" at bounding box center [465, 413] width 175 height 17
click at [0, 0] on input "Show Spot UV Mask" at bounding box center [0, 0] width 0 height 0
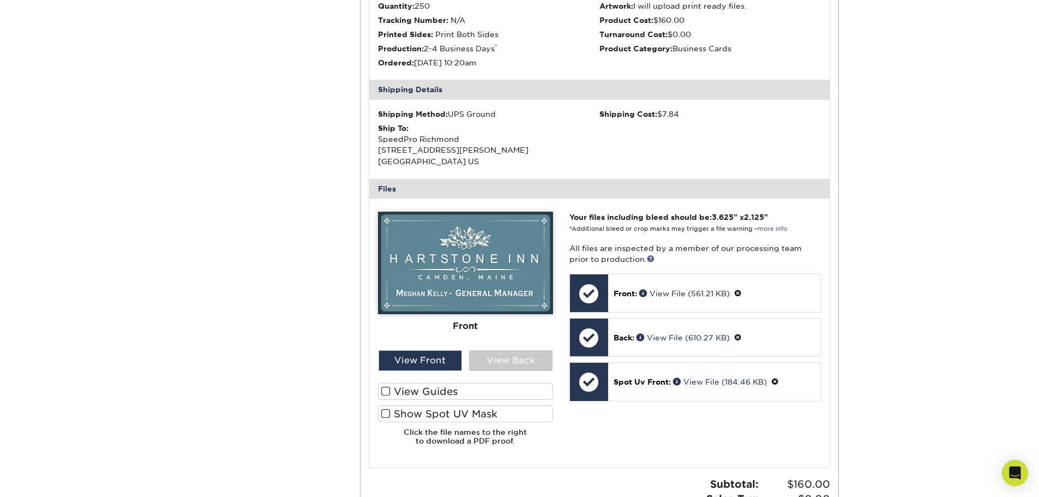
click at [410, 411] on label "Show Spot UV Mask" at bounding box center [465, 413] width 175 height 17
click at [0, 0] on input "Show Spot UV Mask" at bounding box center [0, 0] width 0 height 0
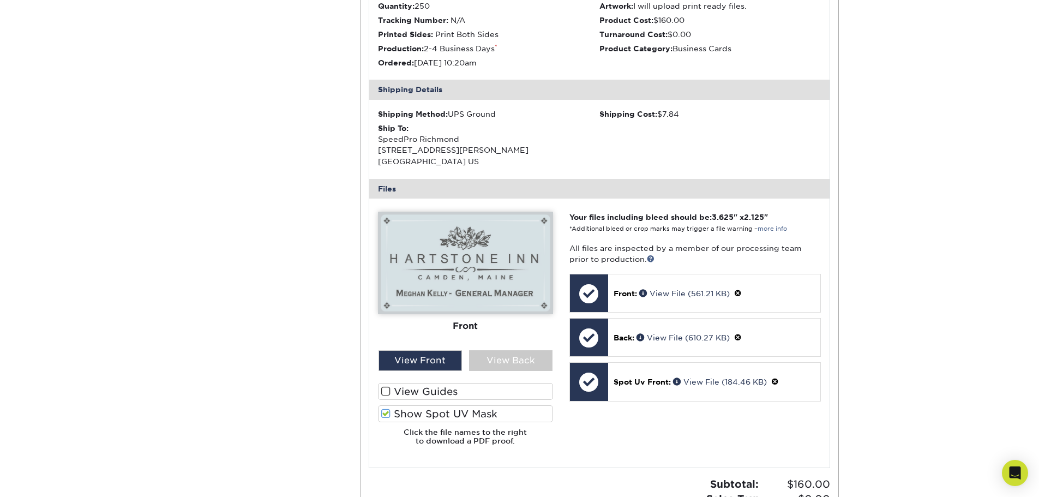
click at [410, 411] on label "Show Spot UV Mask" at bounding box center [465, 413] width 175 height 17
click at [0, 0] on input "Show Spot UV Mask" at bounding box center [0, 0] width 0 height 0
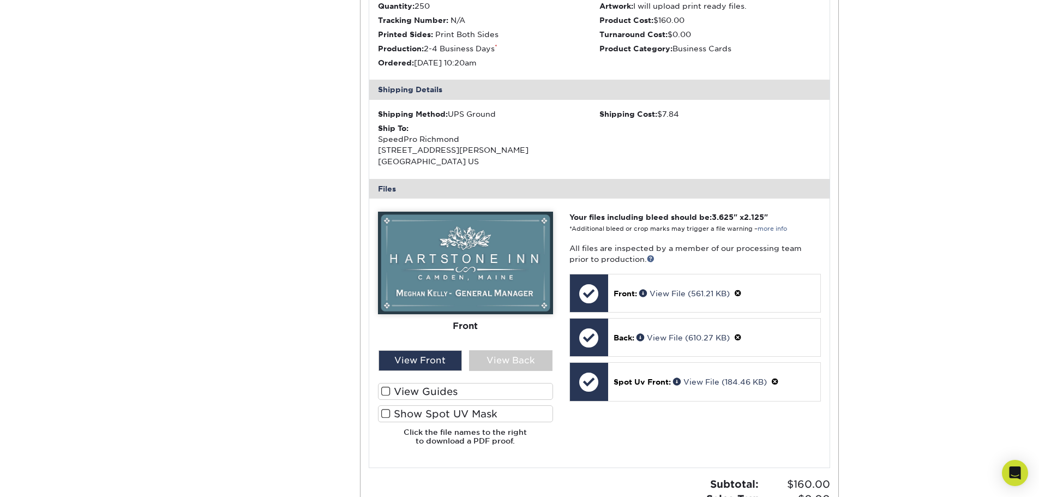
click at [410, 411] on label "Show Spot UV Mask" at bounding box center [465, 413] width 175 height 17
click at [0, 0] on input "Show Spot UV Mask" at bounding box center [0, 0] width 0 height 0
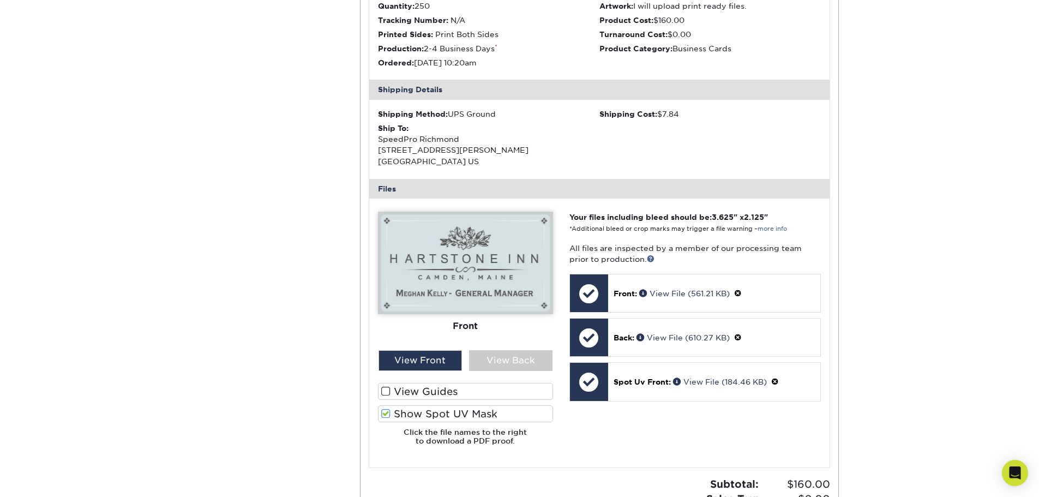
click at [410, 411] on label "Show Spot UV Mask" at bounding box center [465, 413] width 175 height 17
click at [0, 0] on input "Show Spot UV Mask" at bounding box center [0, 0] width 0 height 0
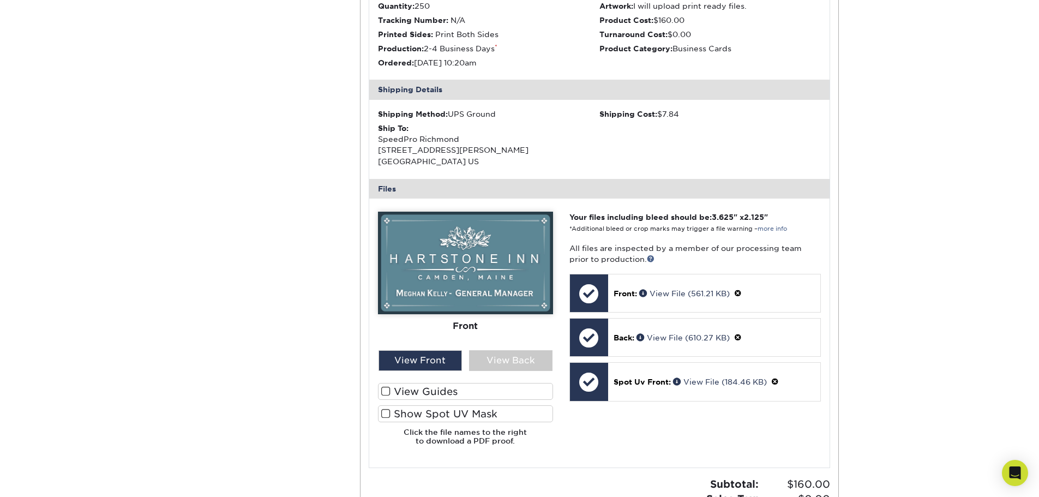
click at [410, 411] on label "Show Spot UV Mask" at bounding box center [465, 413] width 175 height 17
click at [0, 0] on input "Show Spot UV Mask" at bounding box center [0, 0] width 0 height 0
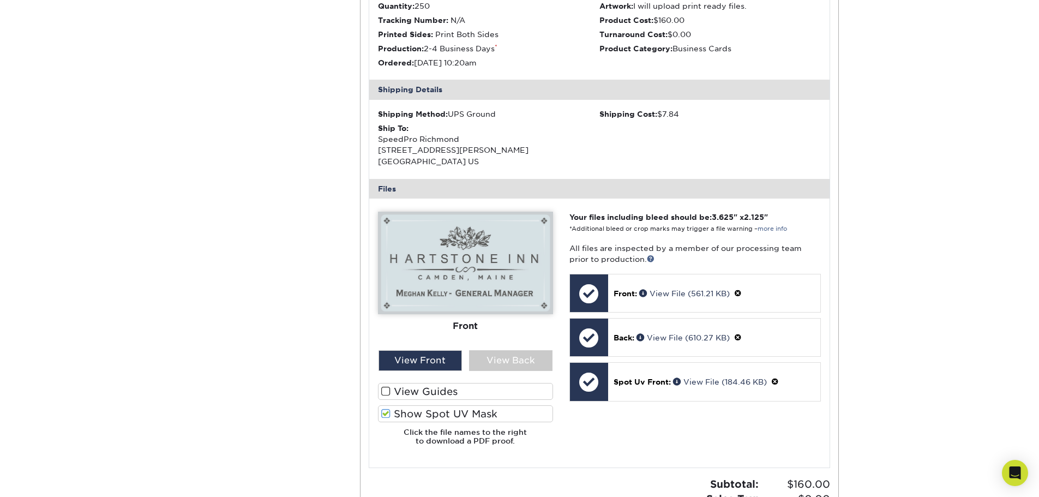
click at [410, 411] on label "Show Spot UV Mask" at bounding box center [465, 413] width 175 height 17
click at [0, 0] on input "Show Spot UV Mask" at bounding box center [0, 0] width 0 height 0
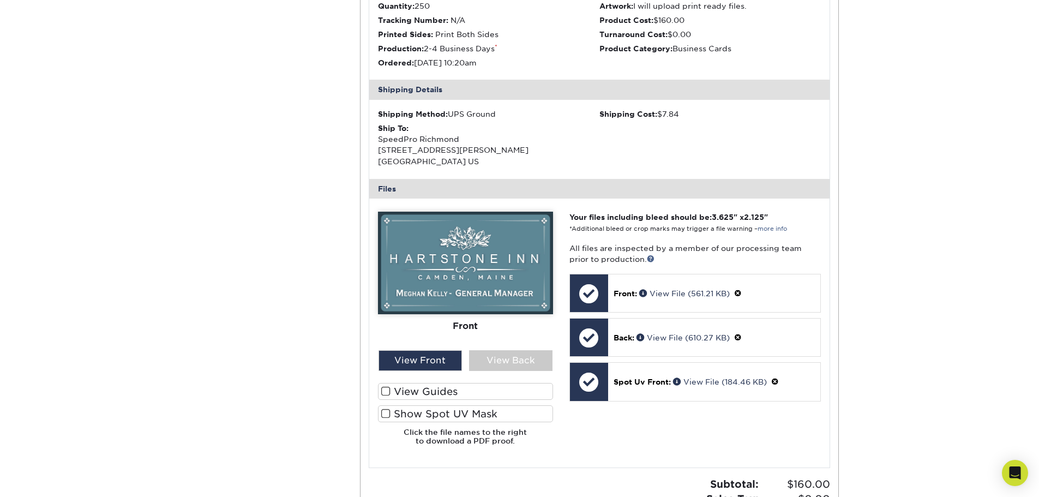
click at [417, 395] on label "View Guides" at bounding box center [465, 391] width 175 height 17
click at [0, 0] on input "View Guides" at bounding box center [0, 0] width 0 height 0
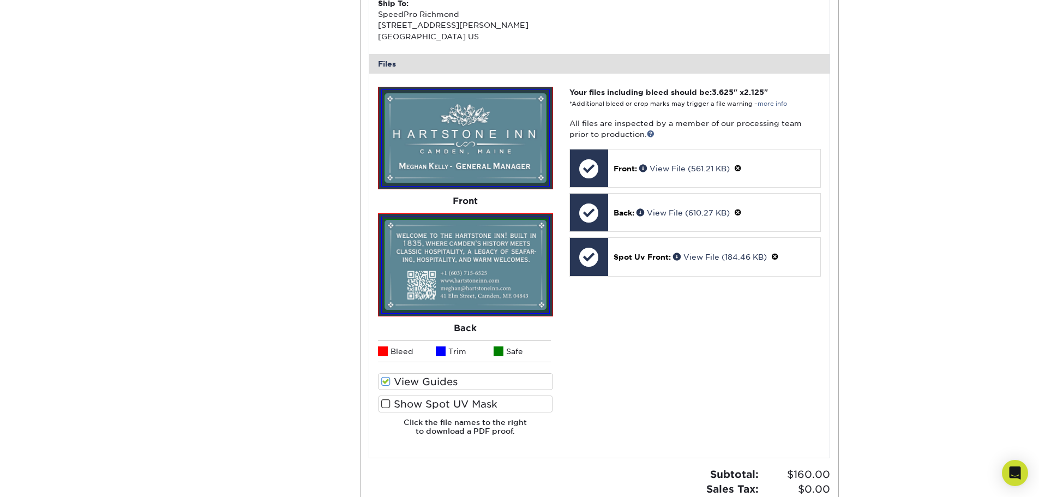
scroll to position [436, 0]
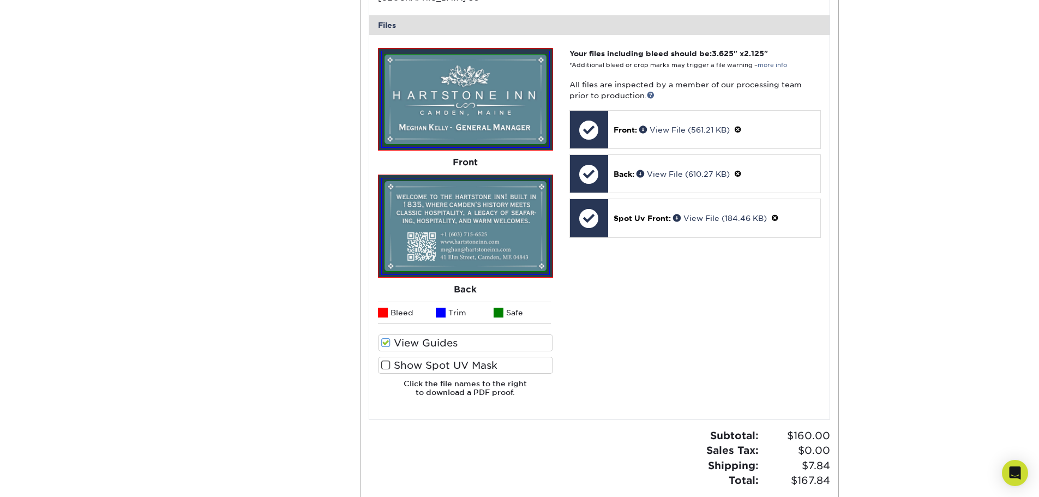
click at [414, 346] on label "View Guides" at bounding box center [465, 342] width 175 height 17
click at [0, 0] on input "View Guides" at bounding box center [0, 0] width 0 height 0
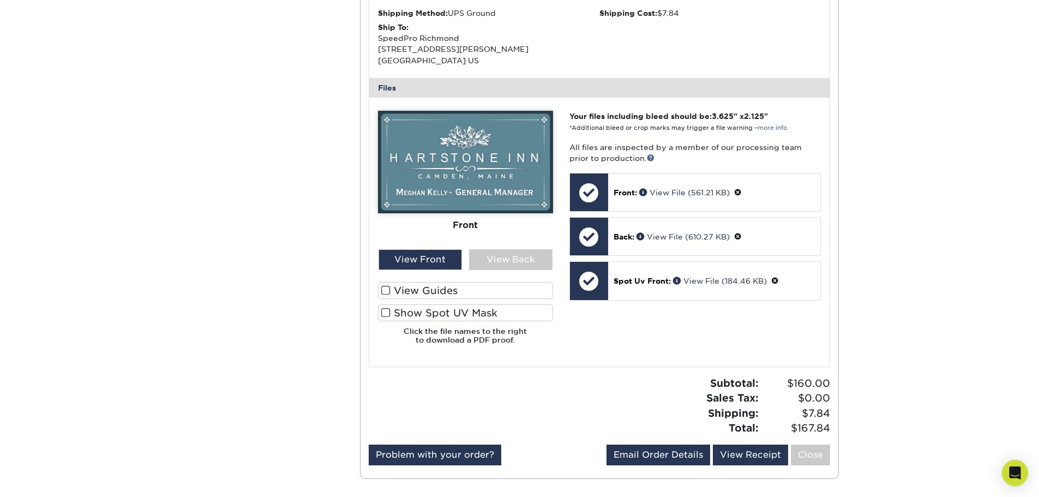
scroll to position [382, 0]
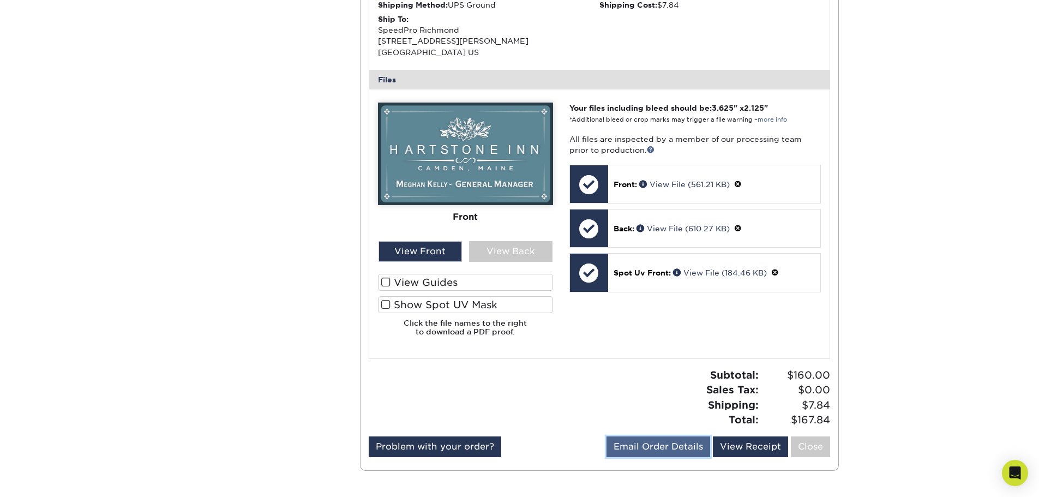
click at [699, 444] on link "Email Order Details" at bounding box center [659, 446] width 104 height 21
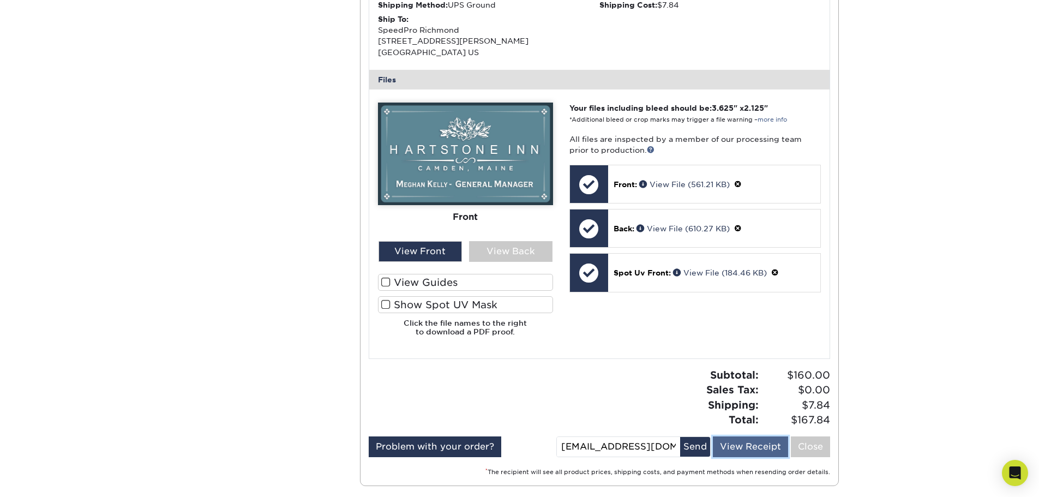
click at [730, 440] on link "View Receipt" at bounding box center [750, 446] width 75 height 21
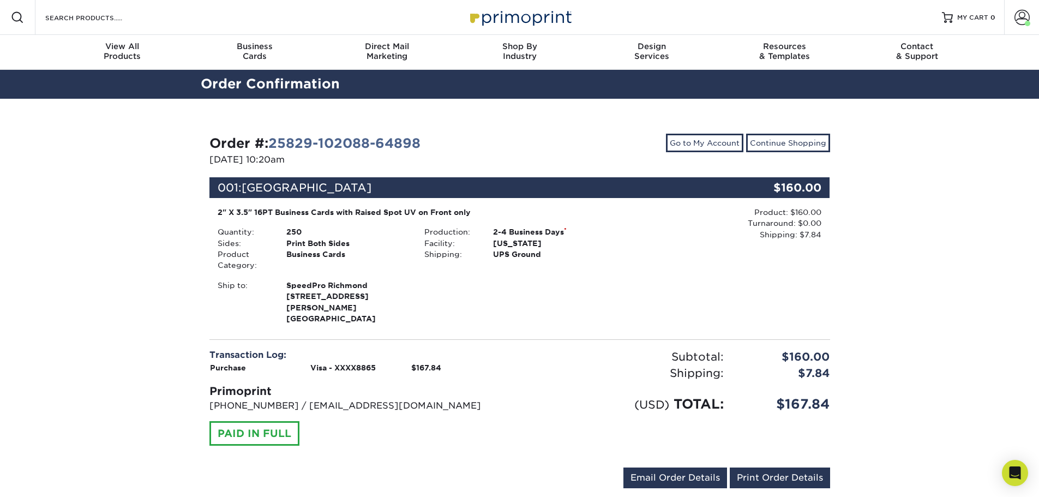
click at [493, 230] on div "2-4 Business Days *" at bounding box center [554, 231] width 138 height 11
drag, startPoint x: 494, startPoint y: 231, endPoint x: 564, endPoint y: 232, distance: 69.8
click at [564, 232] on div "2-4 Business Days *" at bounding box center [554, 231] width 138 height 11
copy div "2-4 Business Days"
click at [577, 149] on div "Go to My Account Continue Shopping" at bounding box center [679, 151] width 319 height 35
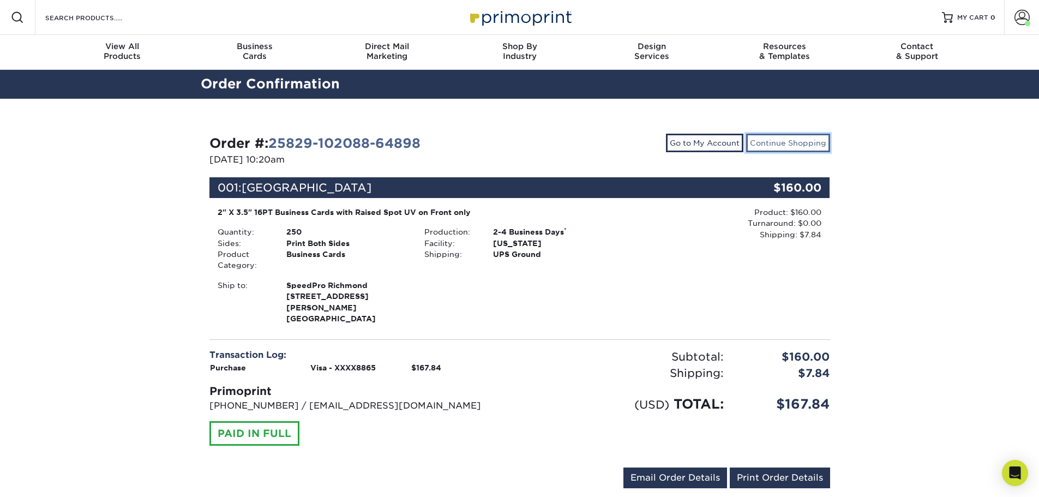
click at [802, 141] on link "Continue Shopping" at bounding box center [788, 143] width 84 height 19
